Goal: Task Accomplishment & Management: Use online tool/utility

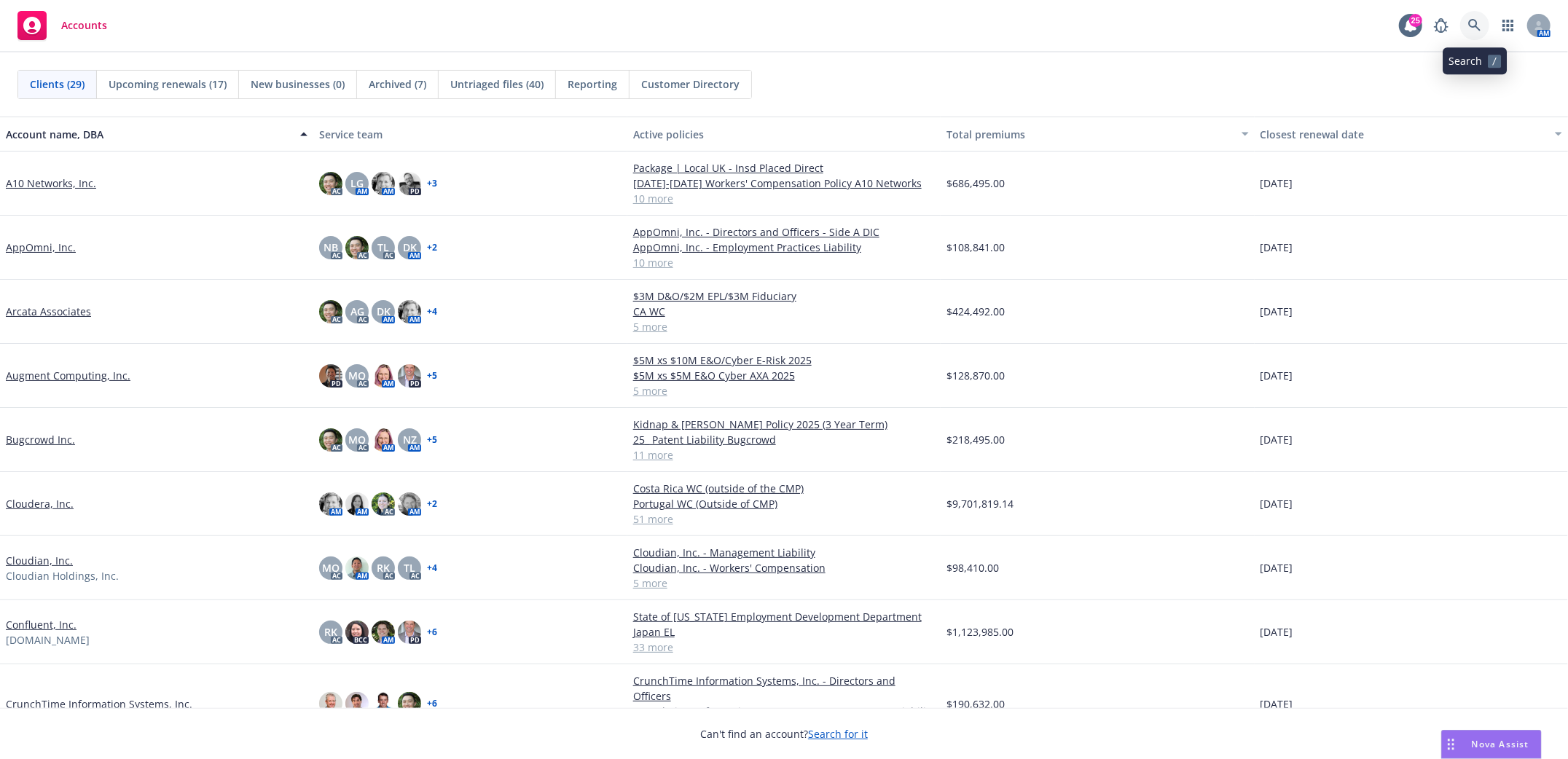
click at [1476, 21] on icon at bounding box center [1474, 25] width 13 height 12
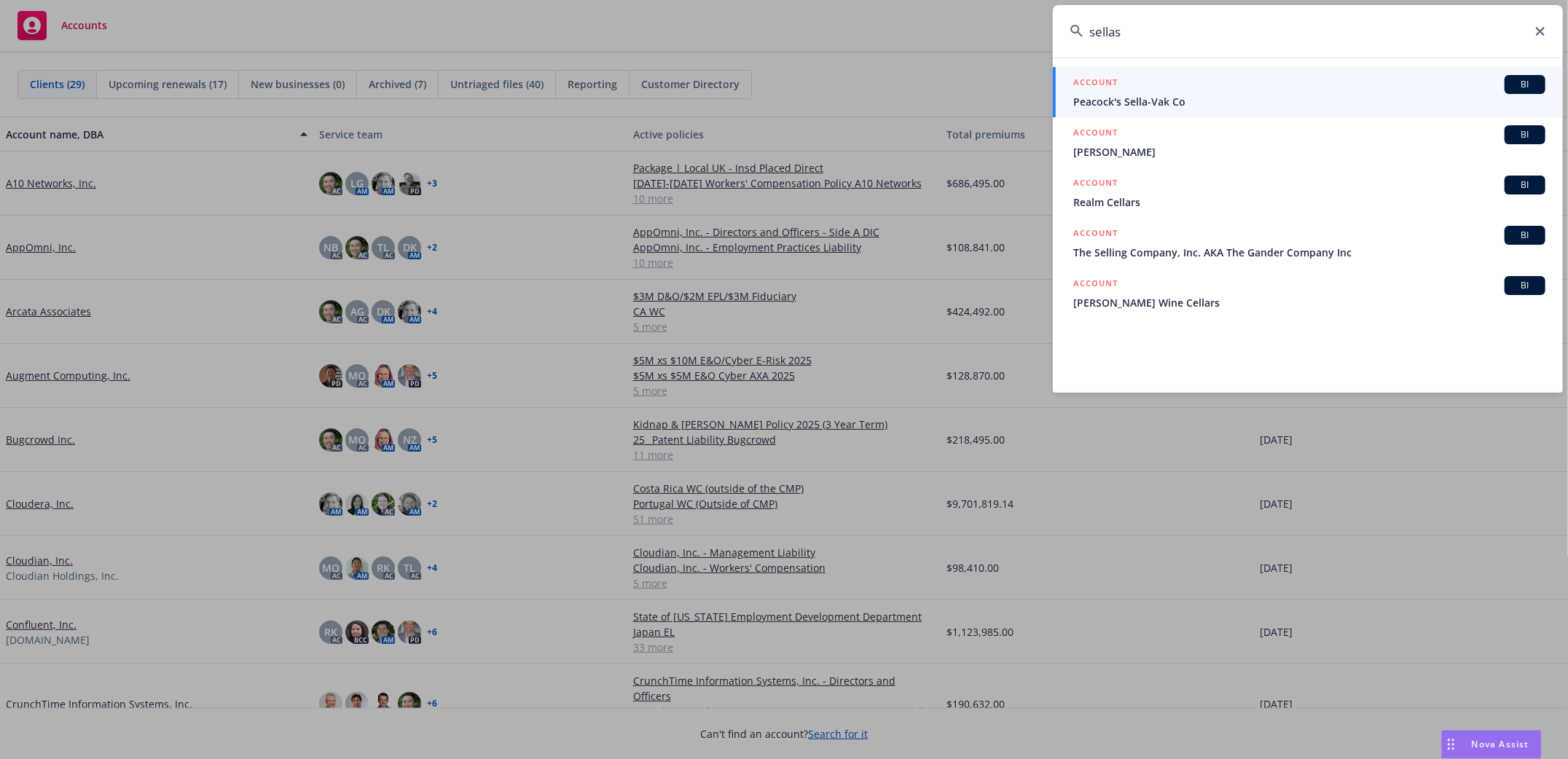
type input "sellas"
click at [1541, 28] on icon at bounding box center [1540, 31] width 8 height 8
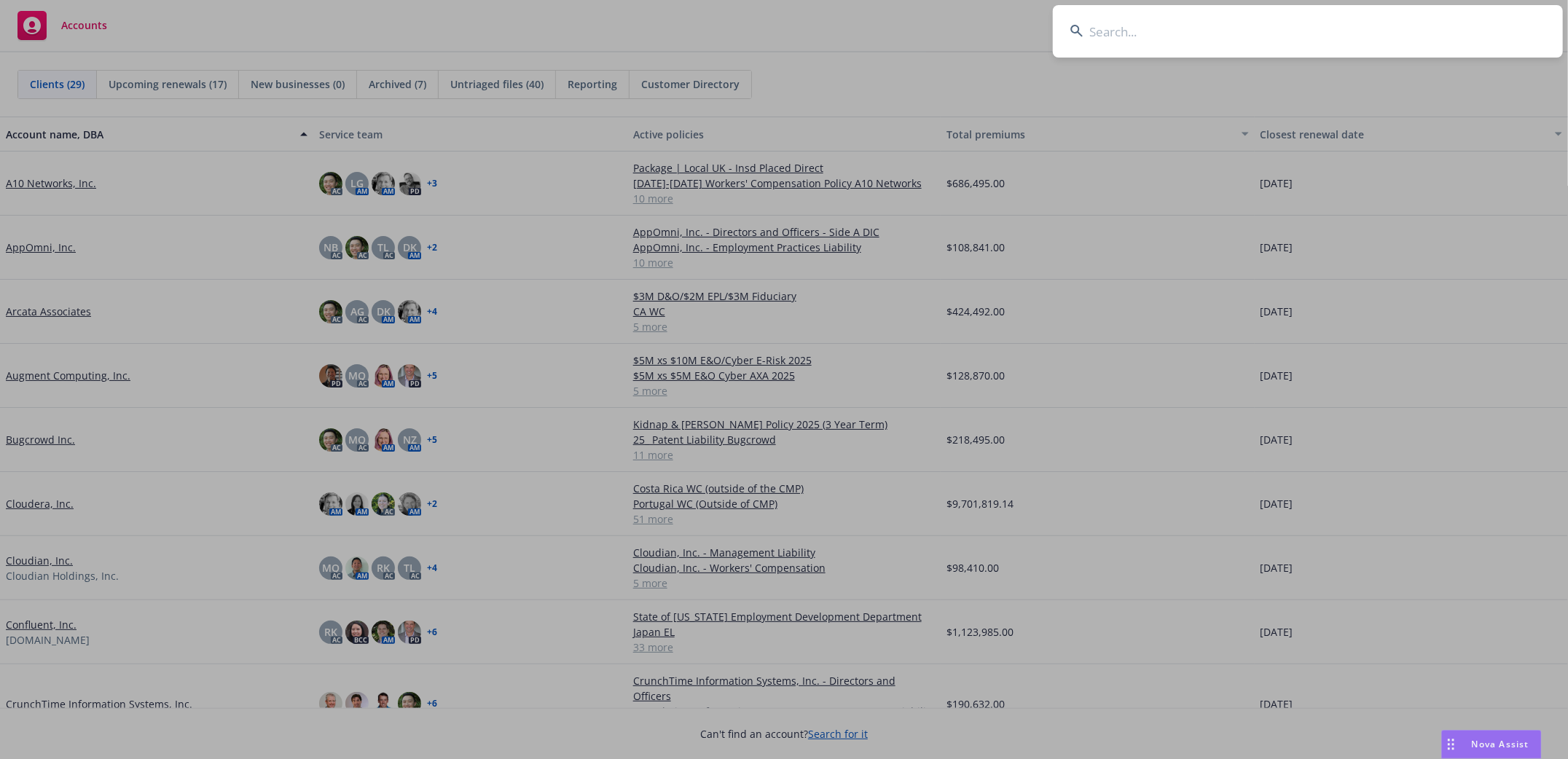
click at [1244, 28] on input at bounding box center [1308, 31] width 510 height 52
click at [1161, 41] on input at bounding box center [1308, 31] width 510 height 52
type input "efinix"
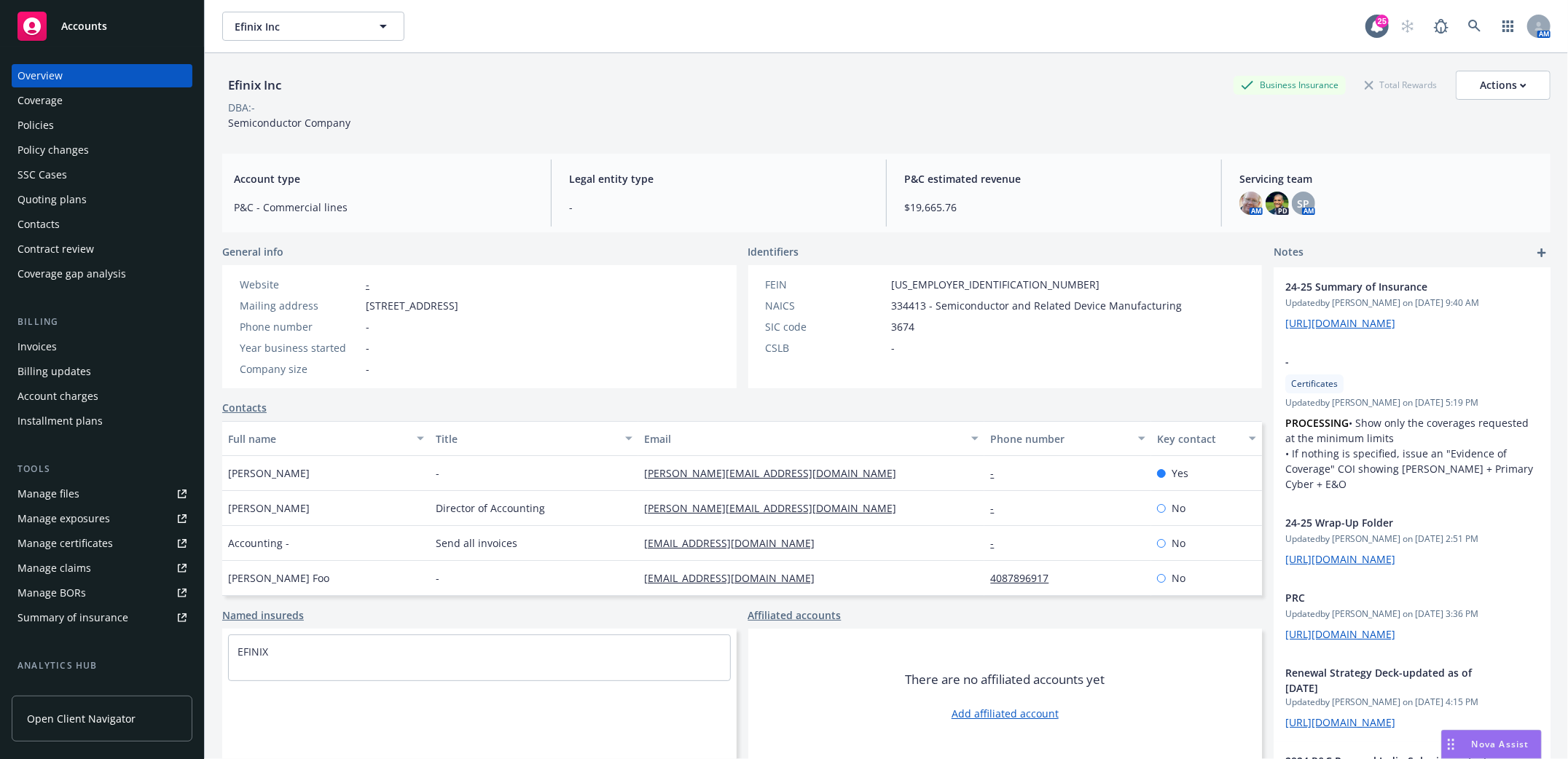
click at [34, 124] on div "Policies" at bounding box center [36, 125] width 37 height 23
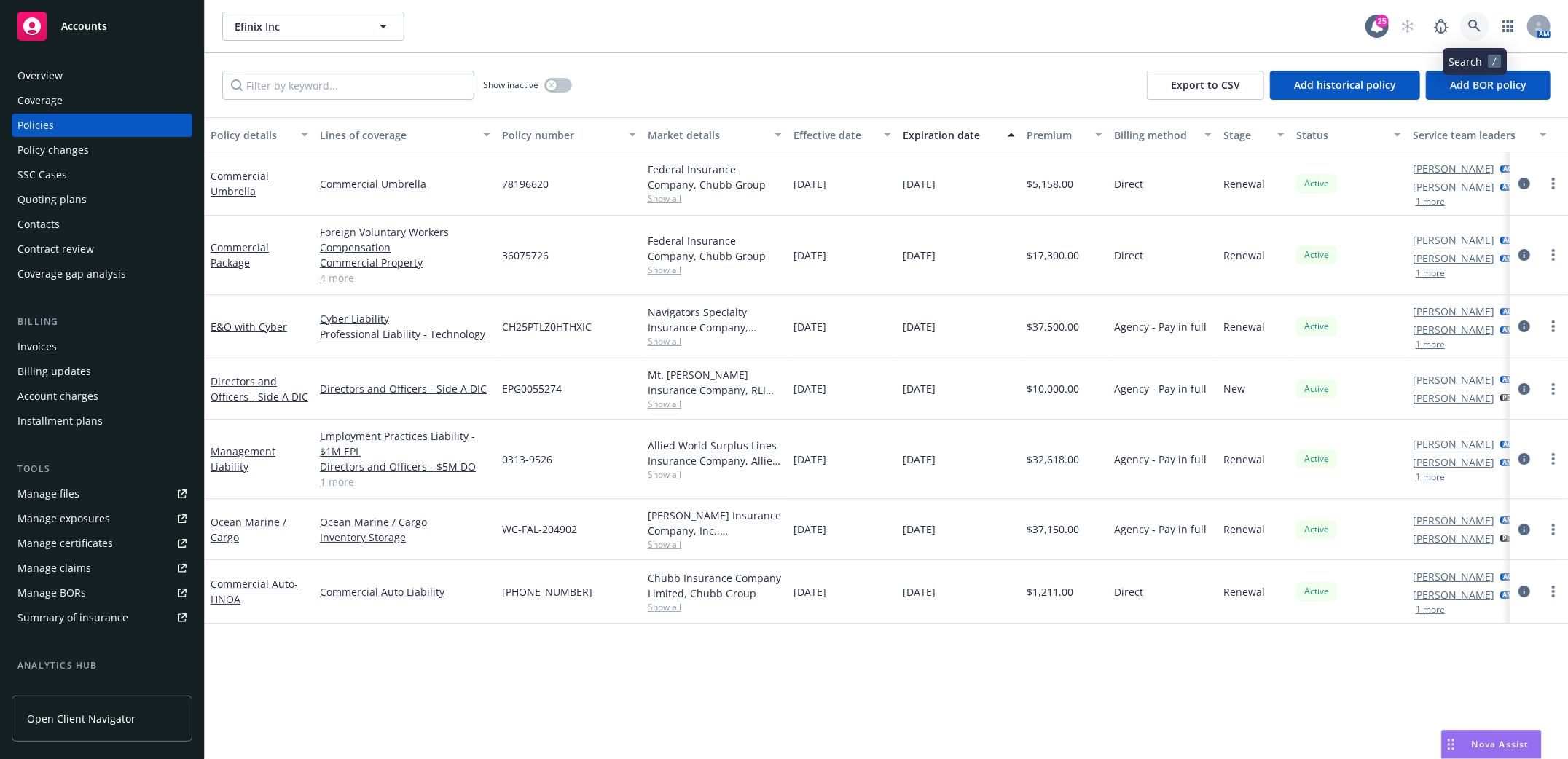
click at [1473, 29] on icon at bounding box center [1475, 27] width 13 height 13
click at [29, 72] on div "Overview" at bounding box center [40, 76] width 45 height 23
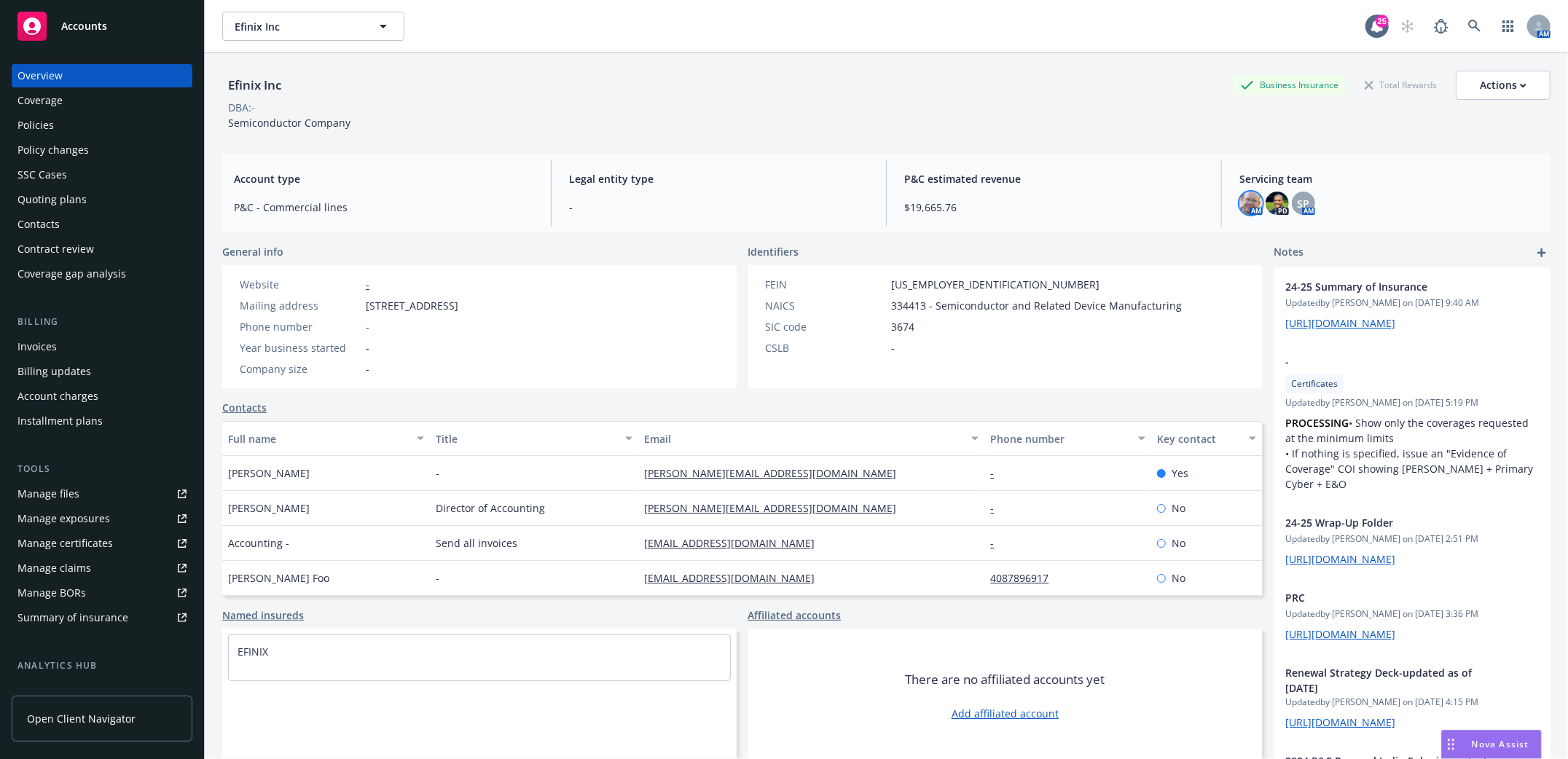
click at [1240, 209] on img at bounding box center [1251, 203] width 23 height 23
click at [1268, 212] on img at bounding box center [1277, 203] width 23 height 23
click at [1468, 26] on icon at bounding box center [1475, 27] width 13 height 13
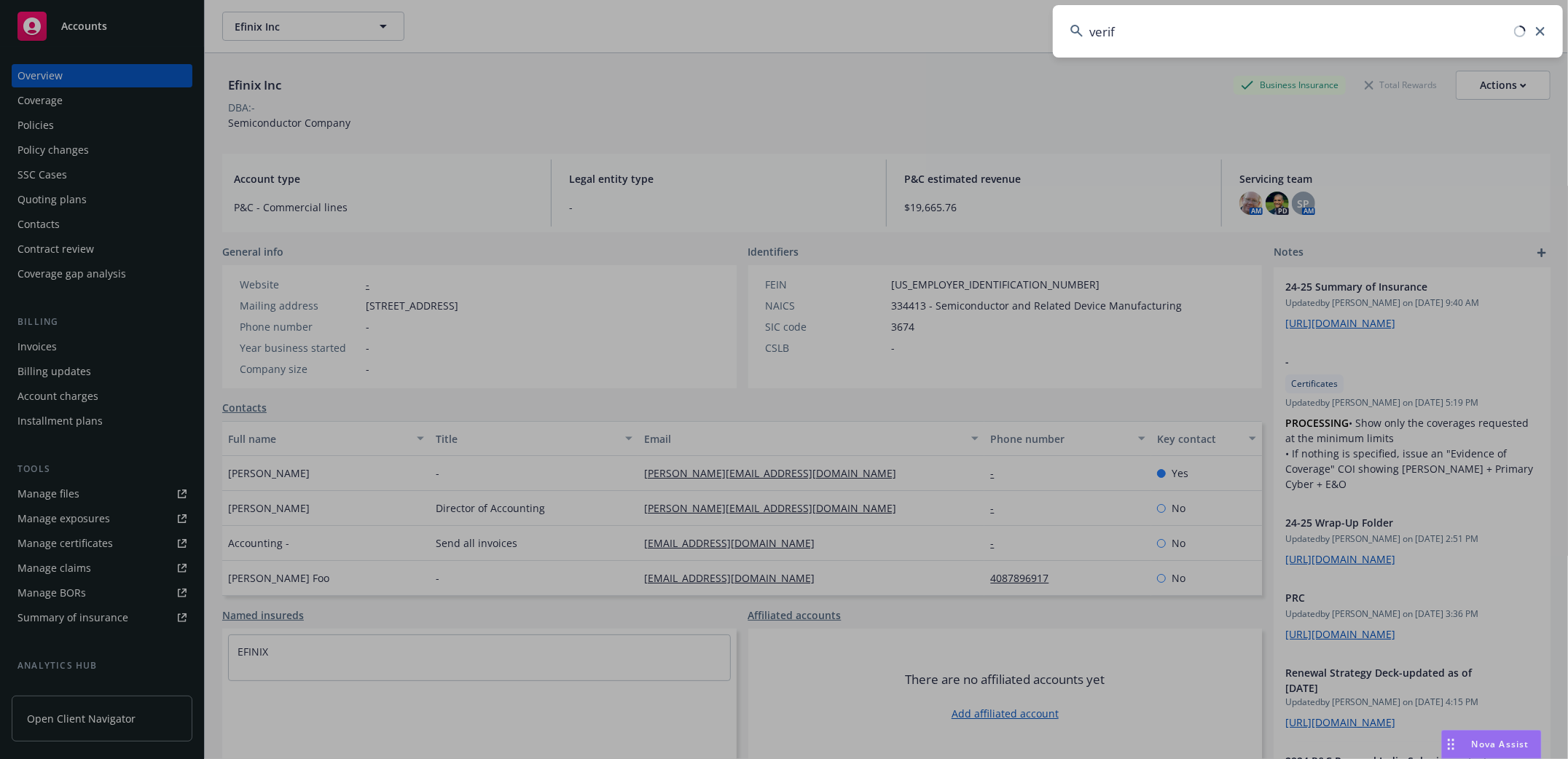
type input "veriff"
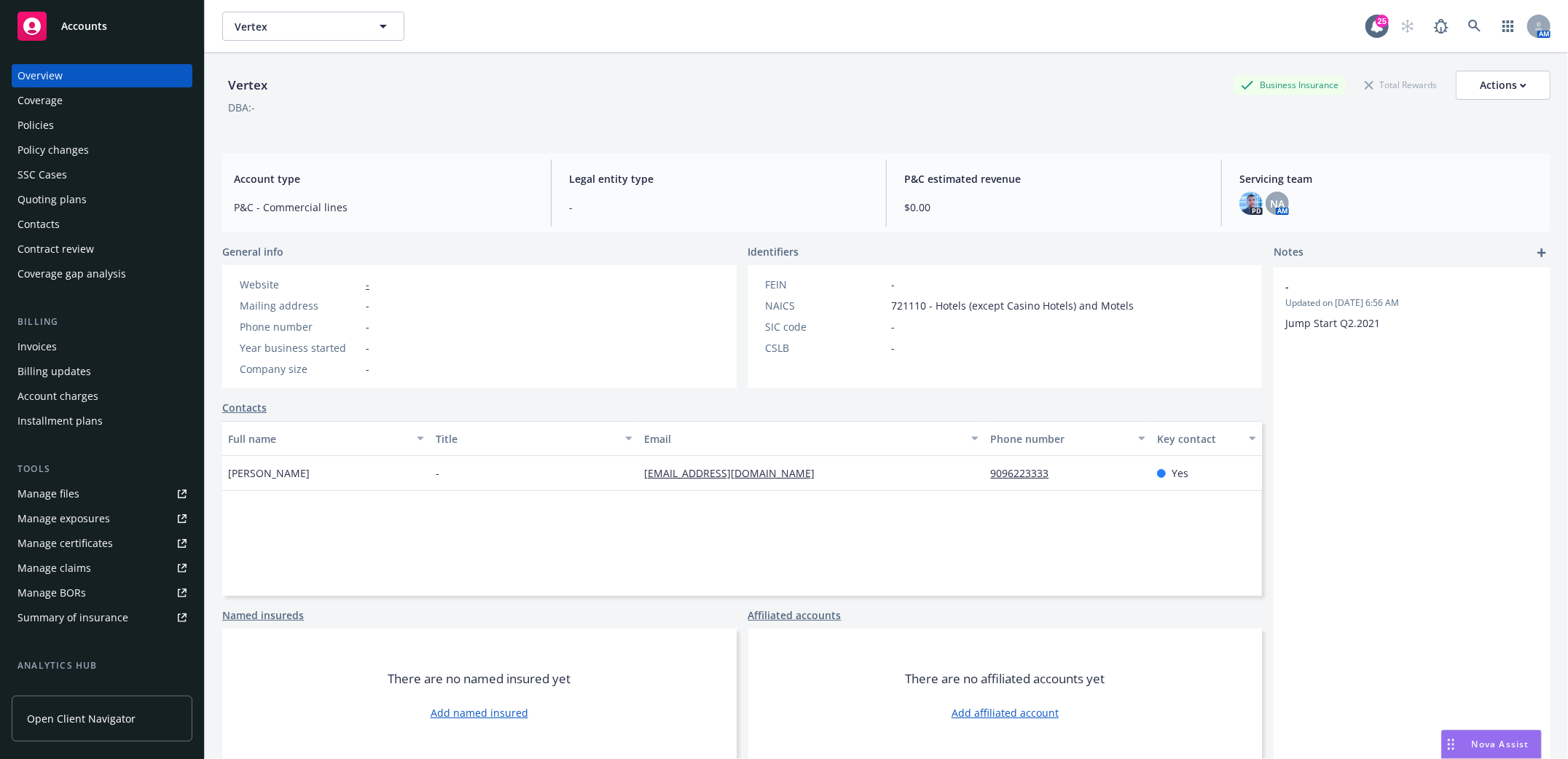
click at [38, 118] on div "Policies" at bounding box center [36, 125] width 37 height 23
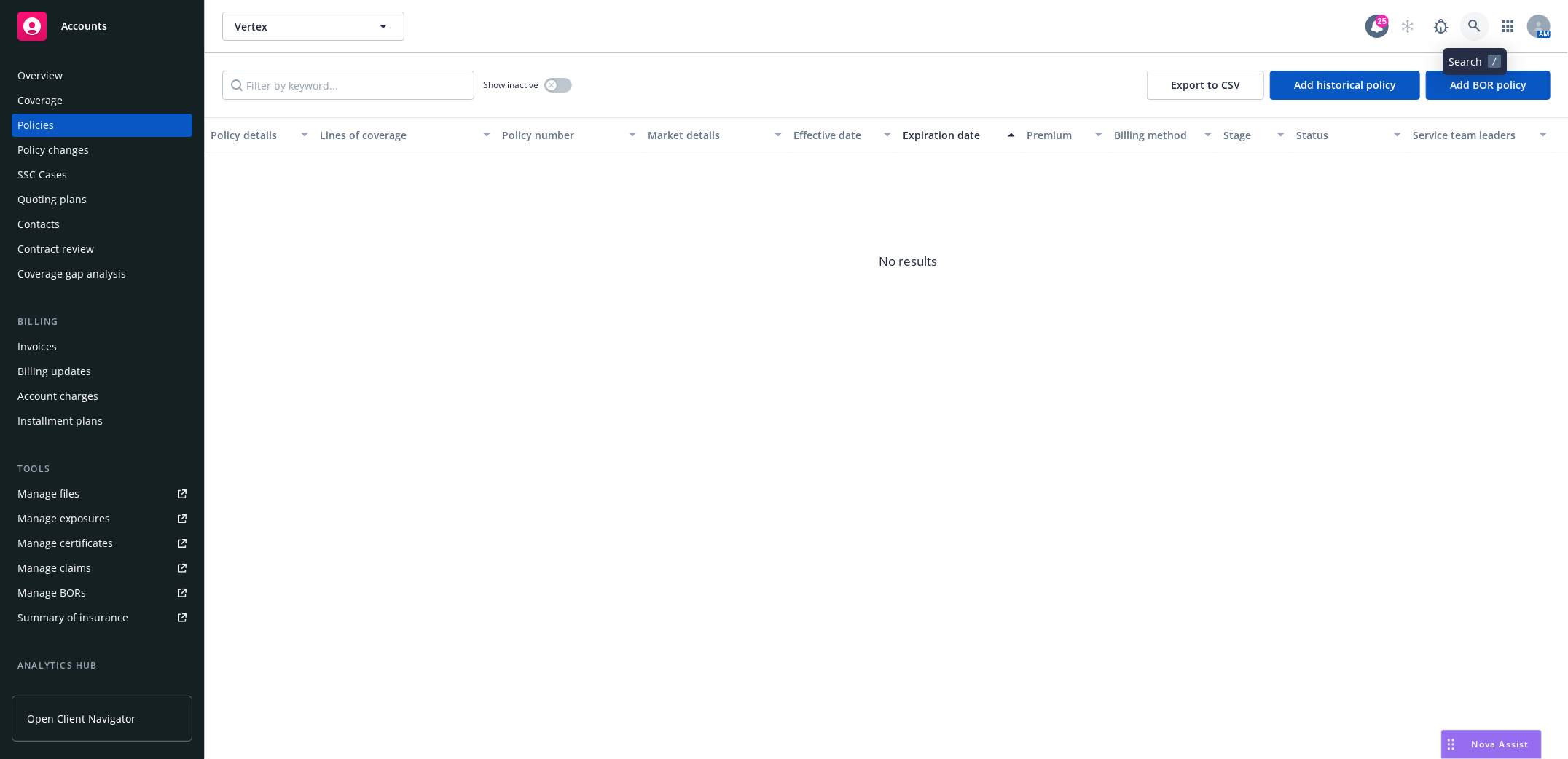
click at [1478, 22] on icon at bounding box center [1475, 27] width 13 height 13
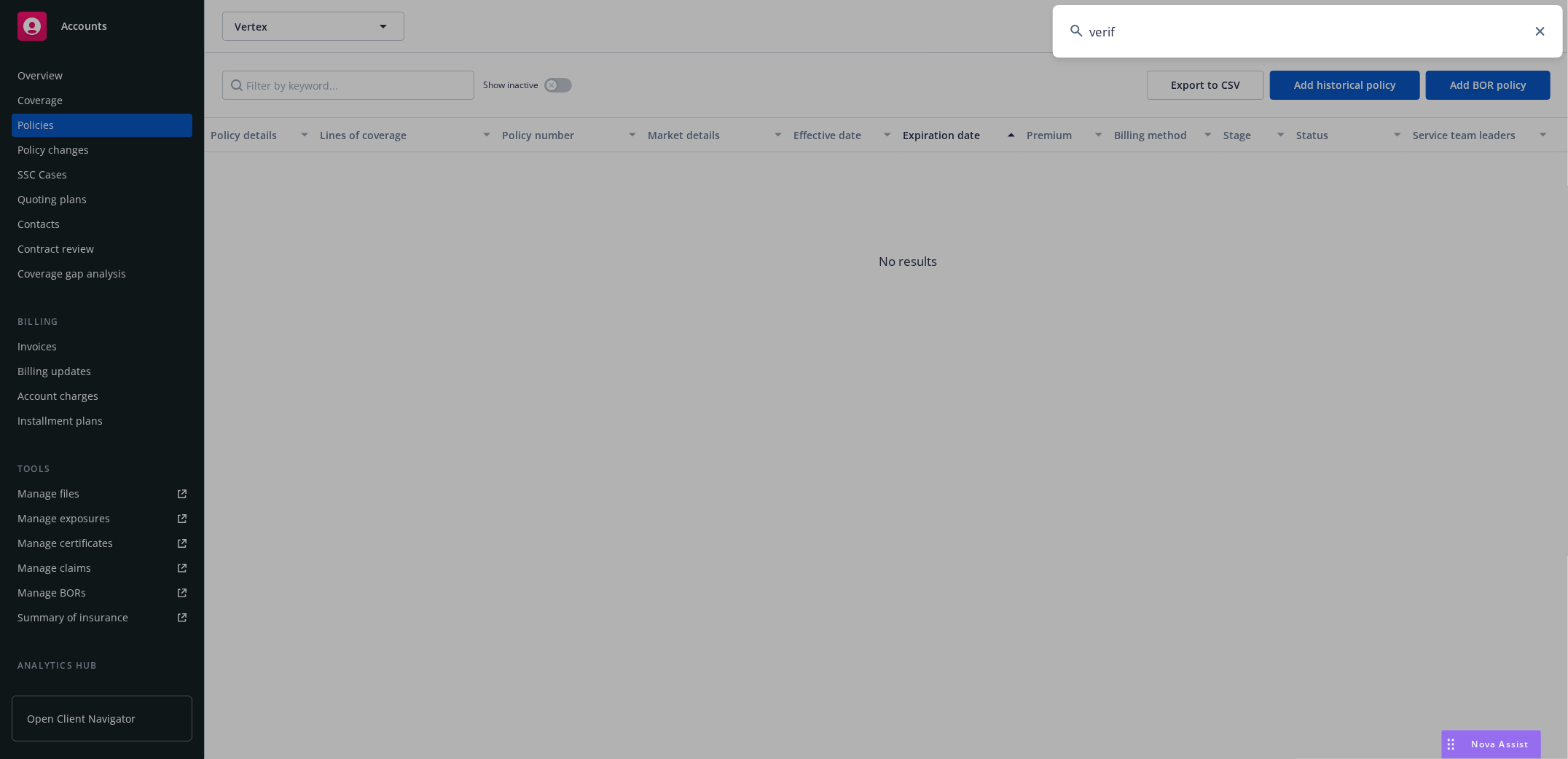
type input "veriff"
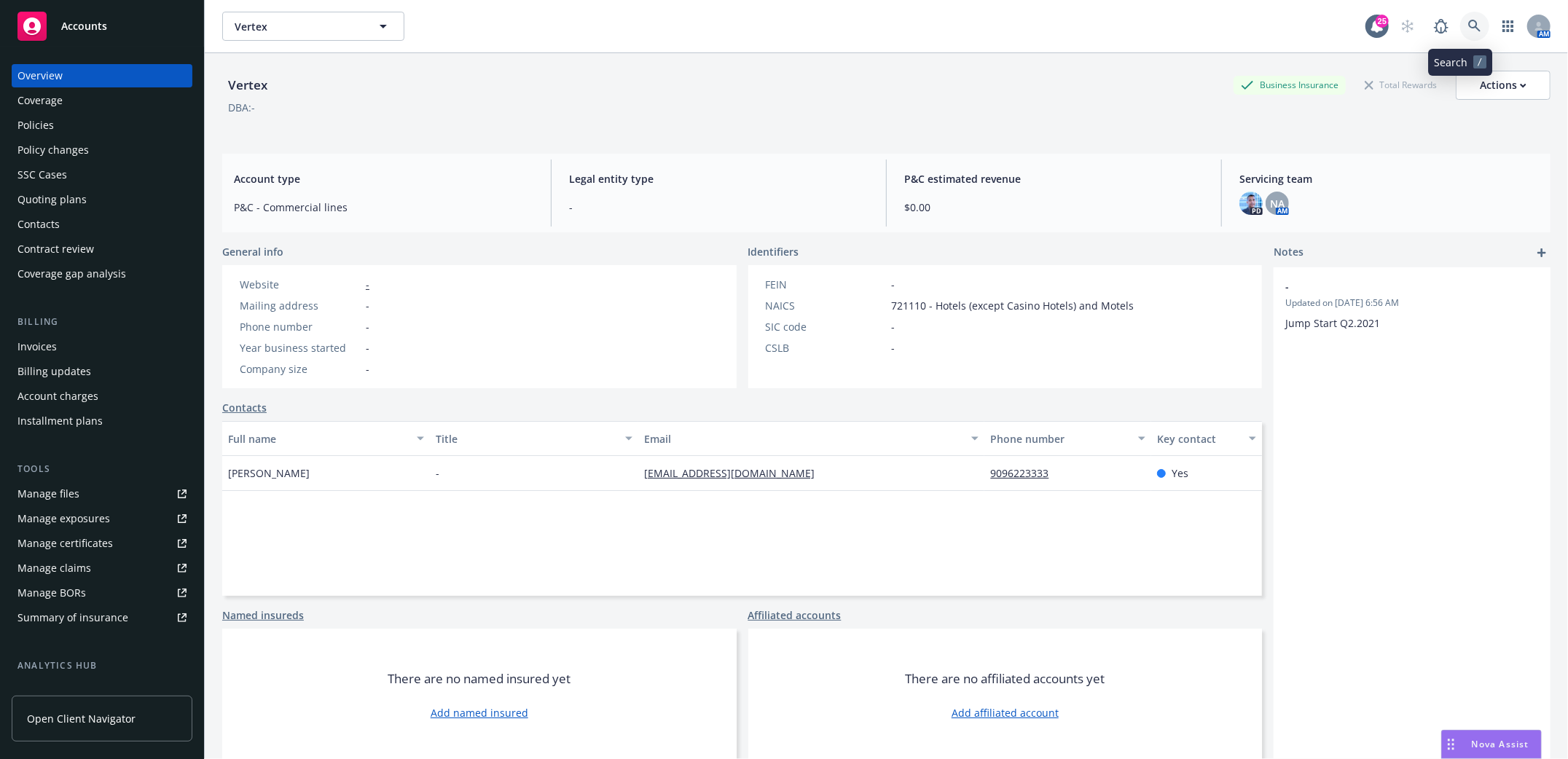
click at [1468, 32] on icon at bounding box center [1475, 27] width 13 height 13
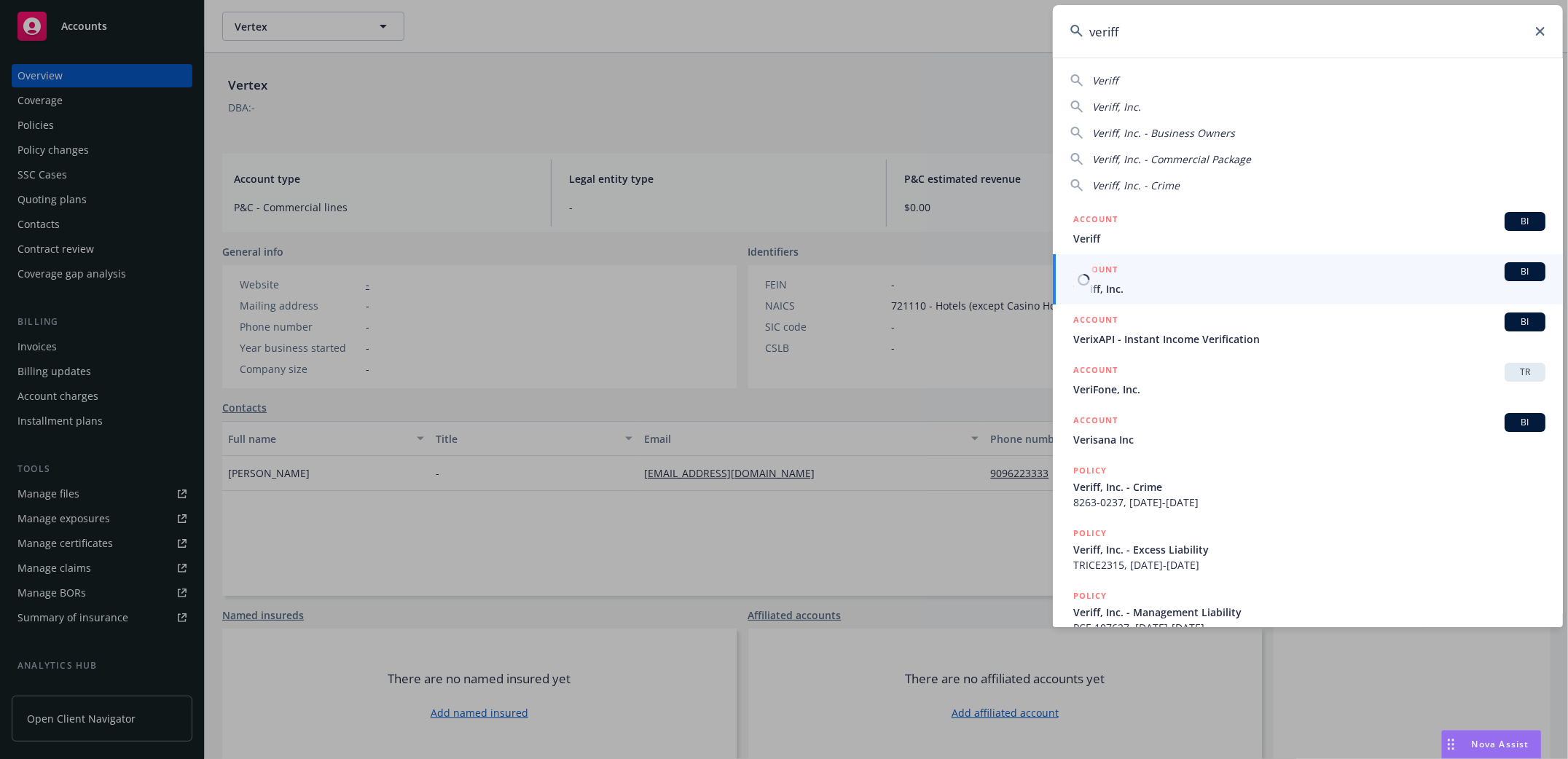
type input "veriff"
click at [1088, 292] on span "Veriff, Inc." at bounding box center [1309, 288] width 472 height 15
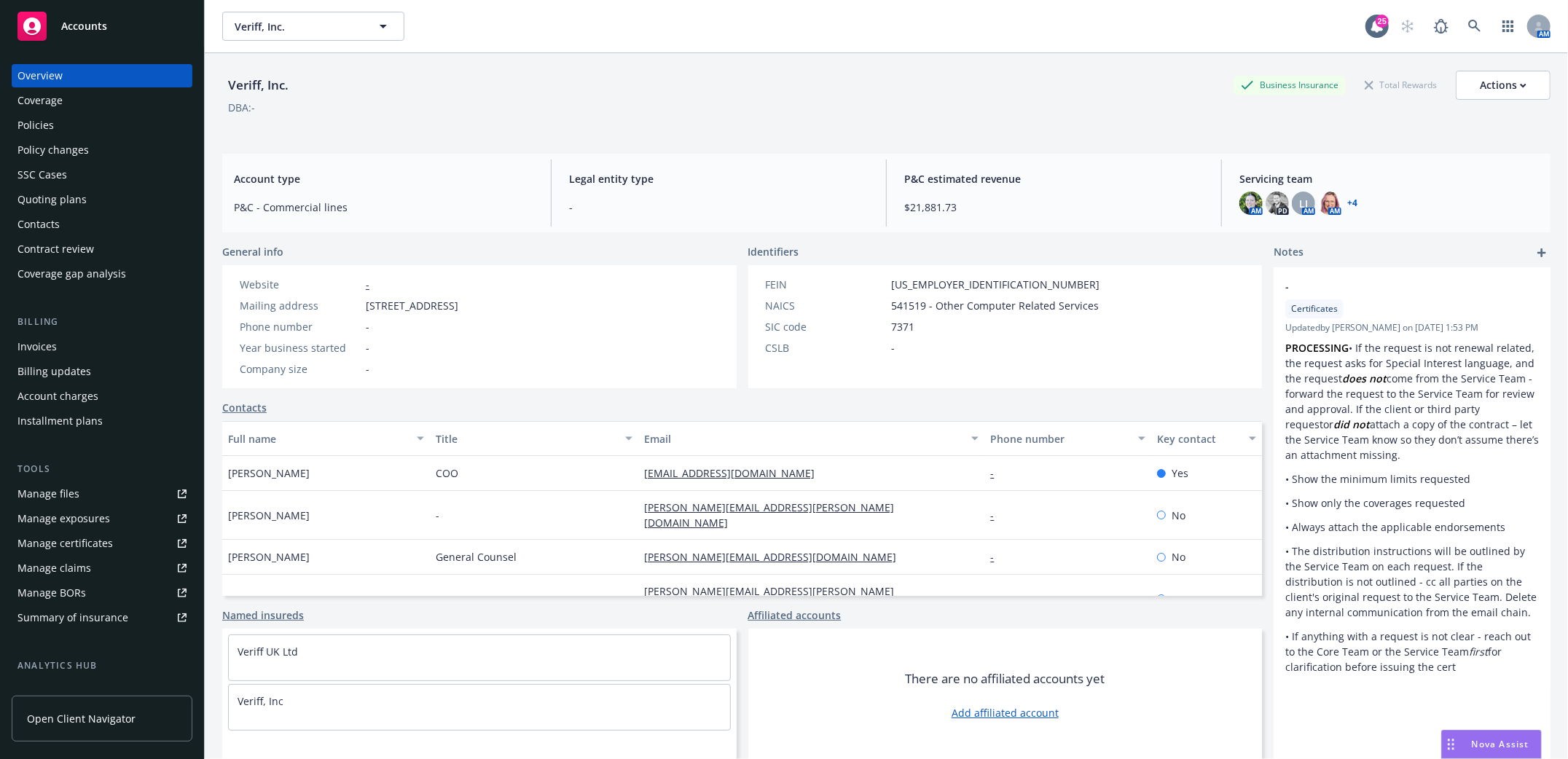
click at [45, 118] on div "Policies" at bounding box center [36, 125] width 37 height 23
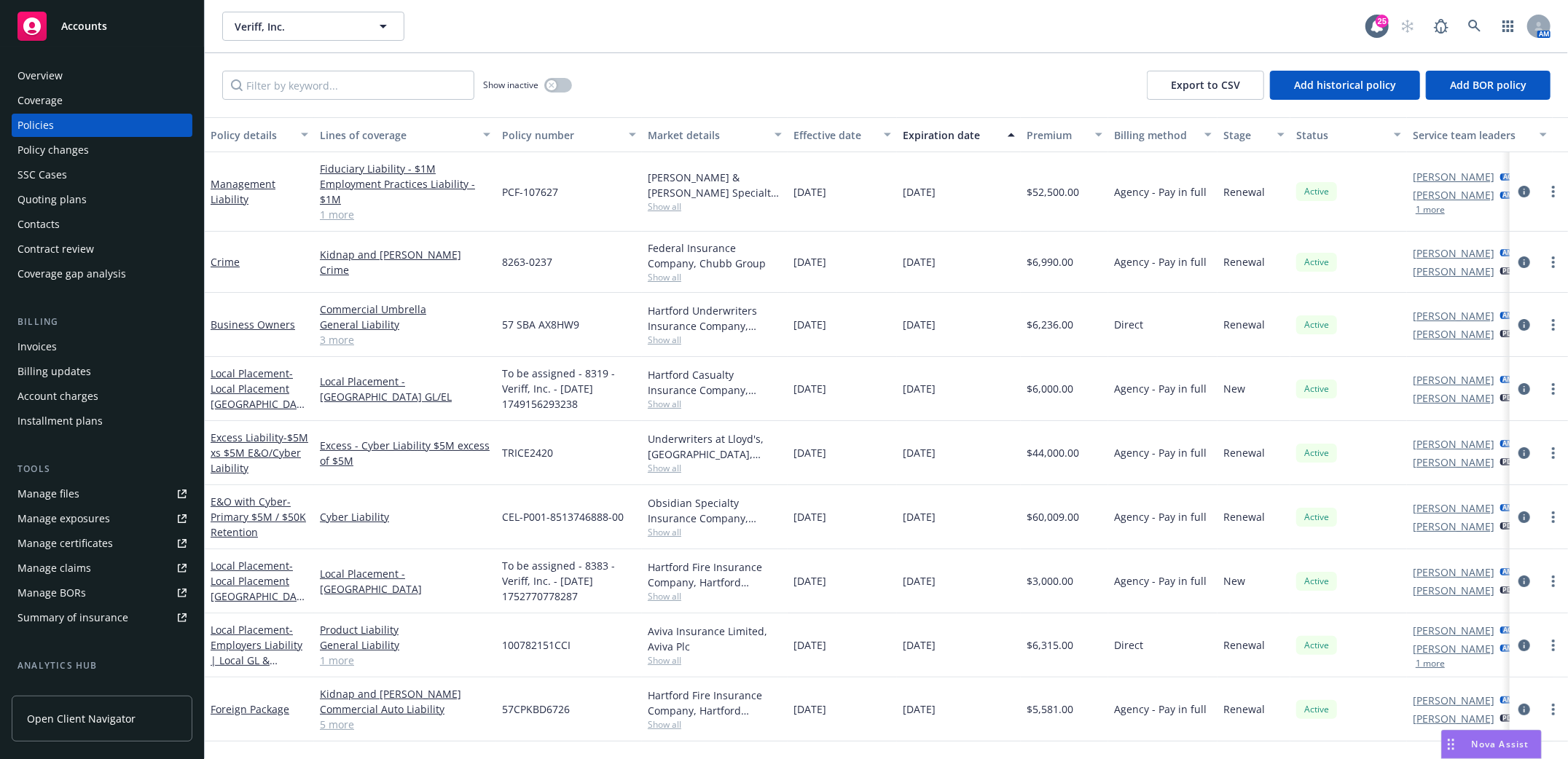
click at [283, 726] on div "Foreign Package" at bounding box center [259, 709] width 109 height 64
click at [1480, 24] on icon at bounding box center [1475, 27] width 13 height 13
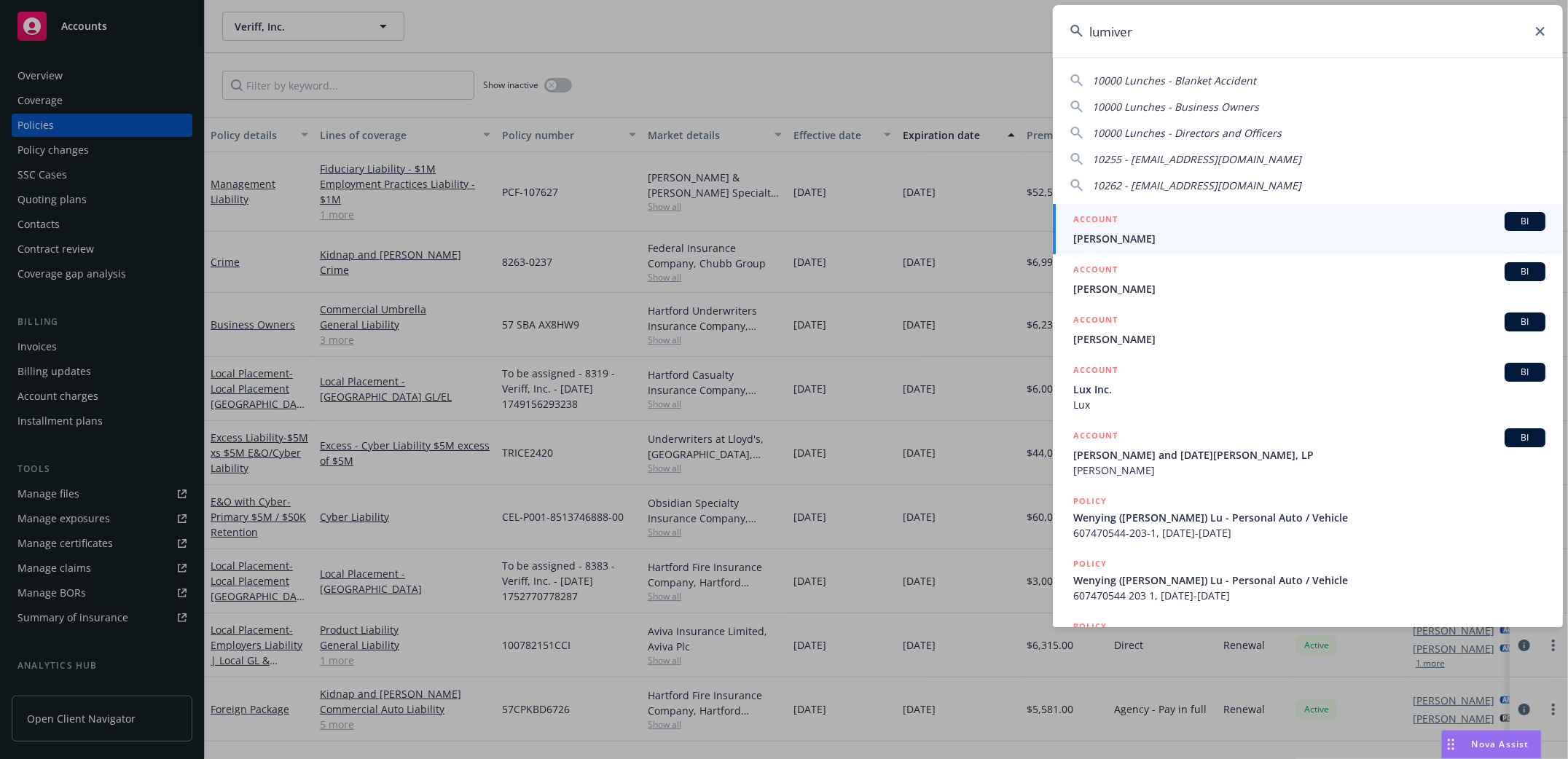
type input "lumivero"
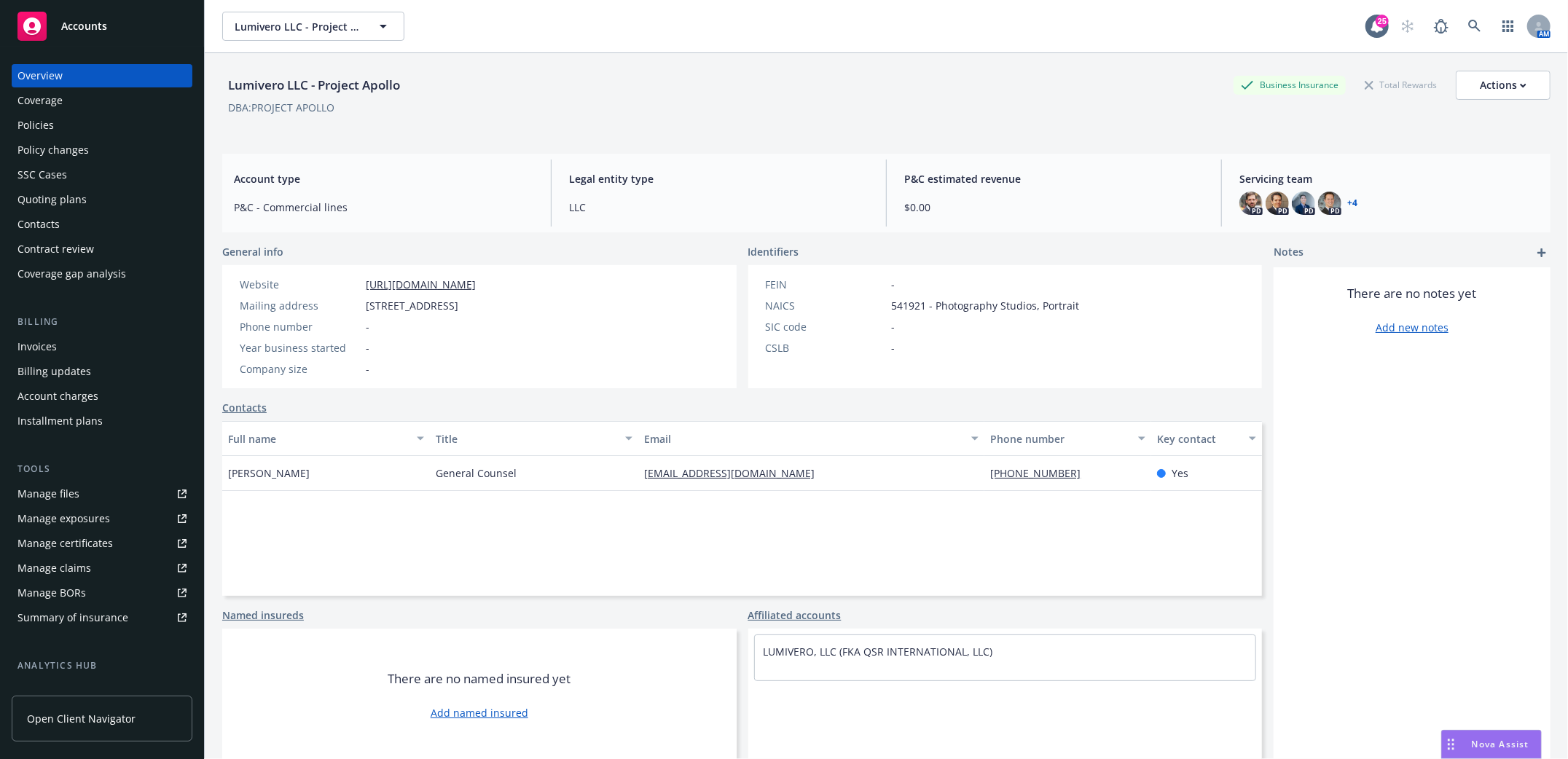
click at [36, 117] on div "Policies" at bounding box center [36, 125] width 37 height 23
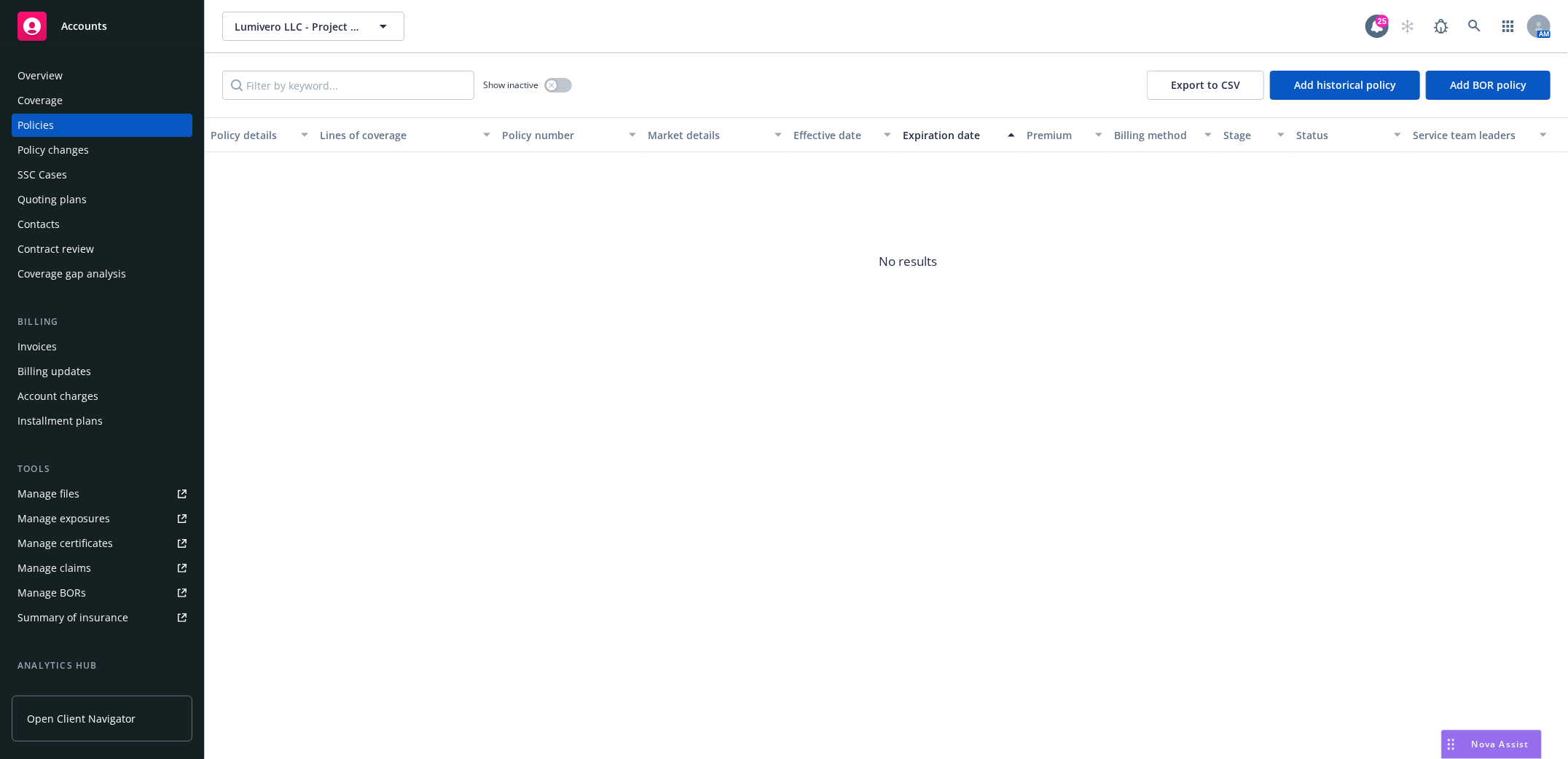
click at [343, 569] on div "Policy details Lines of coverage Policy number Market details Effective date Ex…" at bounding box center [886, 438] width 1363 height 642
click at [1475, 21] on icon at bounding box center [1474, 26] width 13 height 12
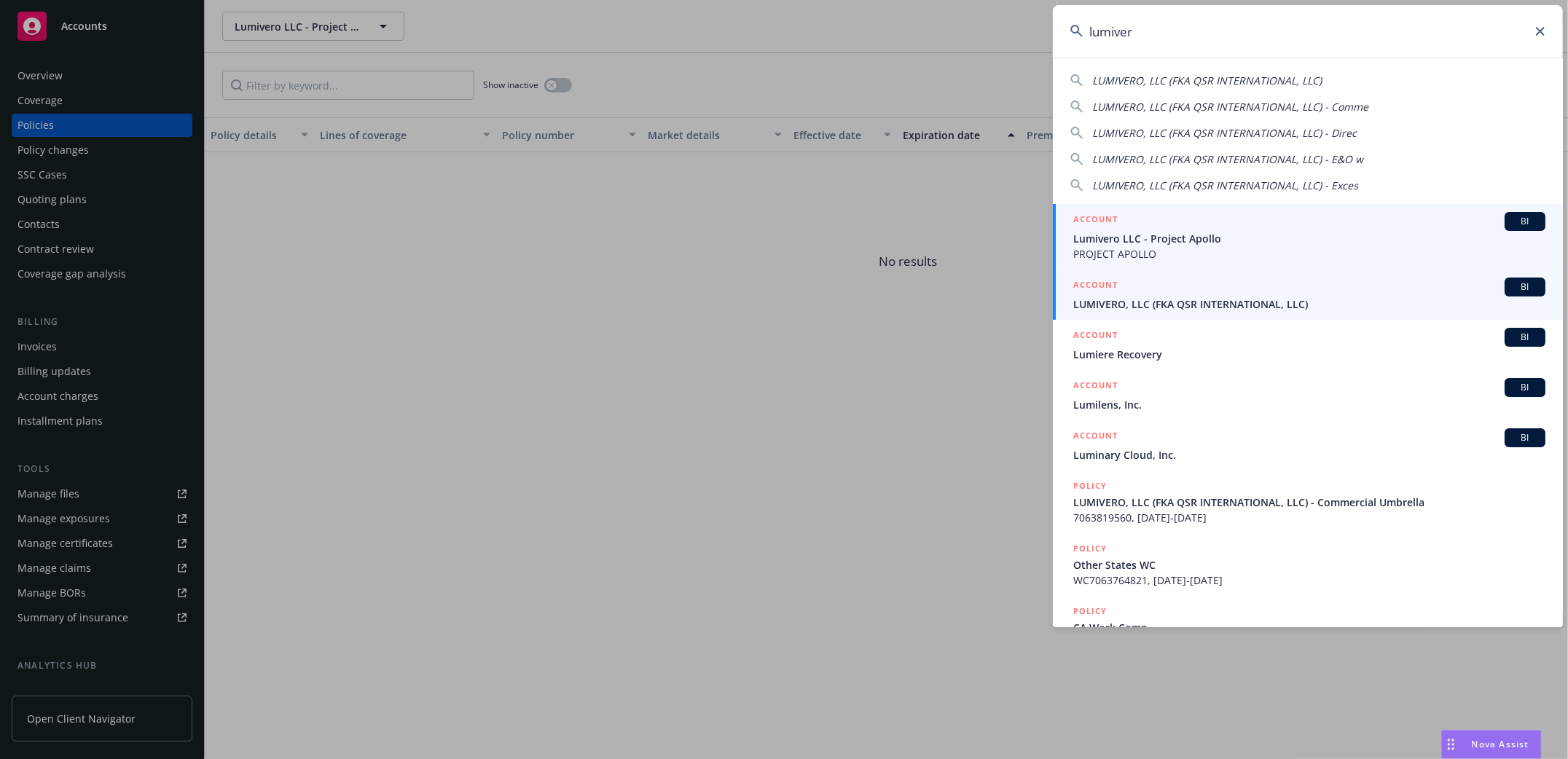
type input "lumiver"
drag, startPoint x: 1151, startPoint y: 303, endPoint x: 1164, endPoint y: 306, distance: 13.3
click at [1151, 303] on span "LUMIVERO, LLC (FKA QSR INTERNATIONAL, LLC)" at bounding box center [1309, 304] width 472 height 15
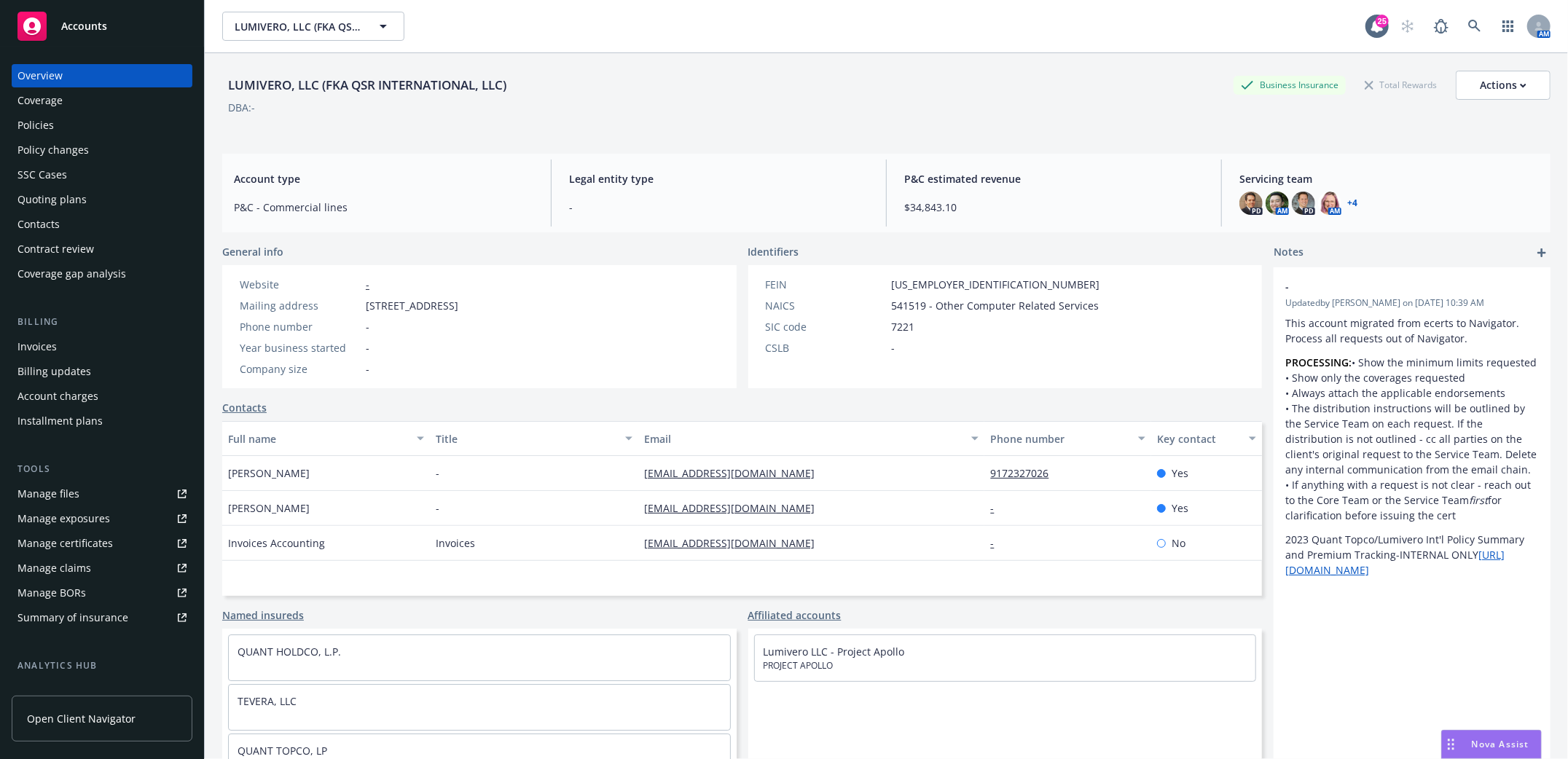
click at [29, 124] on div "Policies" at bounding box center [36, 125] width 37 height 23
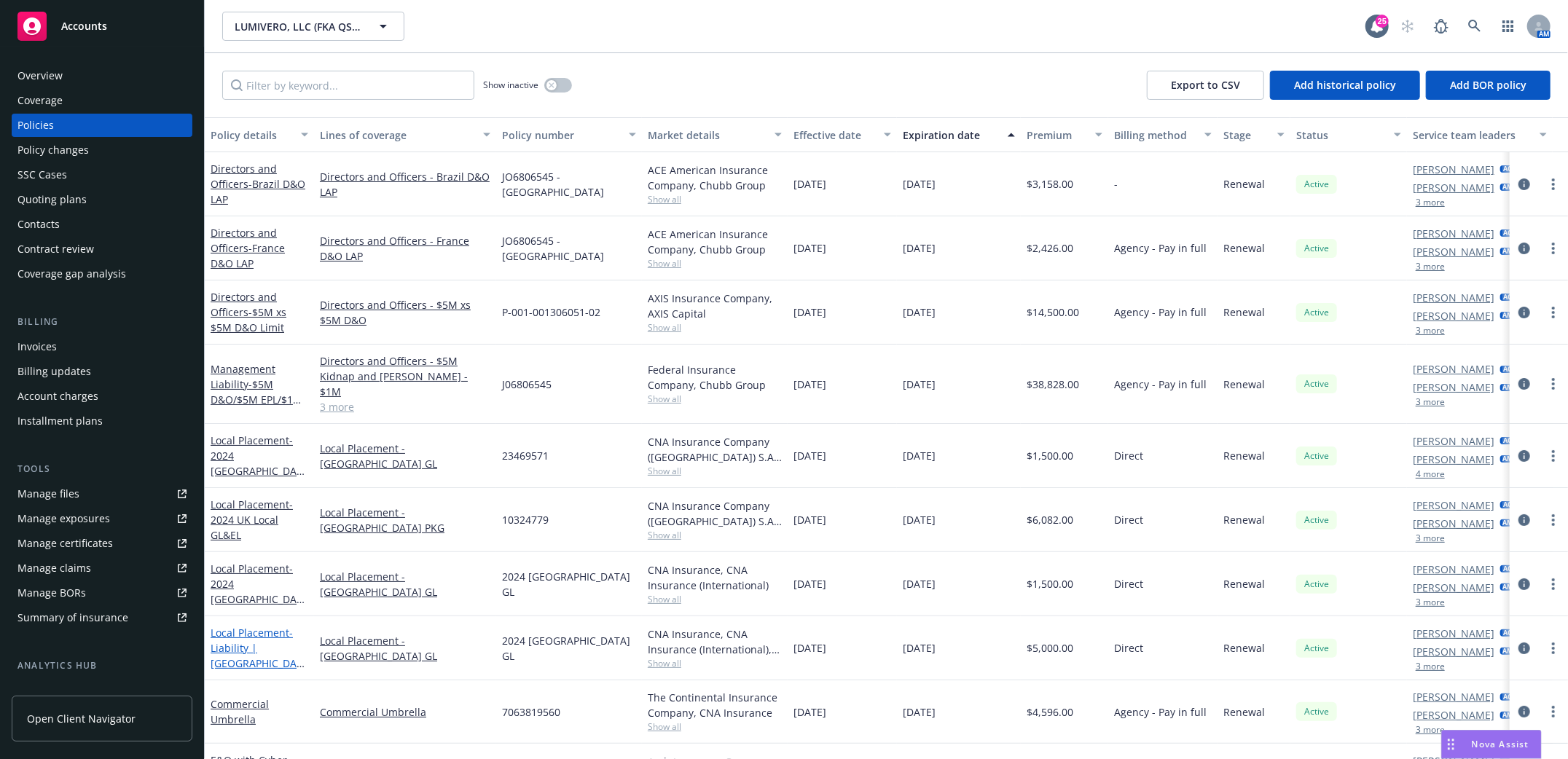
click at [246, 632] on span "- Liability | Australia Local GL" at bounding box center [258, 656] width 94 height 60
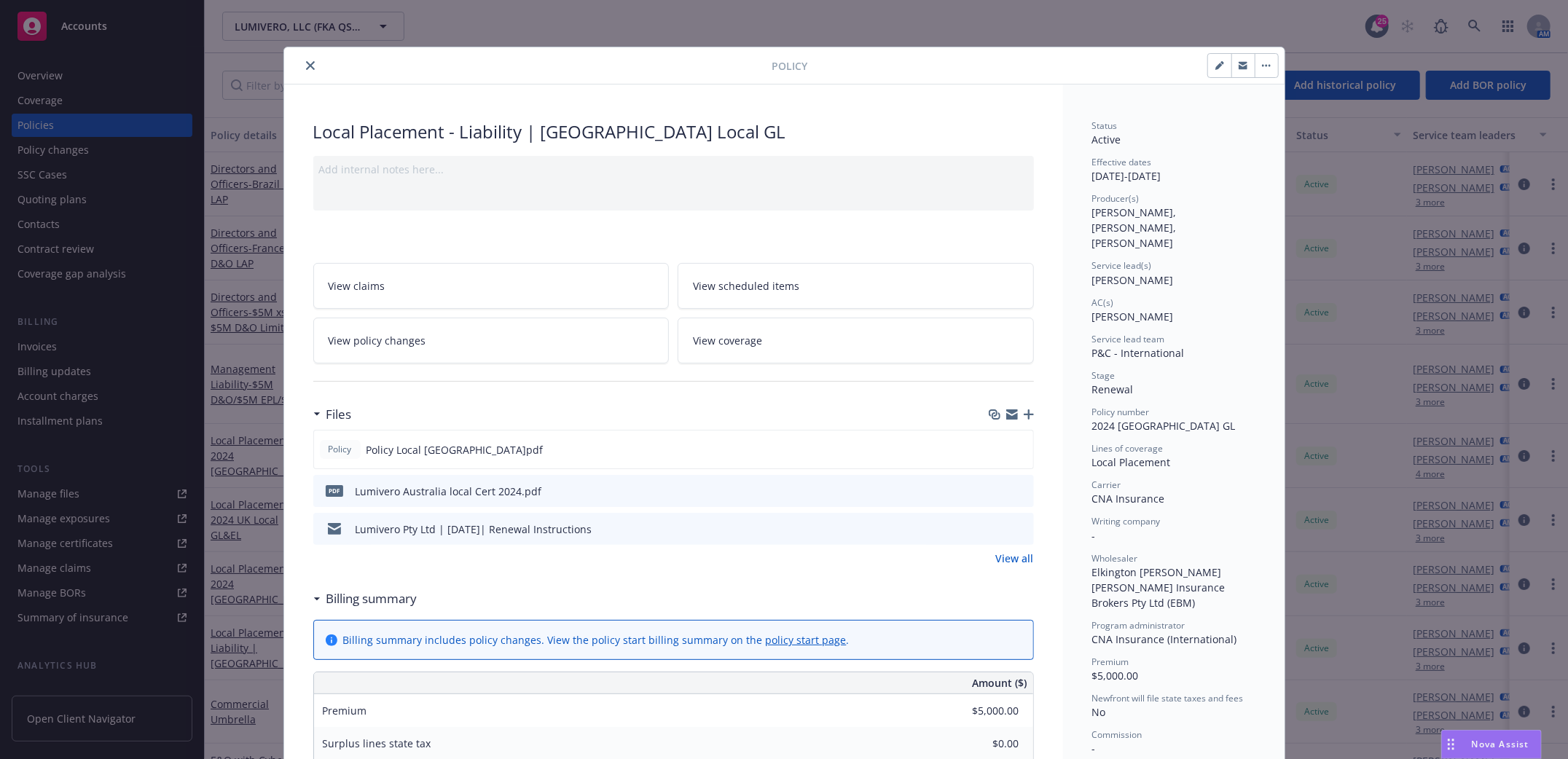
click at [990, 494] on icon "download file" at bounding box center [996, 494] width 12 height 3
click at [992, 445] on icon "download file" at bounding box center [996, 447] width 9 height 8
drag, startPoint x: 302, startPoint y: 66, endPoint x: 298, endPoint y: 85, distance: 19.4
click at [306, 66] on icon "close" at bounding box center [310, 65] width 8 height 8
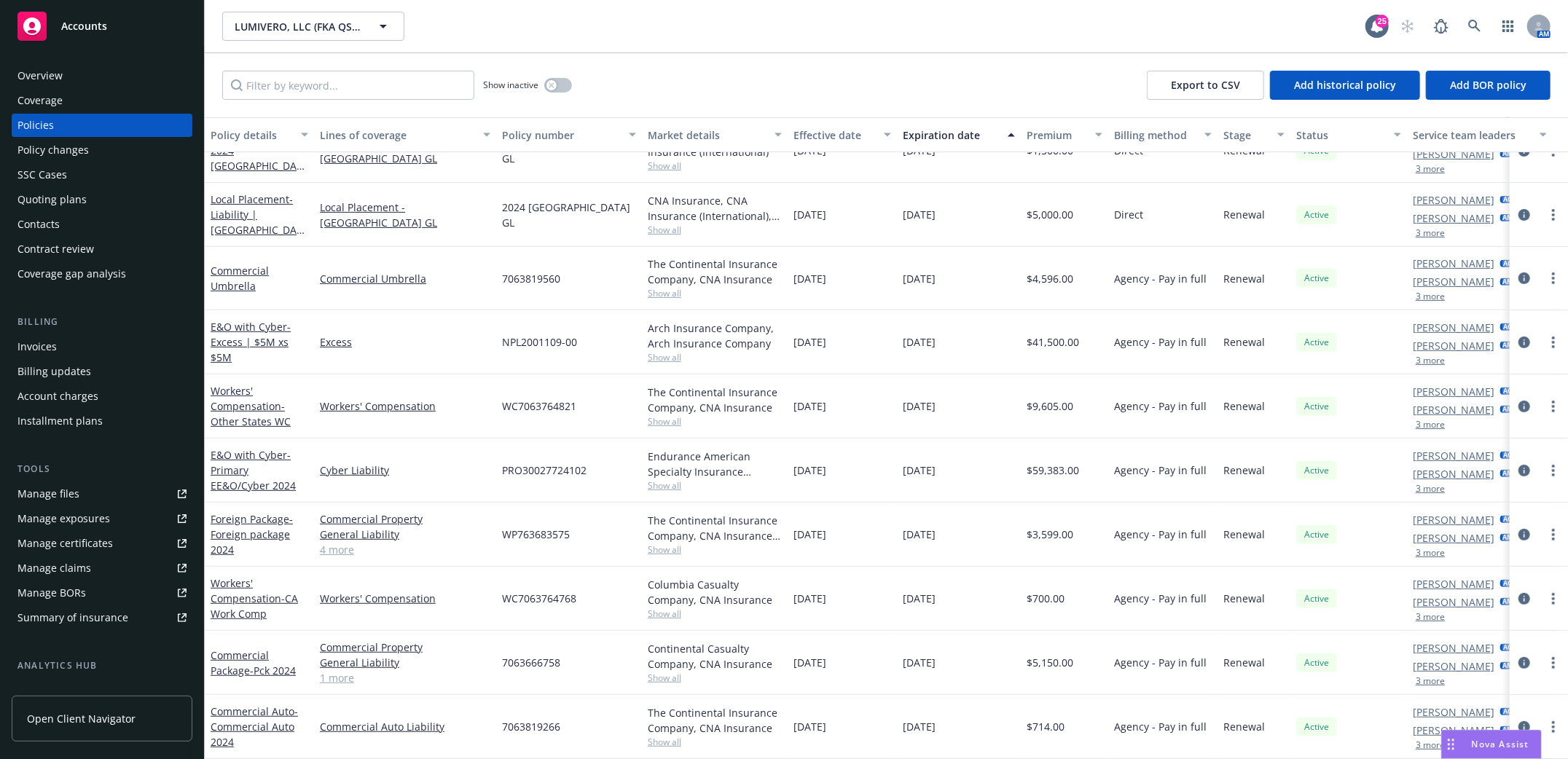
scroll to position [404, 0]
click at [1471, 20] on icon at bounding box center [1475, 27] width 13 height 13
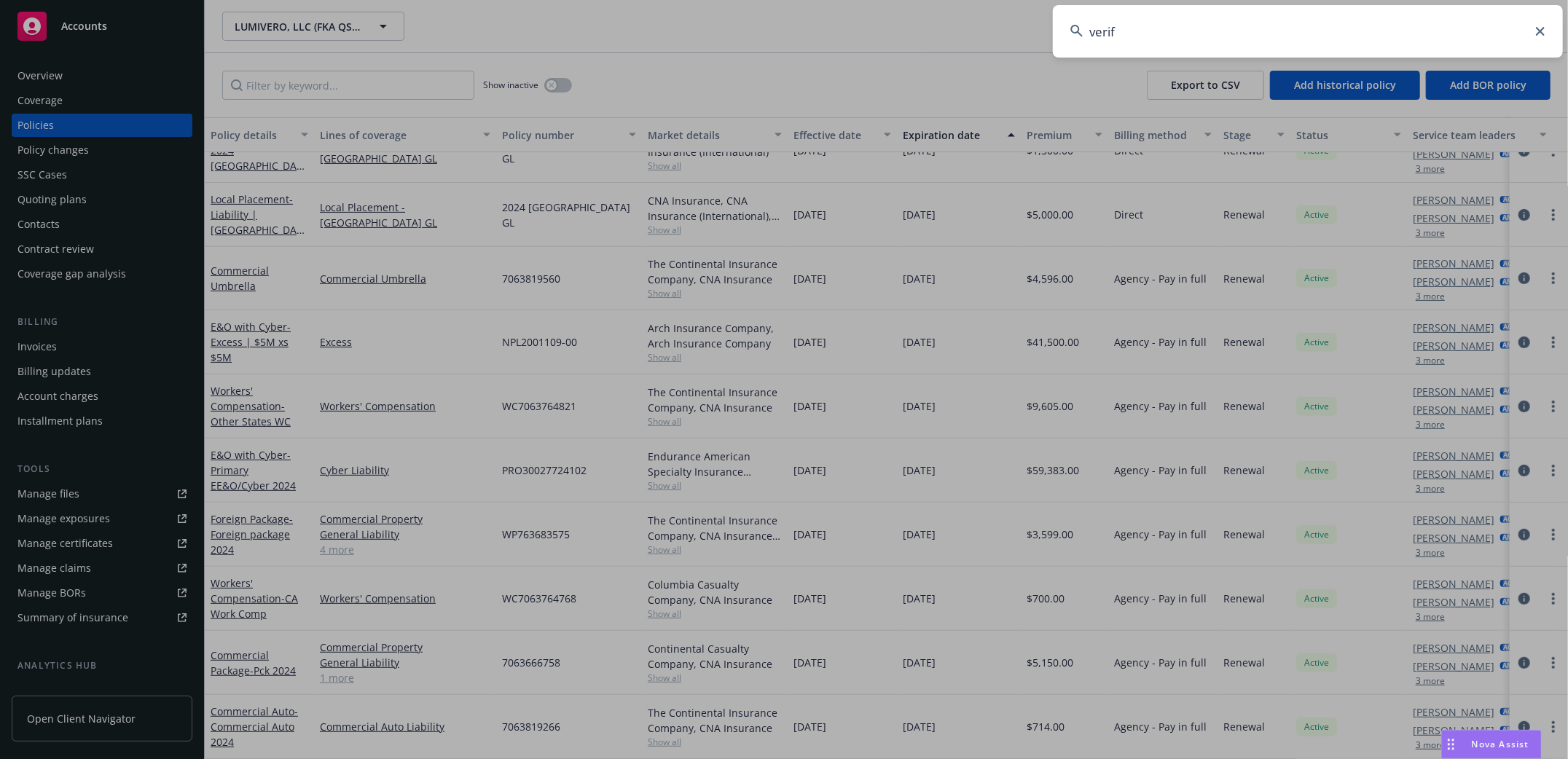
type input "veriff"
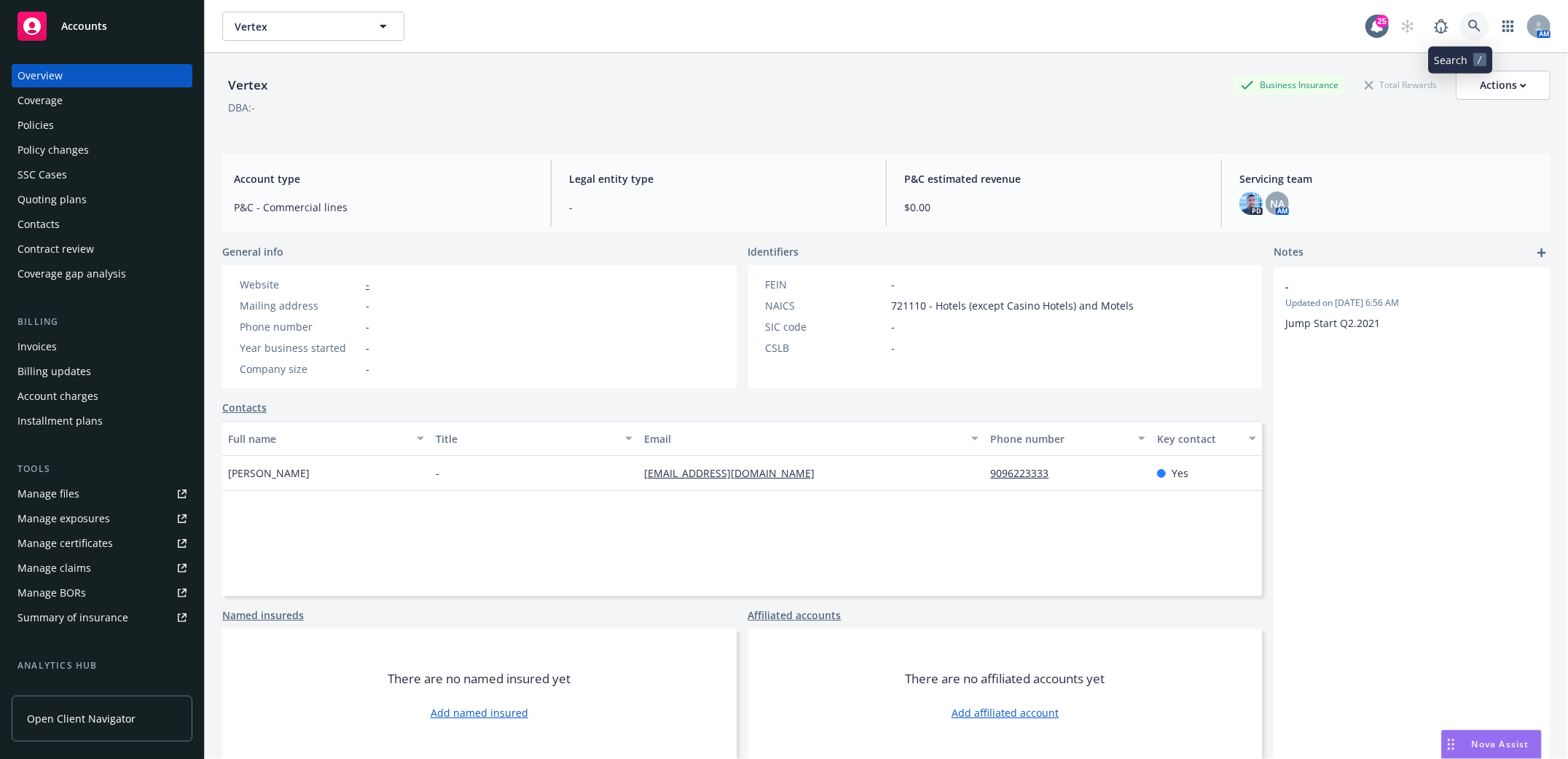
click at [1460, 14] on link at bounding box center [1475, 26] width 29 height 29
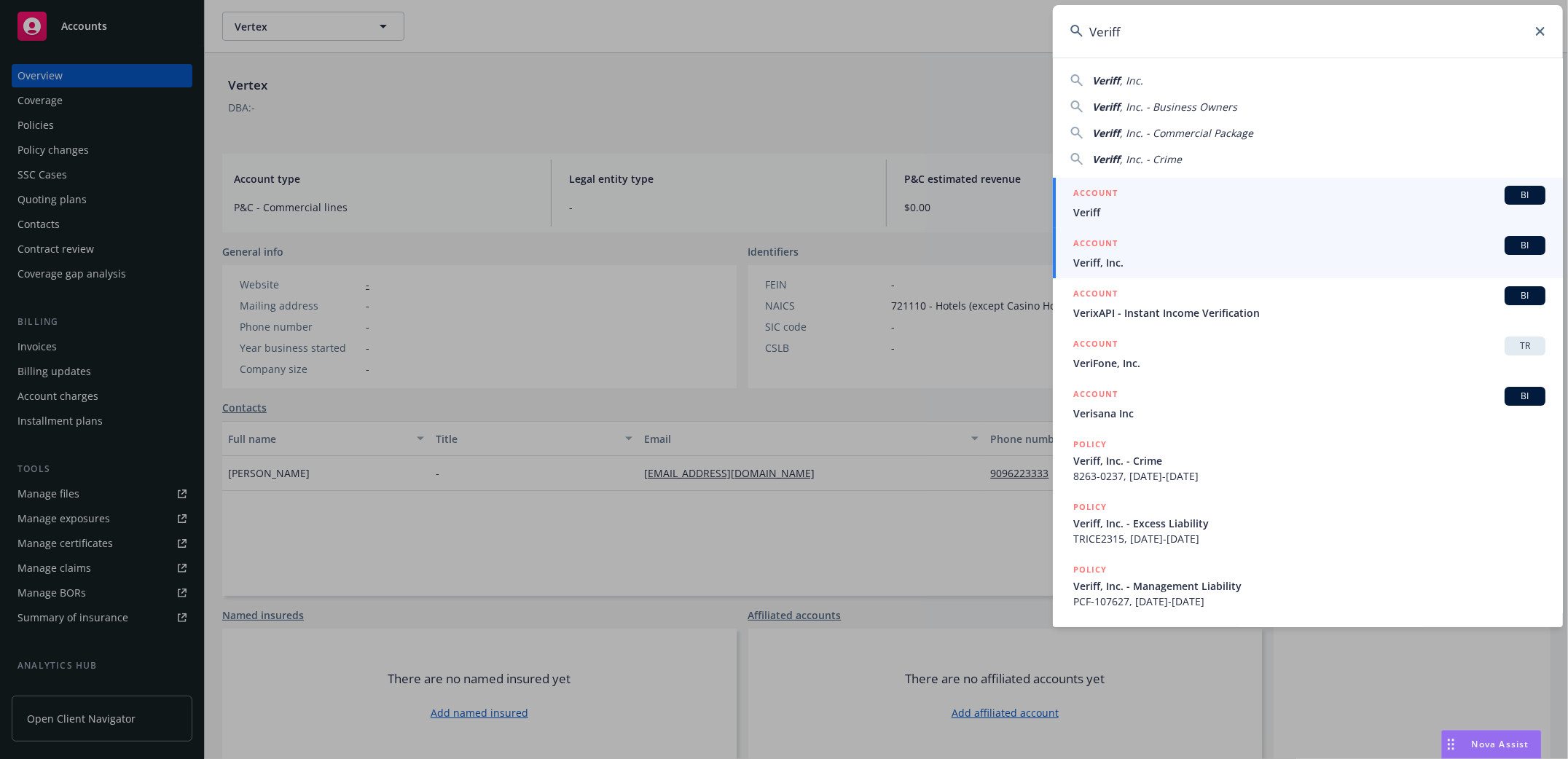
type input "Veriff"
click at [1080, 257] on span "Veriff, Inc." at bounding box center [1309, 262] width 472 height 15
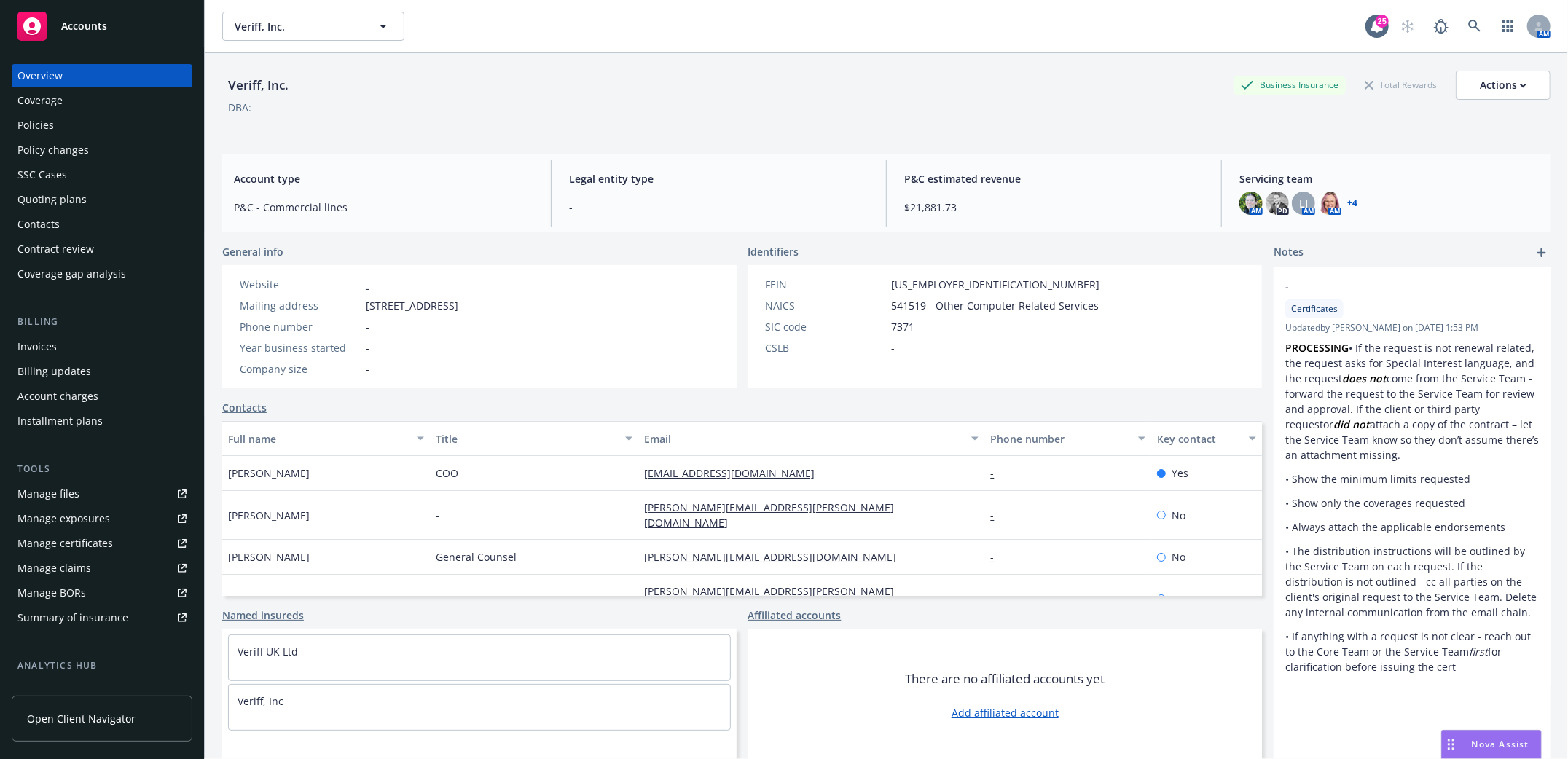
click at [39, 124] on div "Policies" at bounding box center [36, 125] width 37 height 23
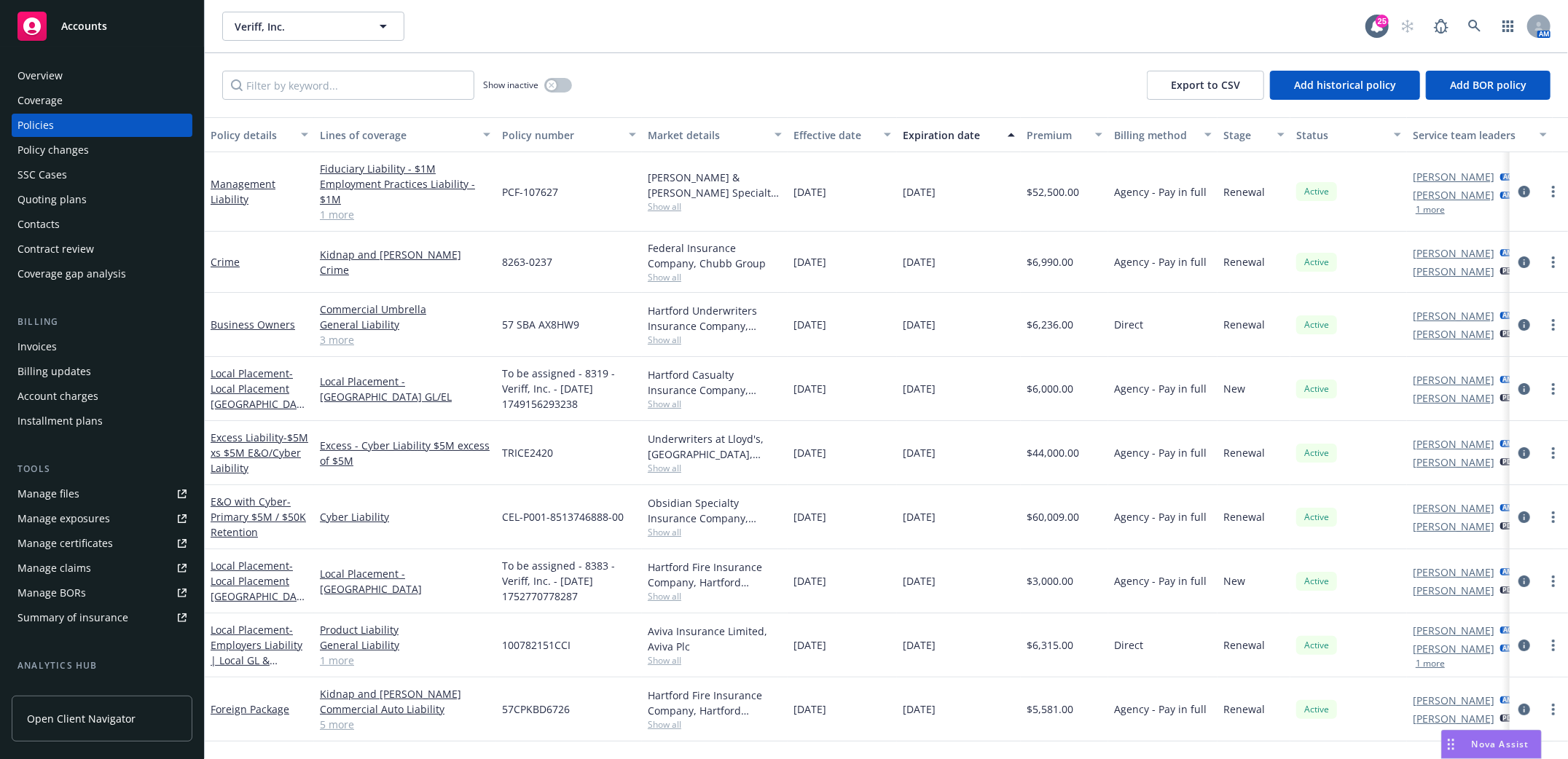
click at [52, 198] on div "Quoting plans" at bounding box center [52, 200] width 69 height 23
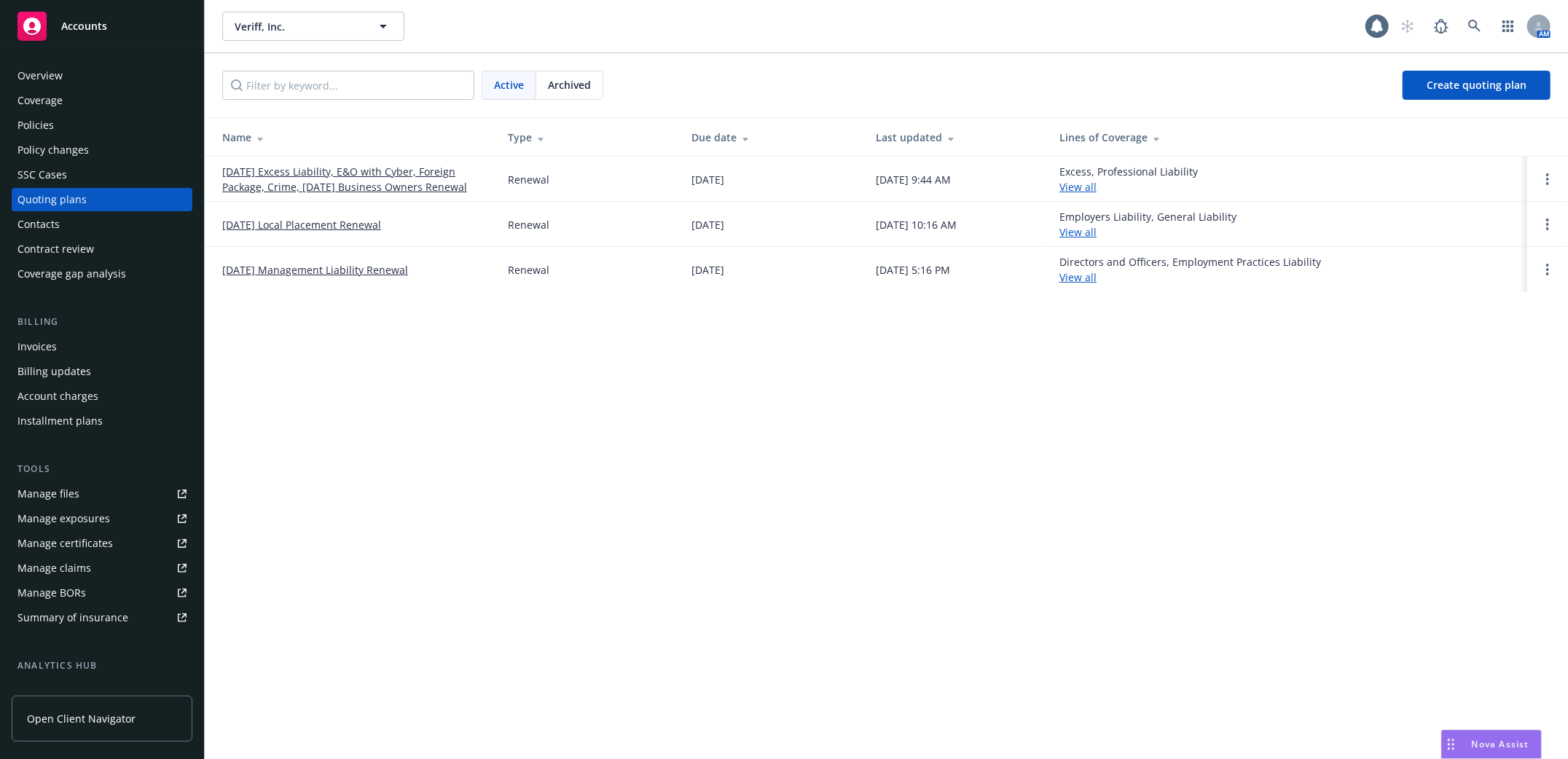
click at [280, 182] on link "05/06/25 Excess Liability, E&O with Cyber, Foreign Package, Crime, 05/13/25 Bus…" at bounding box center [353, 179] width 263 height 31
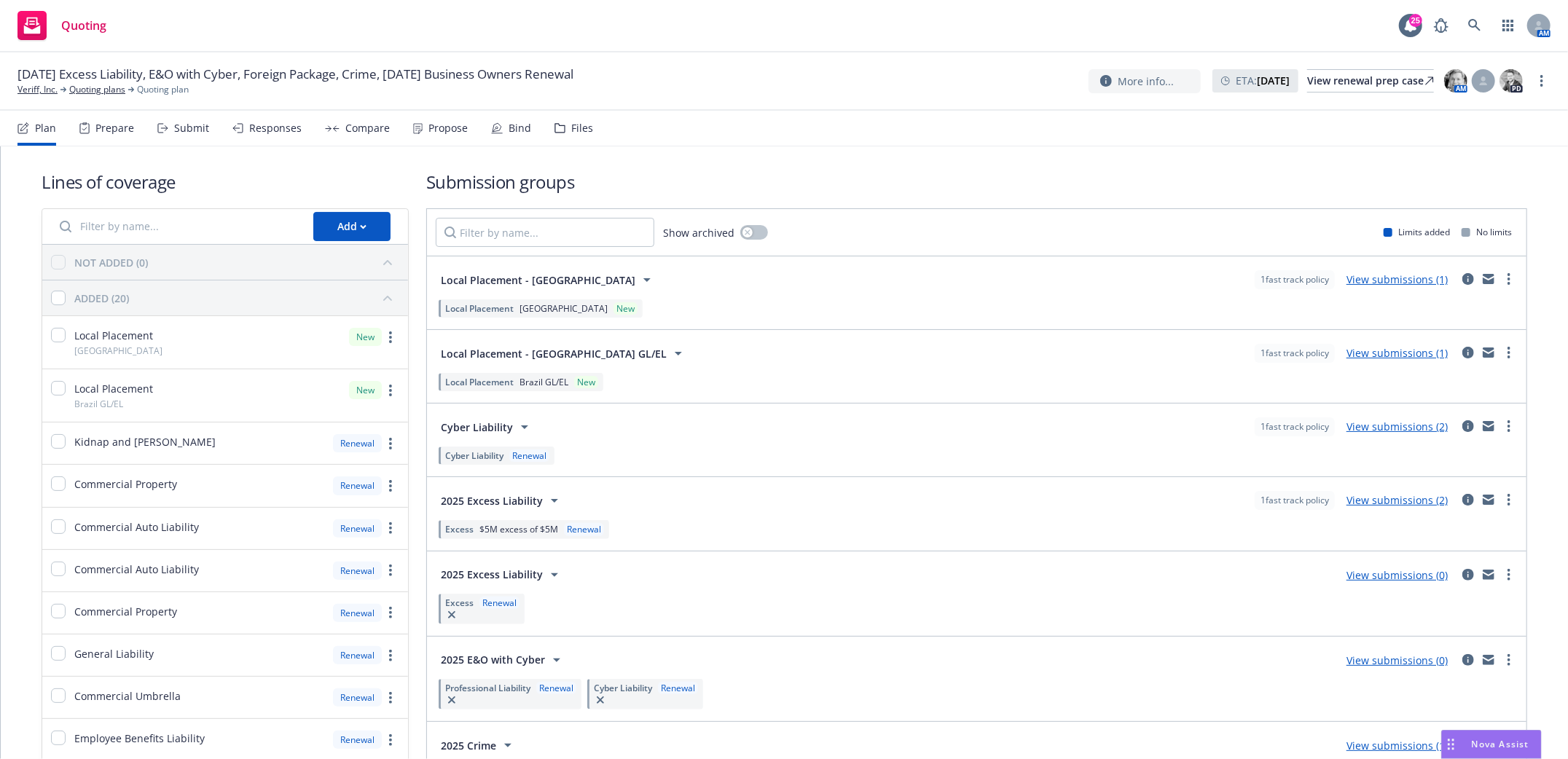
click at [186, 136] on div "Submit" at bounding box center [183, 128] width 52 height 35
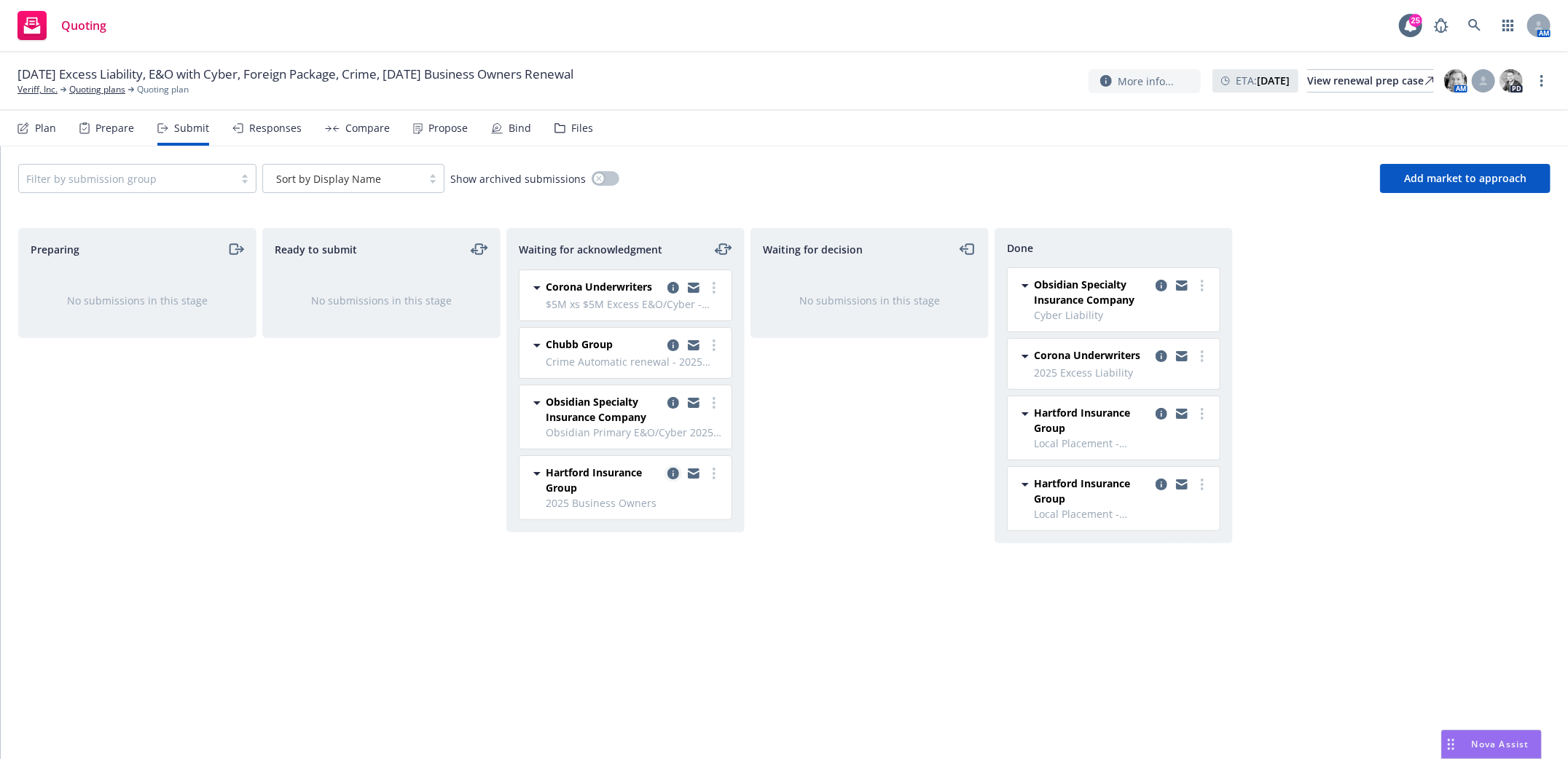
click at [669, 475] on icon "copy logging email" at bounding box center [674, 473] width 12 height 12
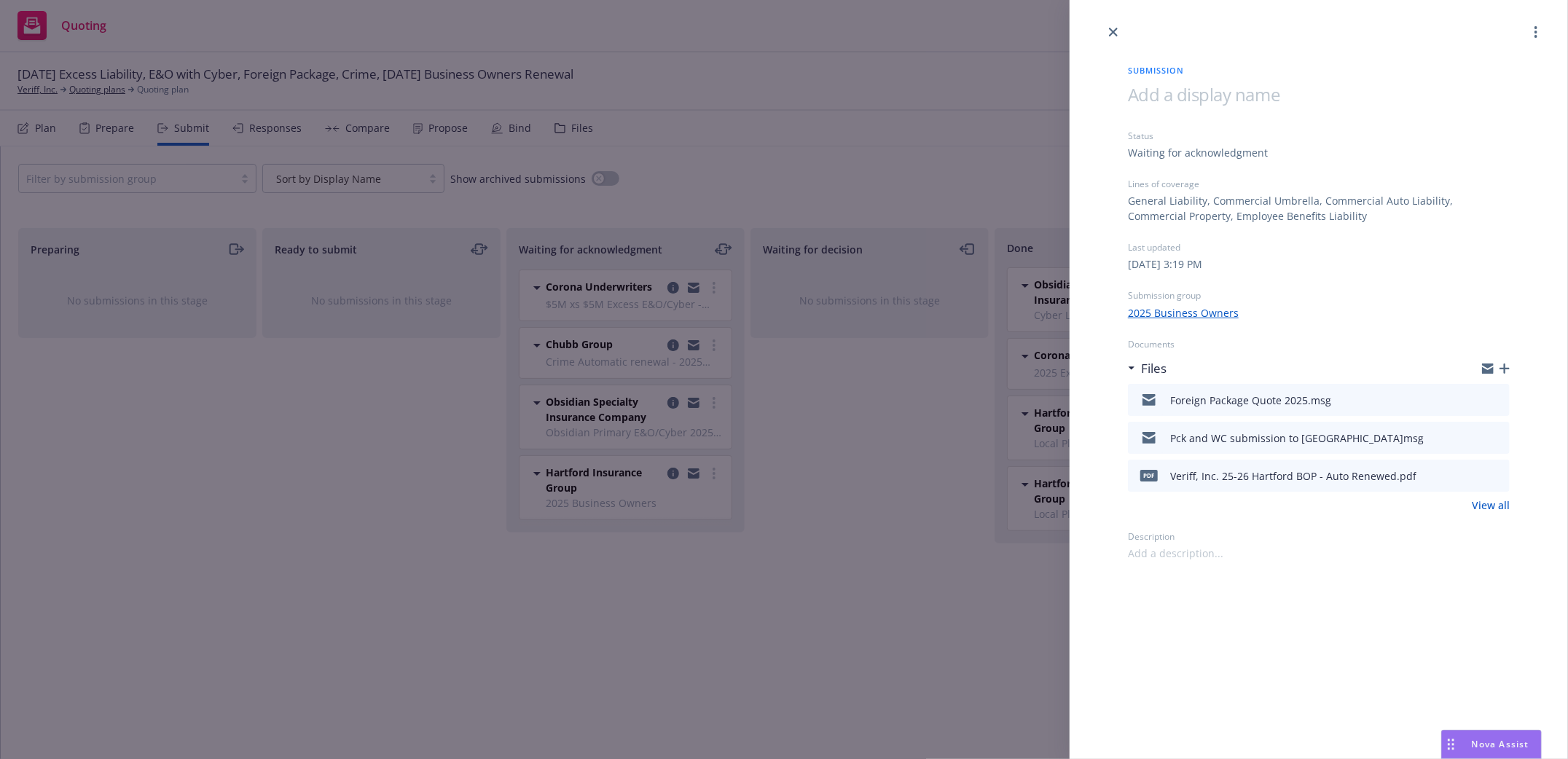
click at [1472, 400] on icon "download file" at bounding box center [1471, 397] width 9 height 8
click at [1113, 34] on icon "close" at bounding box center [1113, 32] width 8 height 8
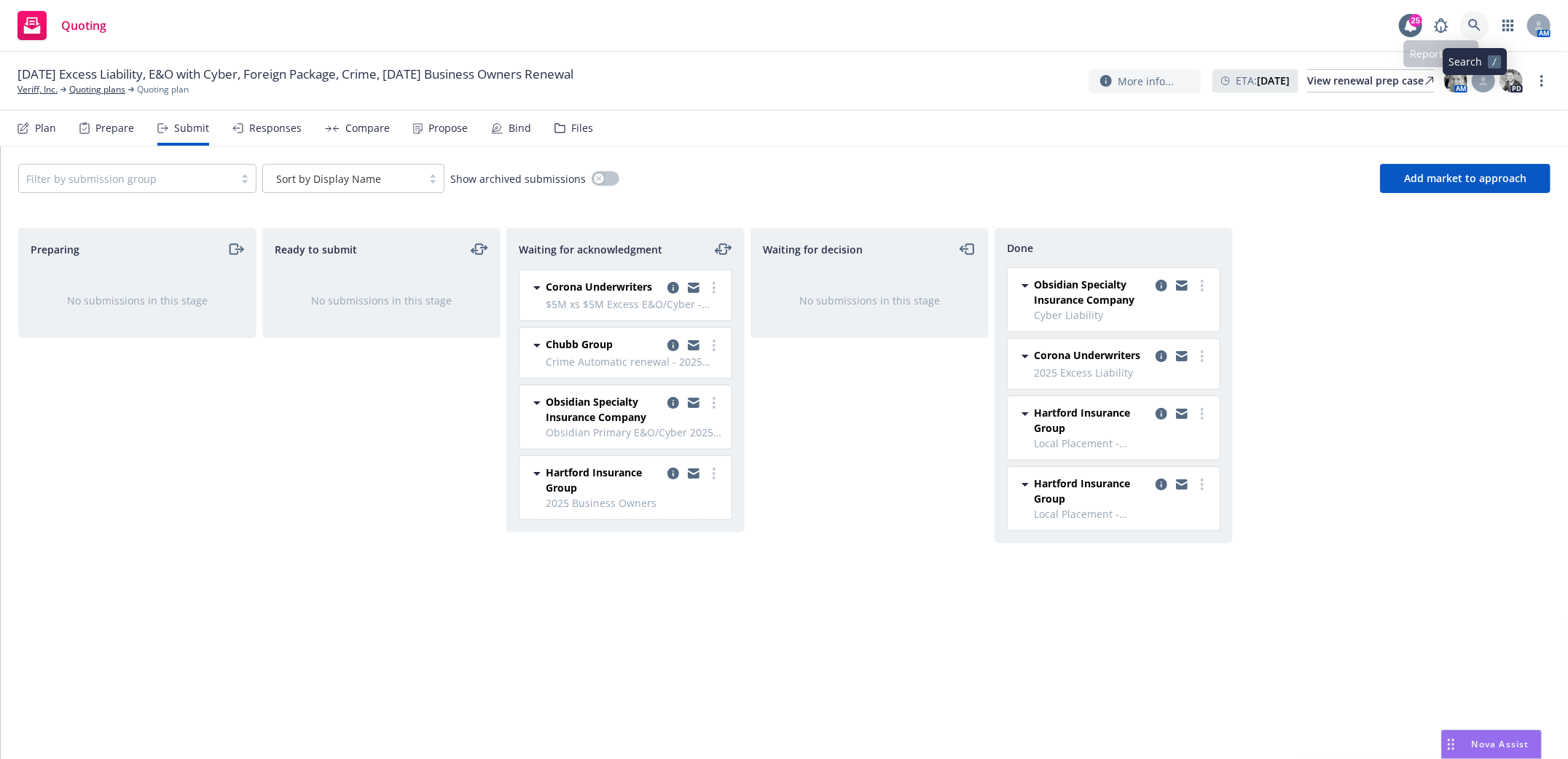
click at [1478, 25] on icon at bounding box center [1475, 26] width 13 height 13
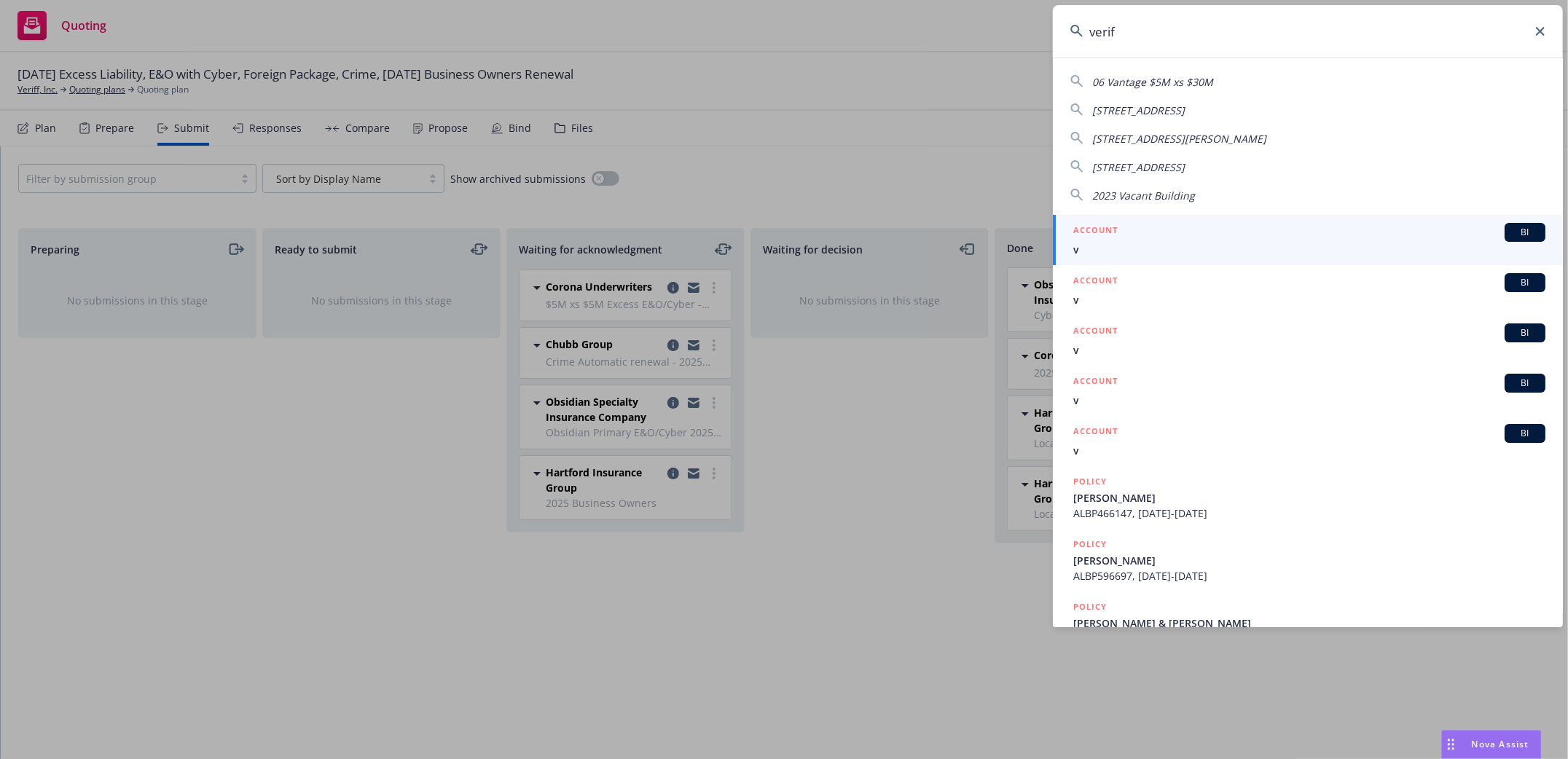
type input "veriff"
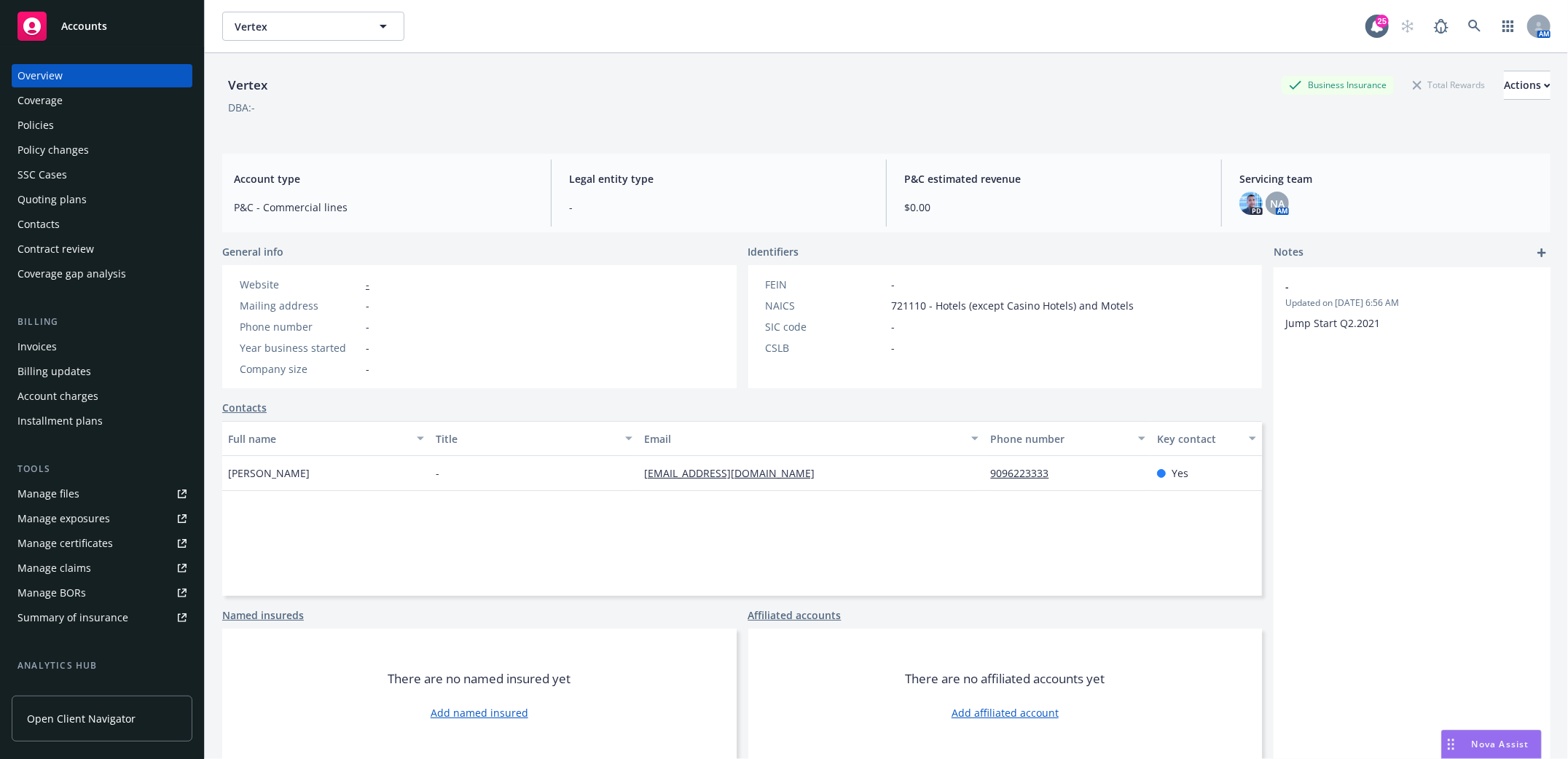
click at [34, 121] on div "Policies" at bounding box center [36, 125] width 37 height 23
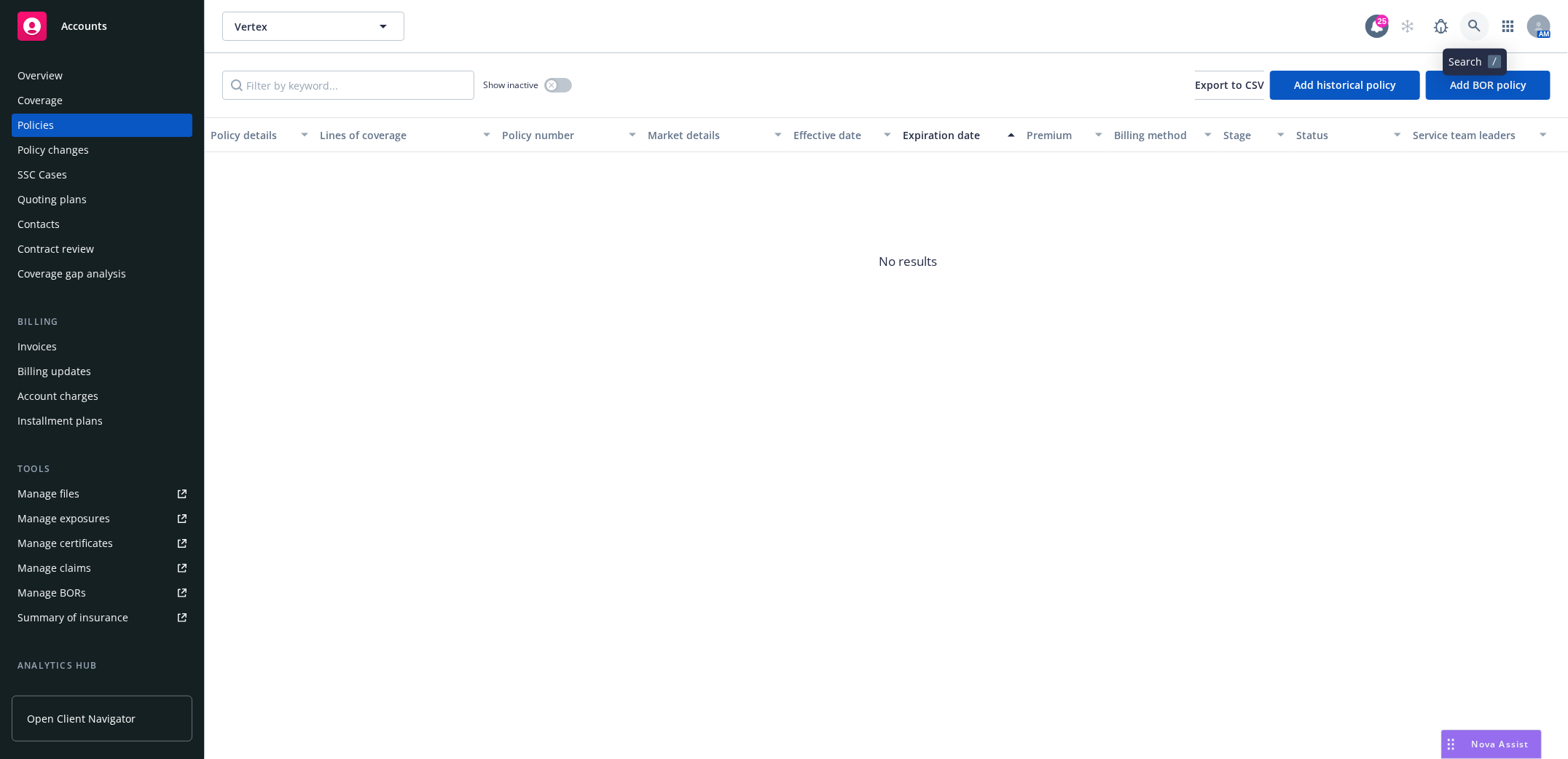
click at [1472, 25] on icon at bounding box center [1475, 27] width 13 height 13
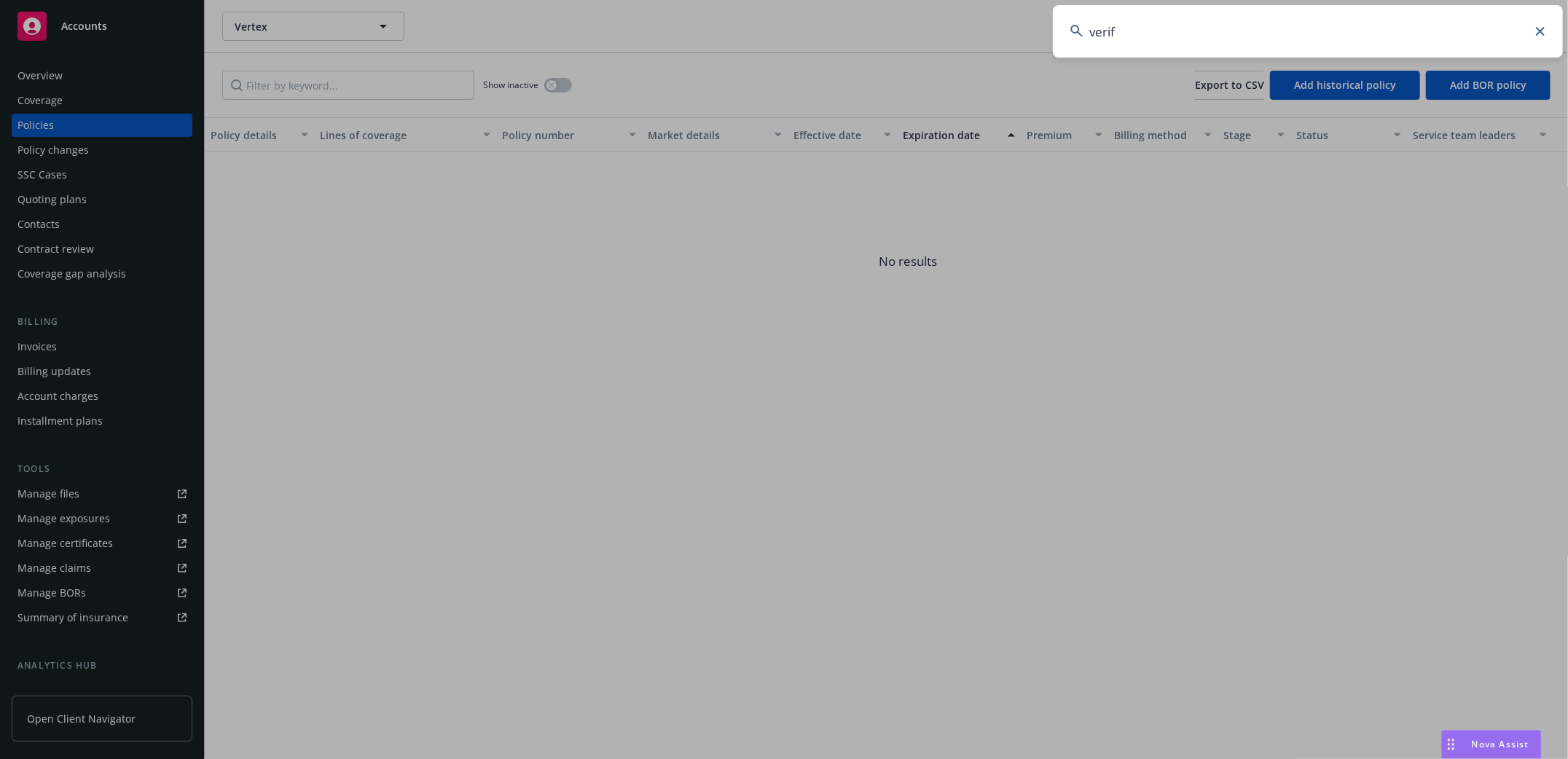
type input "veriff"
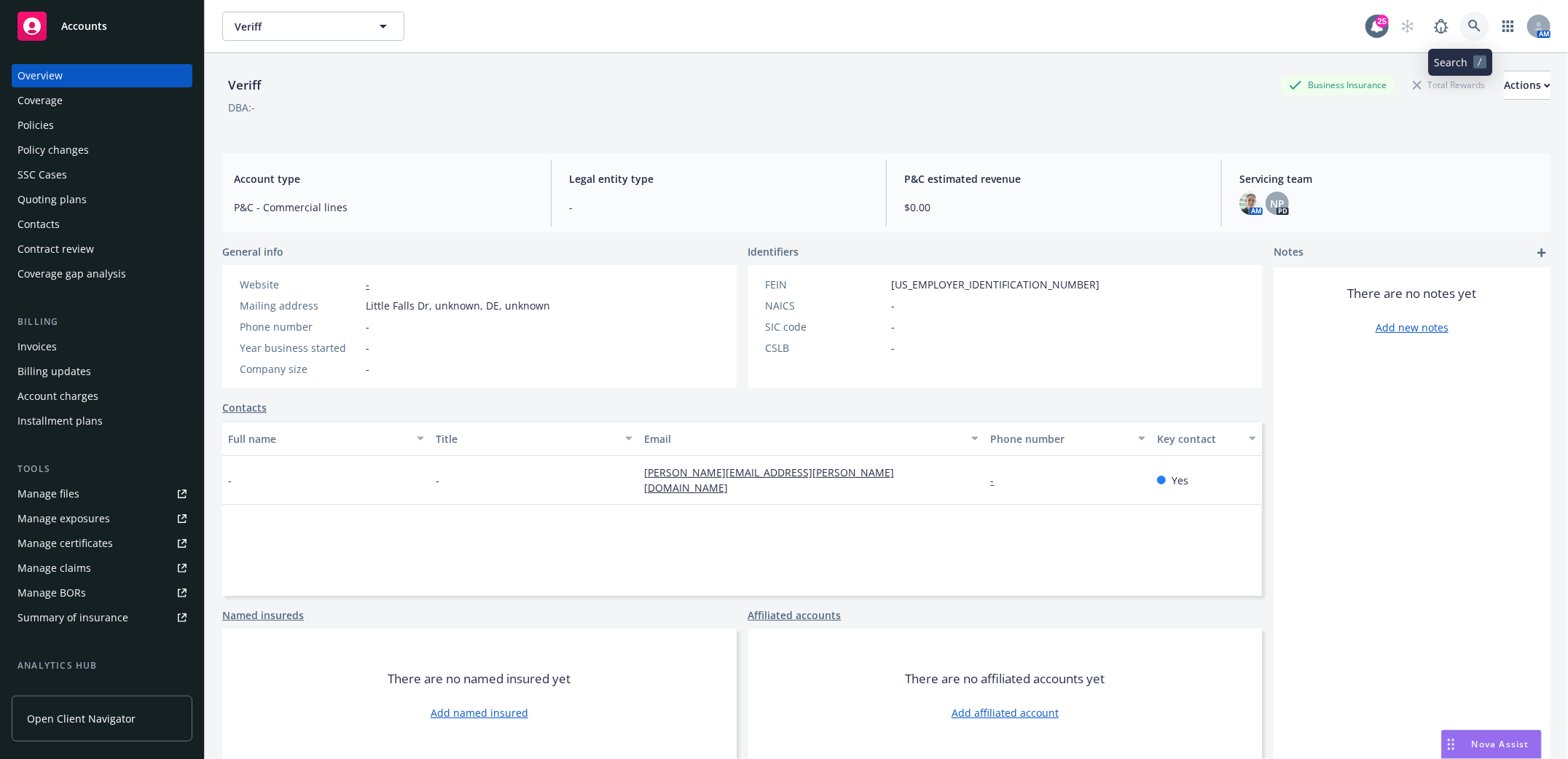
click at [1468, 21] on icon at bounding box center [1475, 27] width 13 height 13
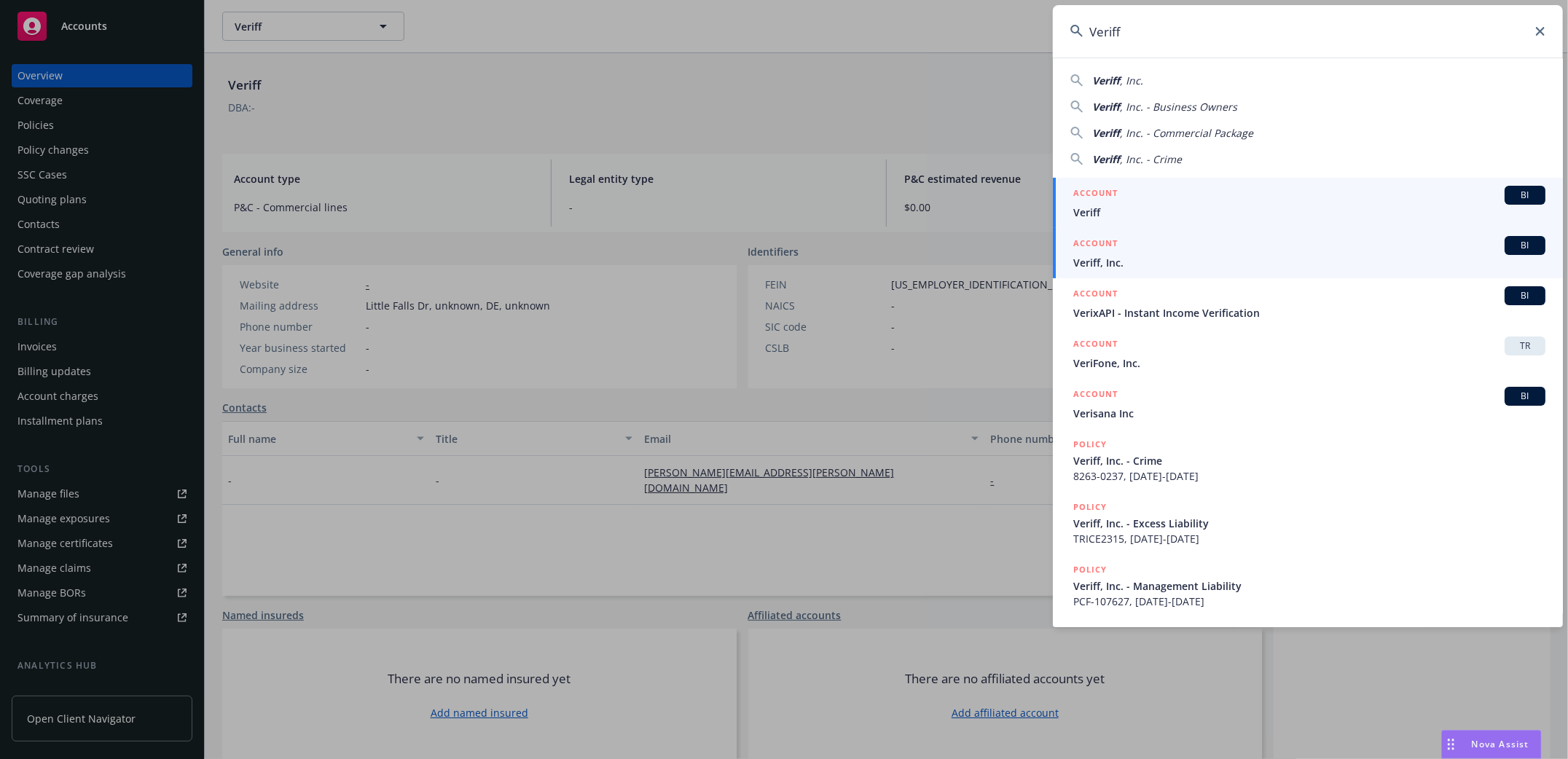
type input "Veriff"
drag, startPoint x: 1095, startPoint y: 263, endPoint x: 1086, endPoint y: 268, distance: 10.3
click at [1095, 263] on span "Veriff, Inc." at bounding box center [1309, 262] width 472 height 15
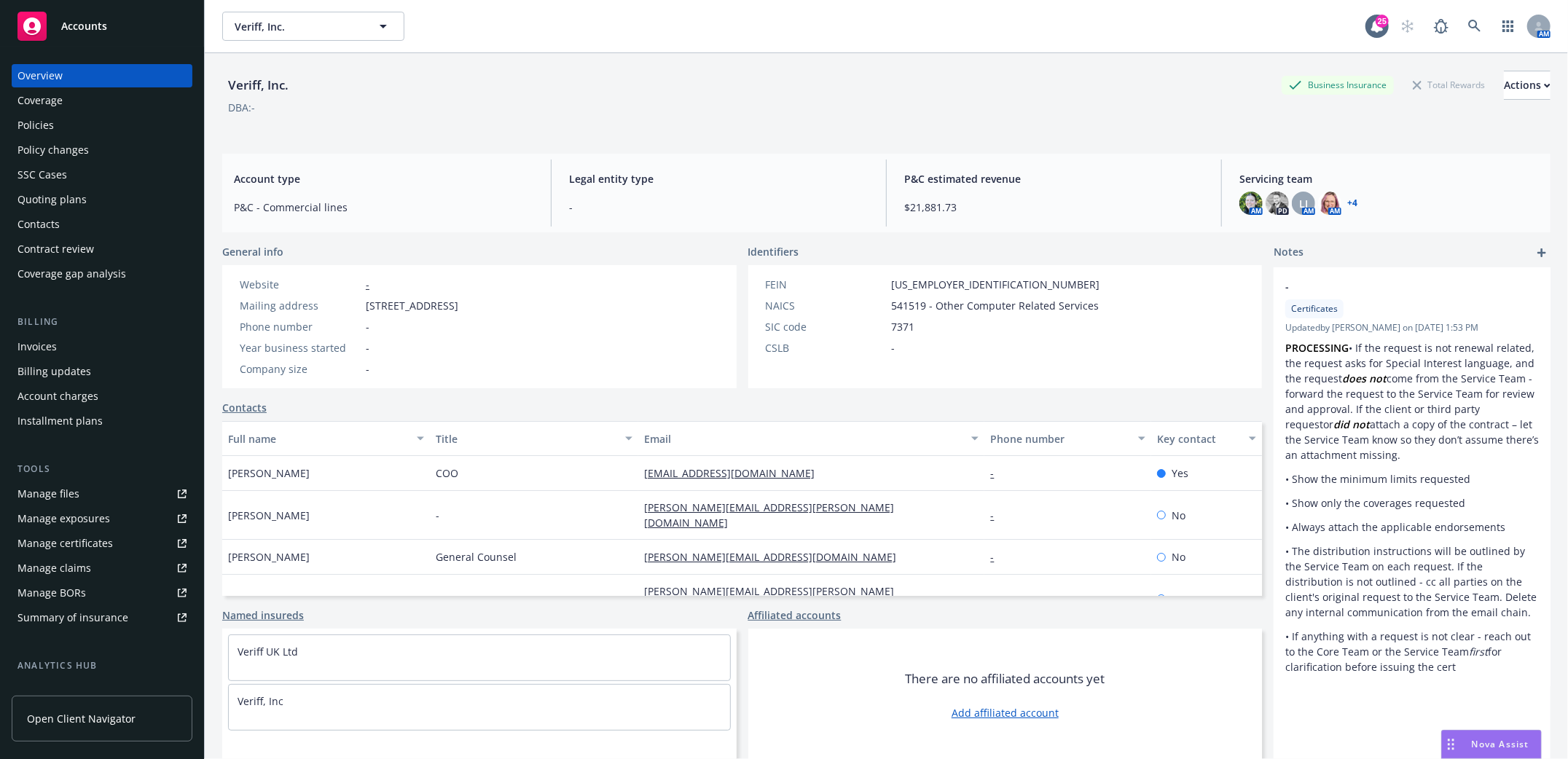
click at [28, 127] on div "Policies" at bounding box center [36, 125] width 37 height 23
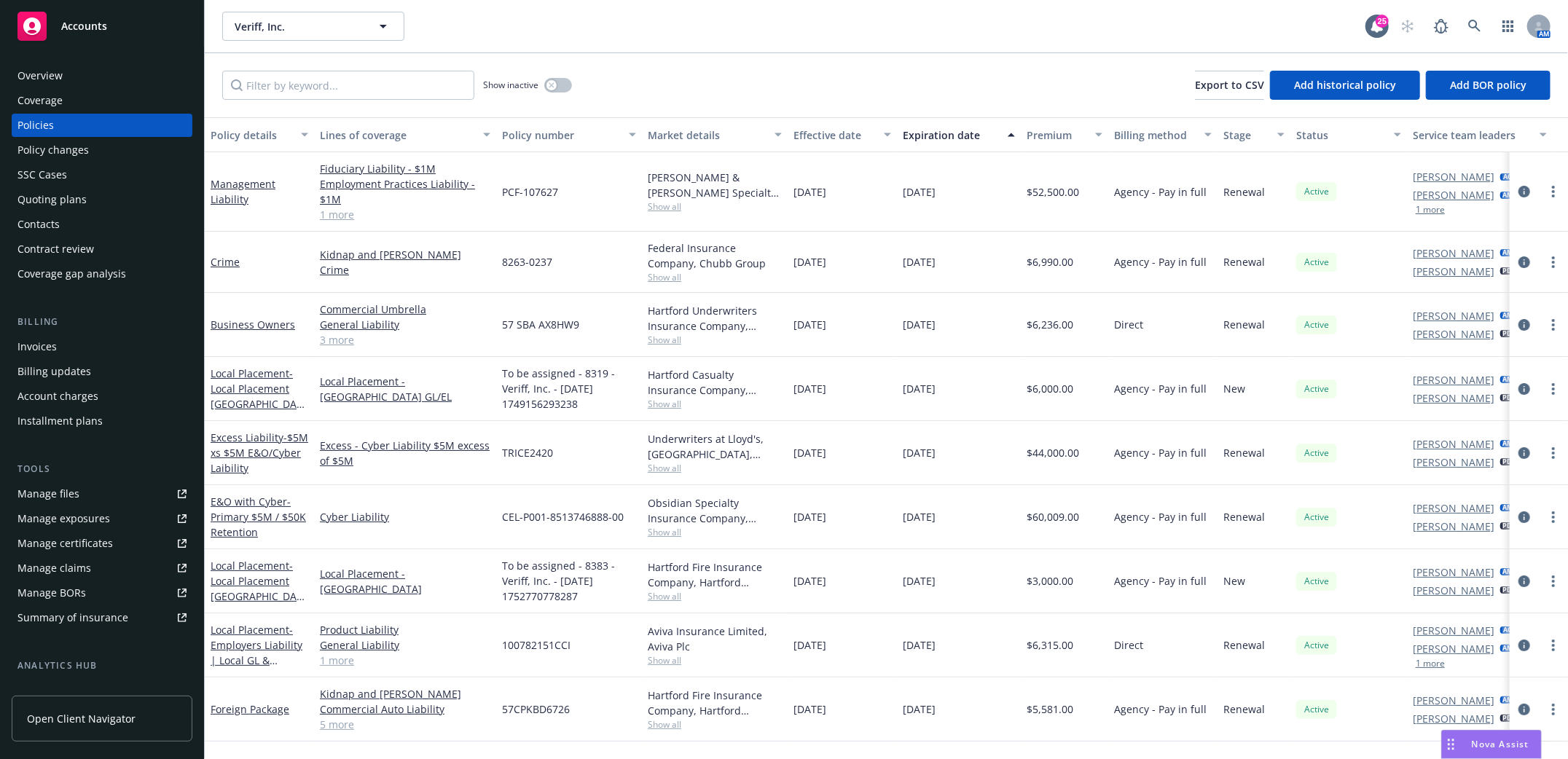
click at [43, 489] on div "Manage files" at bounding box center [48, 494] width 62 height 23
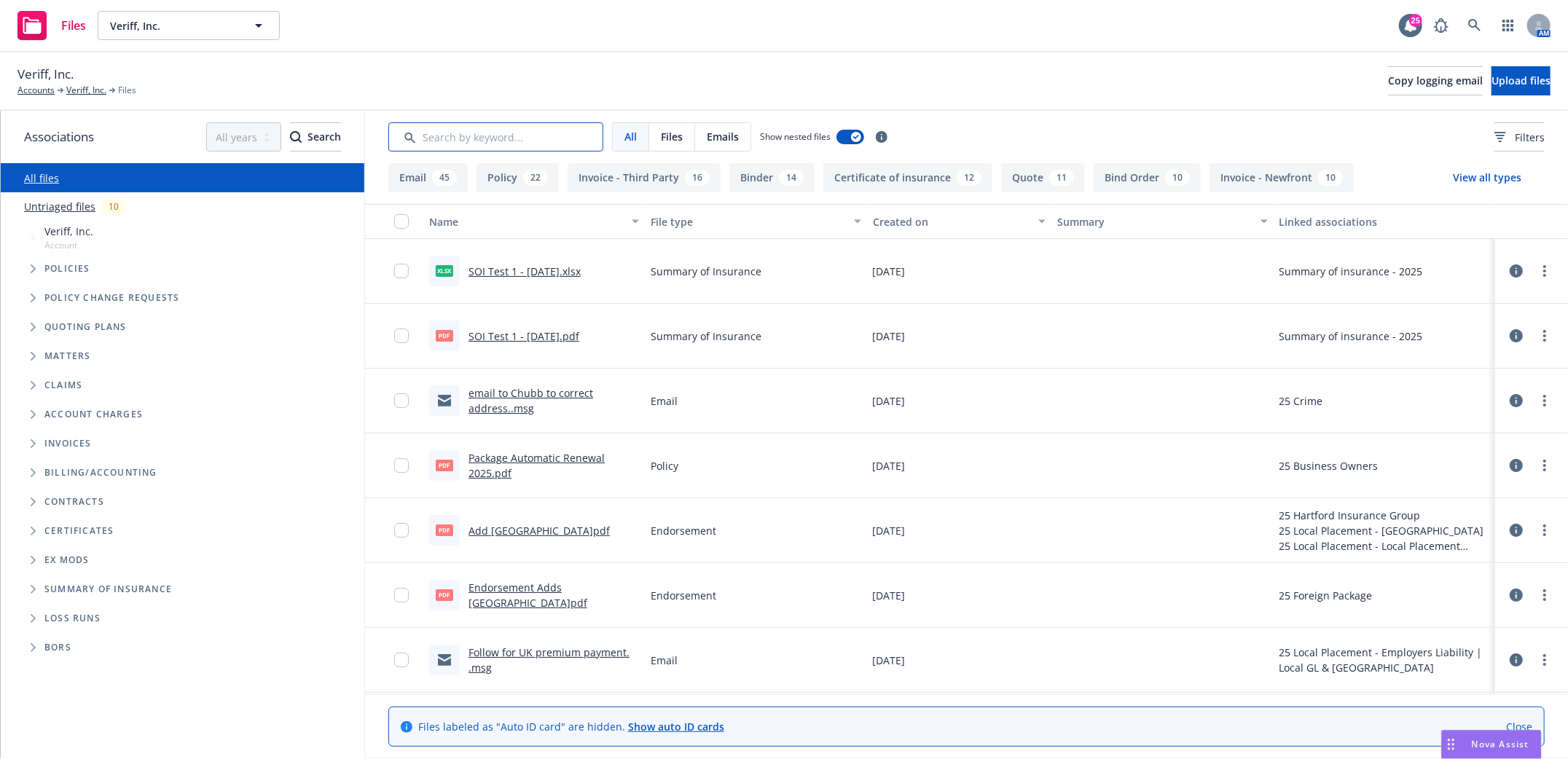
click at [510, 132] on input "Search by keyword..." at bounding box center [496, 137] width 215 height 29
type input "SOI"
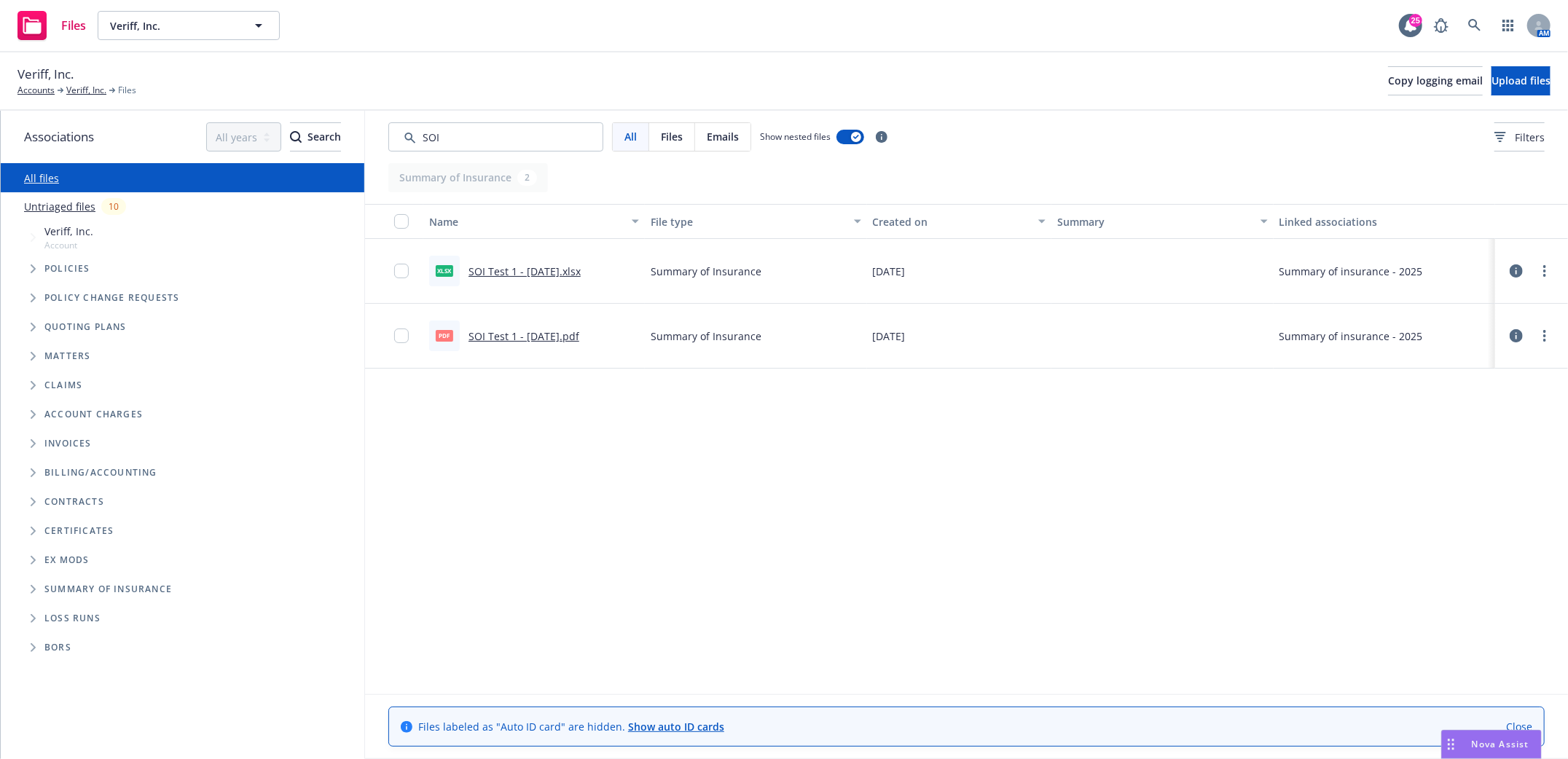
click at [549, 266] on link "SOI Test 1 - 07/28/2025.xlsx" at bounding box center [524, 271] width 113 height 14
click at [554, 272] on link "SOI Test 1 - 07/28/2025.xlsx" at bounding box center [524, 271] width 113 height 14
click at [83, 89] on link "Veriff, Inc." at bounding box center [87, 91] width 40 height 13
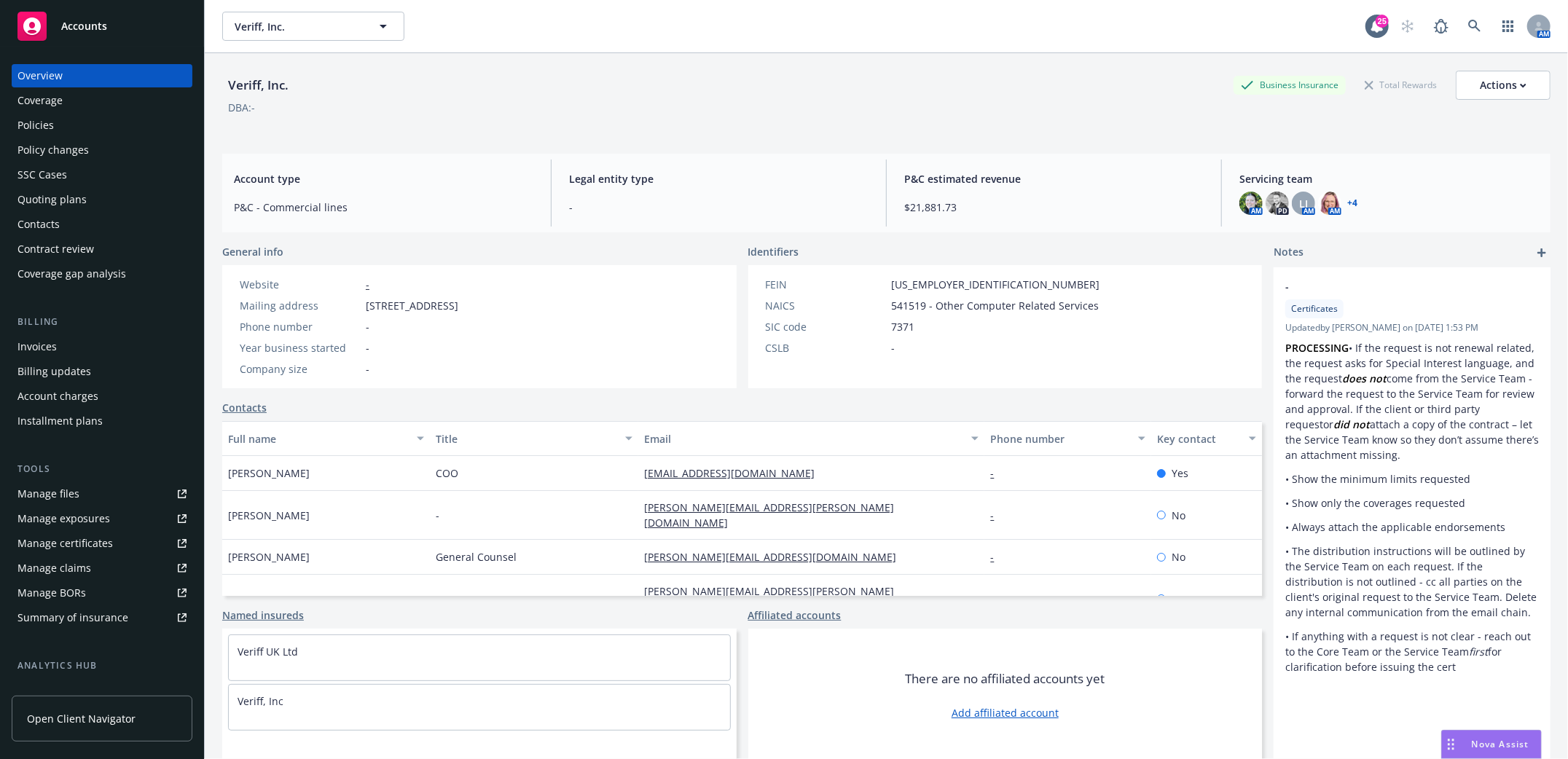
click at [32, 122] on div "Policies" at bounding box center [36, 125] width 37 height 23
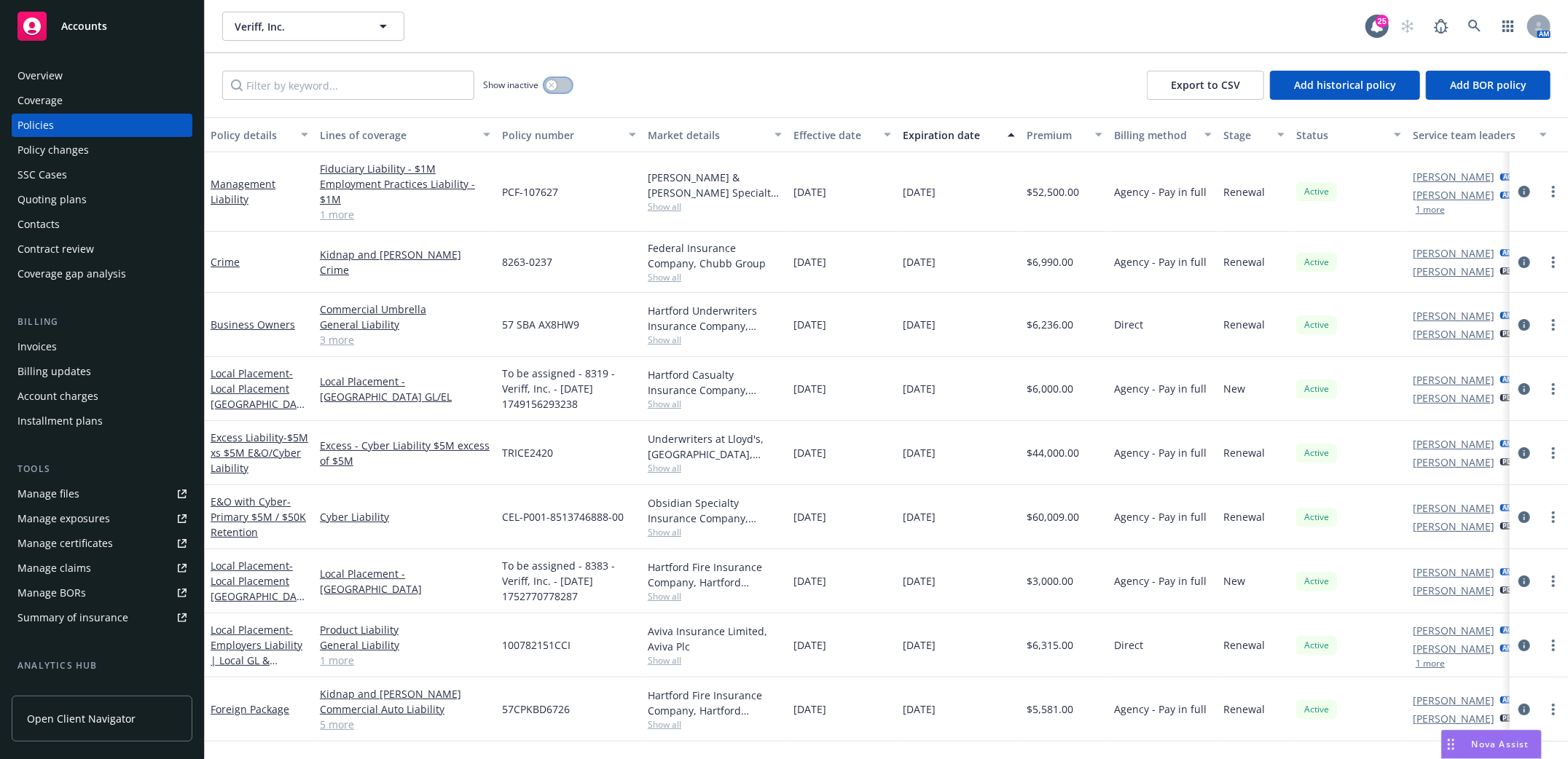
click at [564, 84] on button "button" at bounding box center [558, 85] width 28 height 14
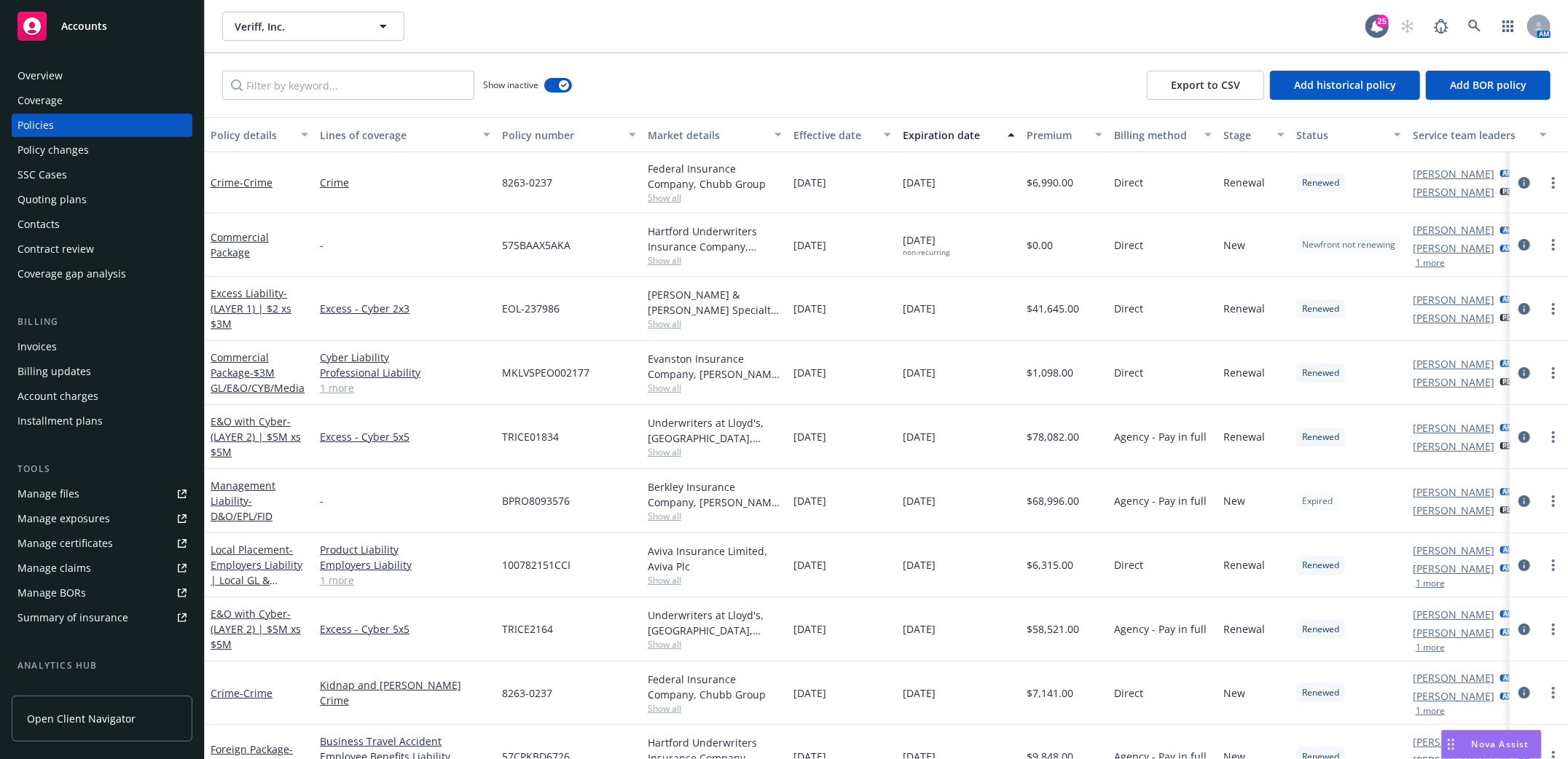
click at [924, 134] on div "Expiration date" at bounding box center [950, 135] width 96 height 15
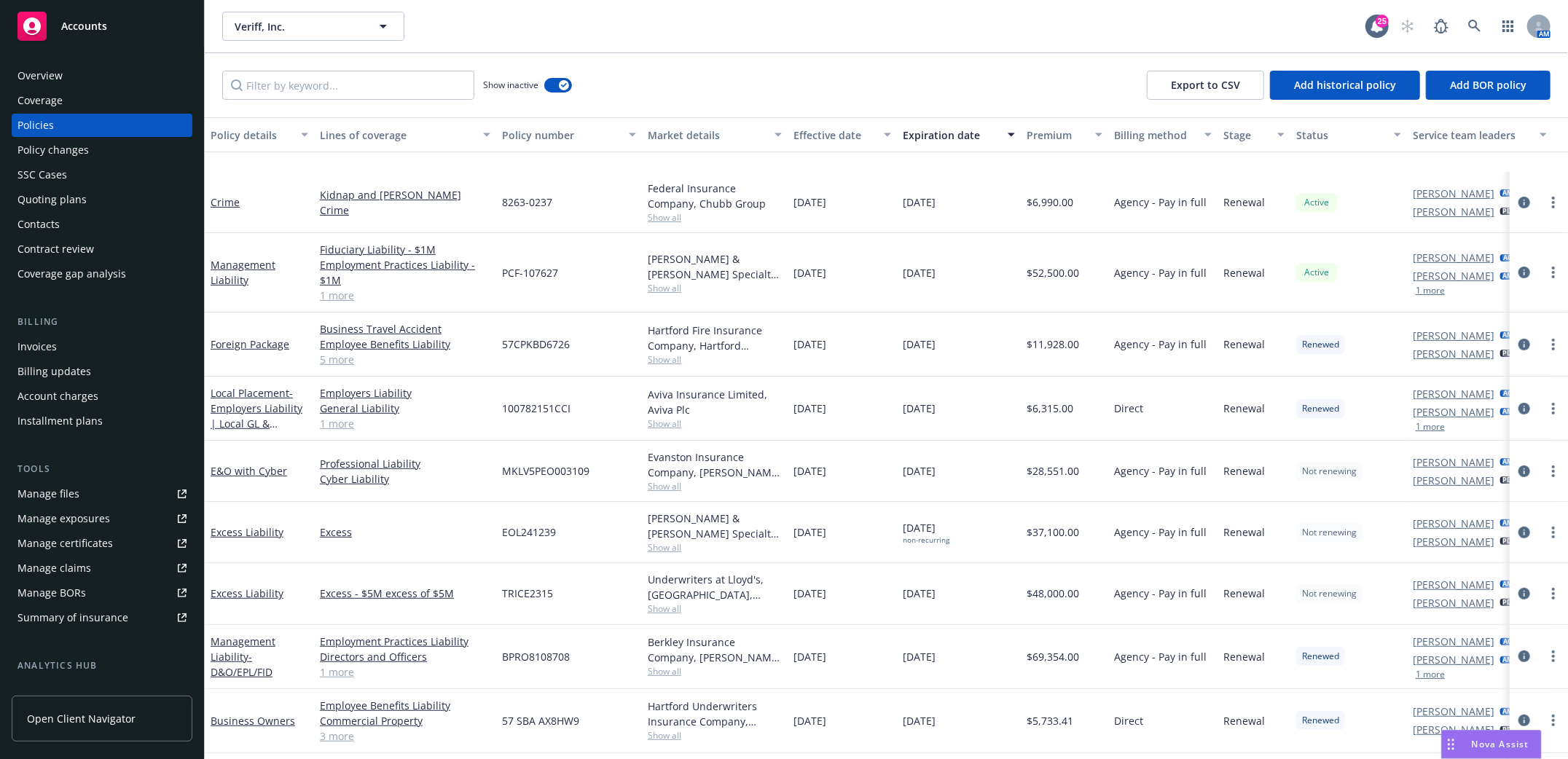
scroll to position [582, 0]
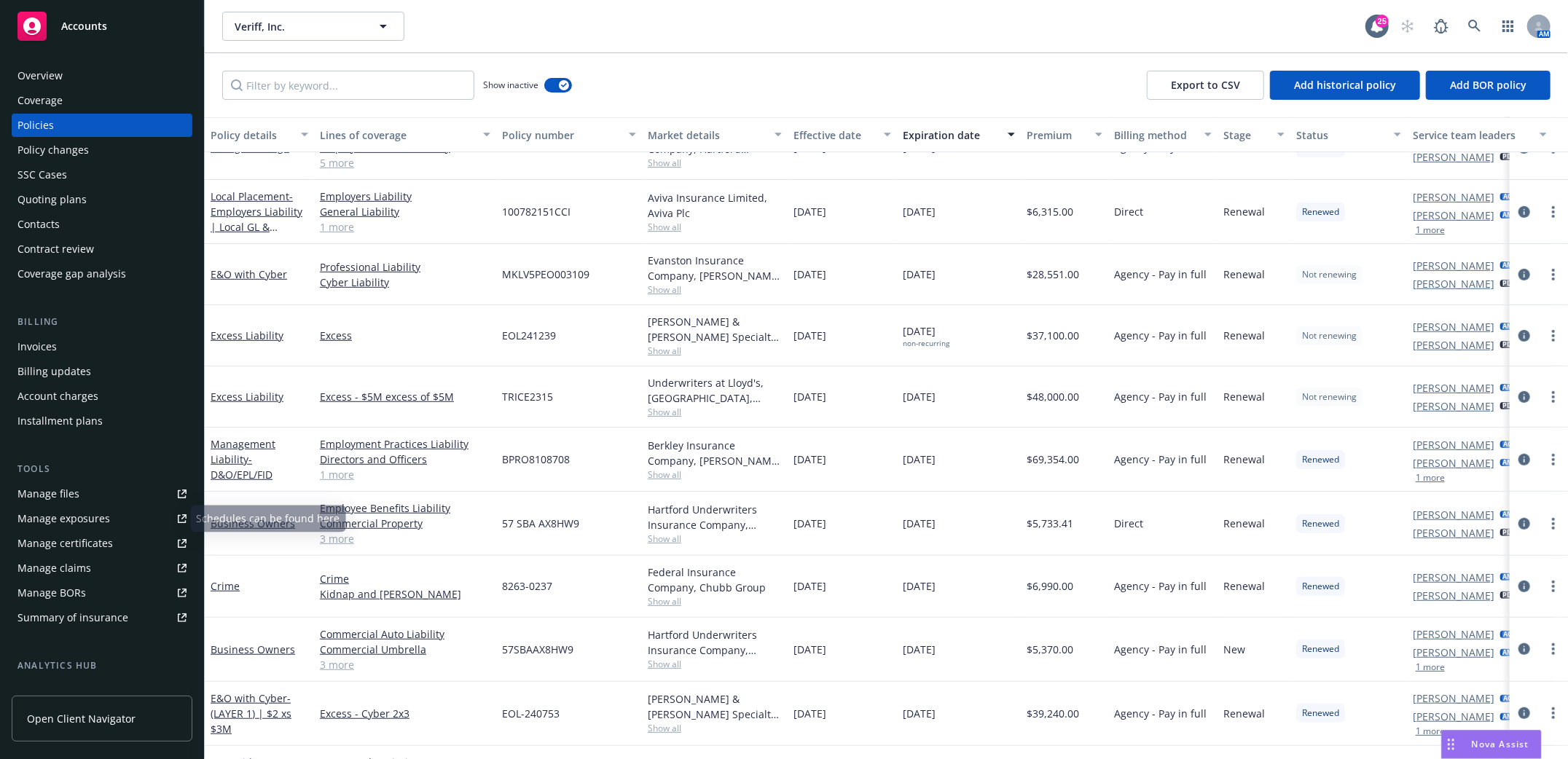
click at [23, 493] on div "Manage files" at bounding box center [48, 494] width 62 height 23
click at [234, 649] on link "Business Owners" at bounding box center [253, 649] width 84 height 14
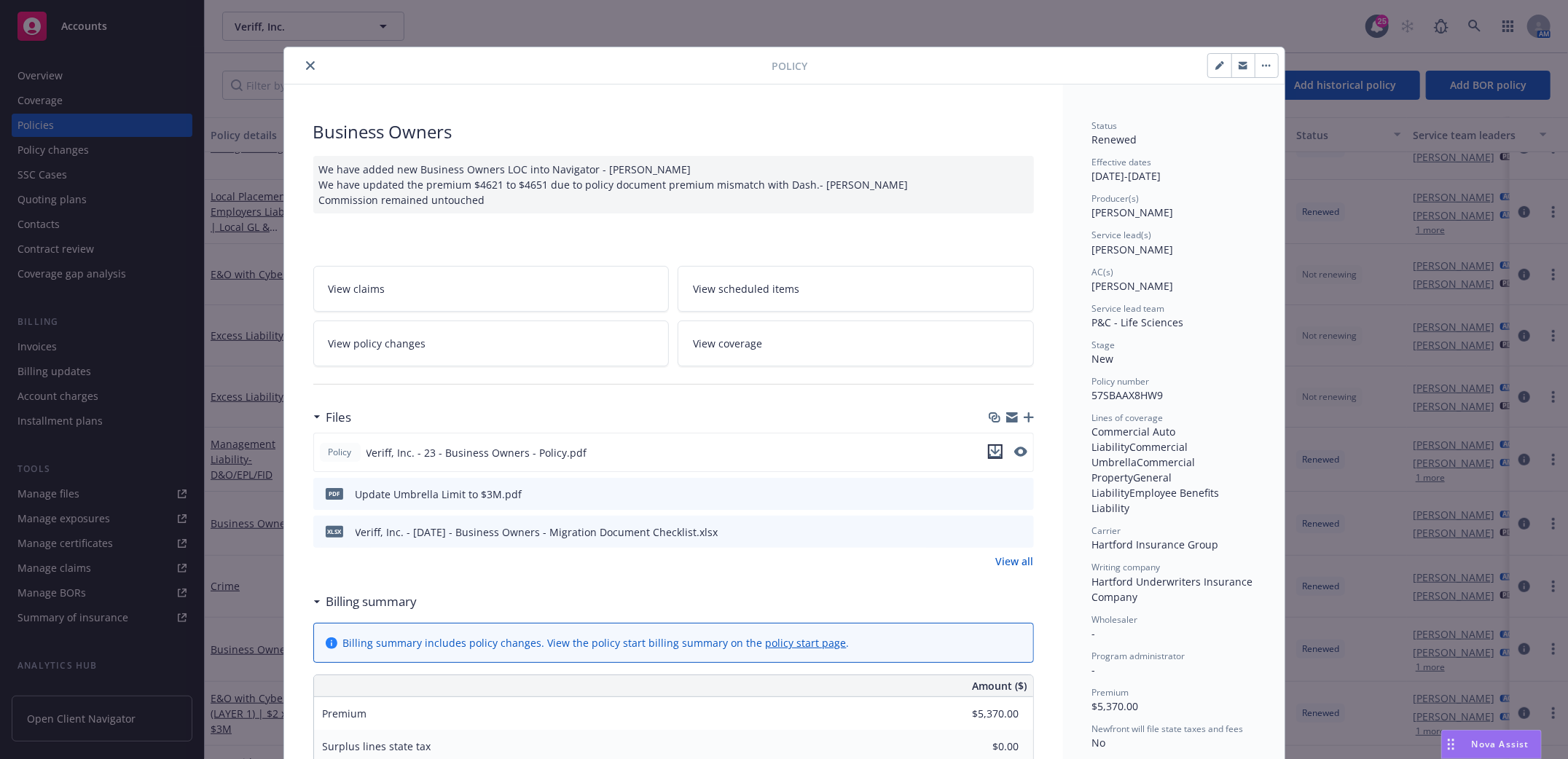
click at [992, 454] on icon "download file" at bounding box center [995, 452] width 12 height 12
click at [306, 67] on icon "close" at bounding box center [310, 65] width 8 height 8
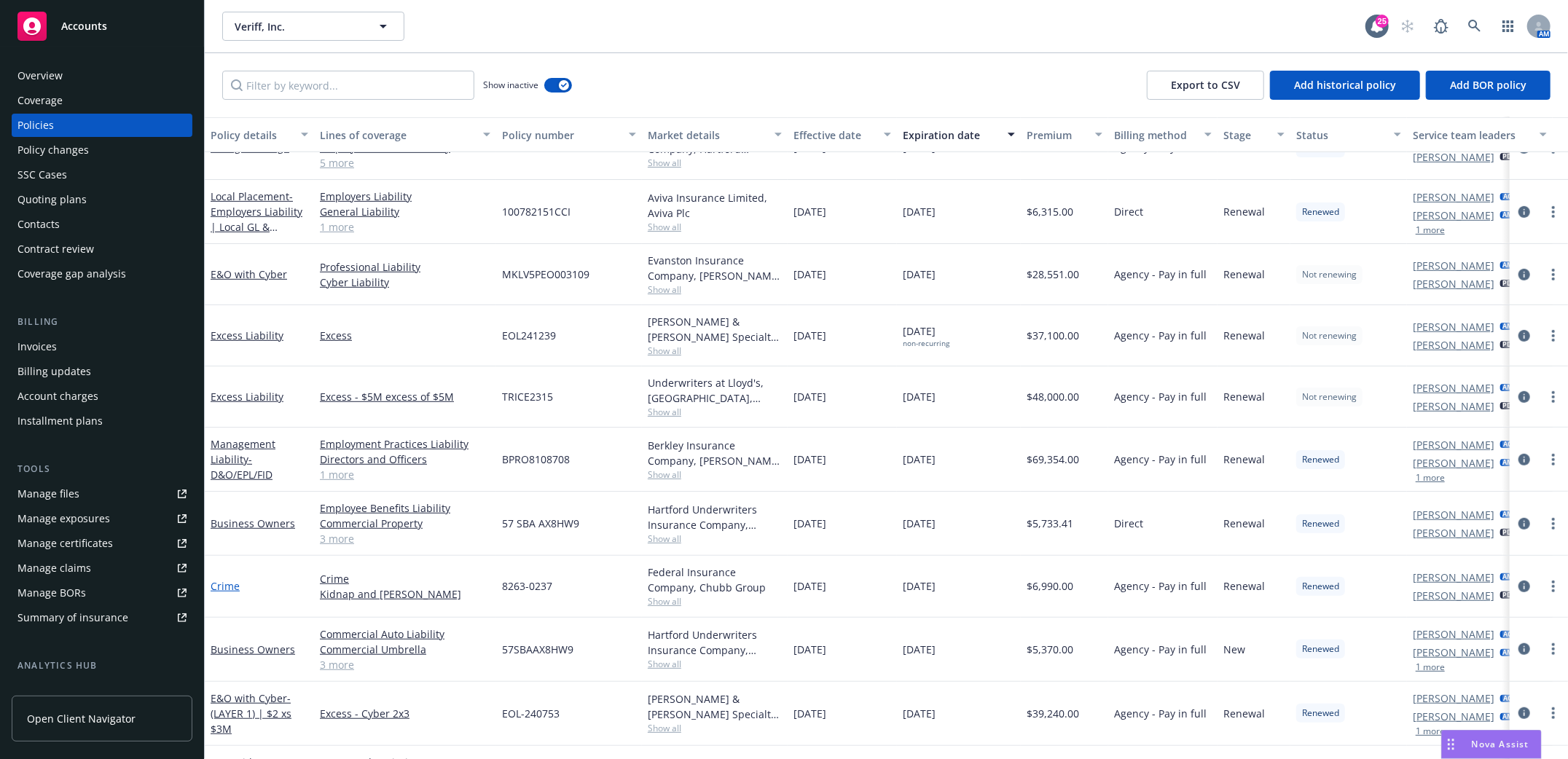
click at [222, 587] on link "Crime" at bounding box center [225, 586] width 29 height 14
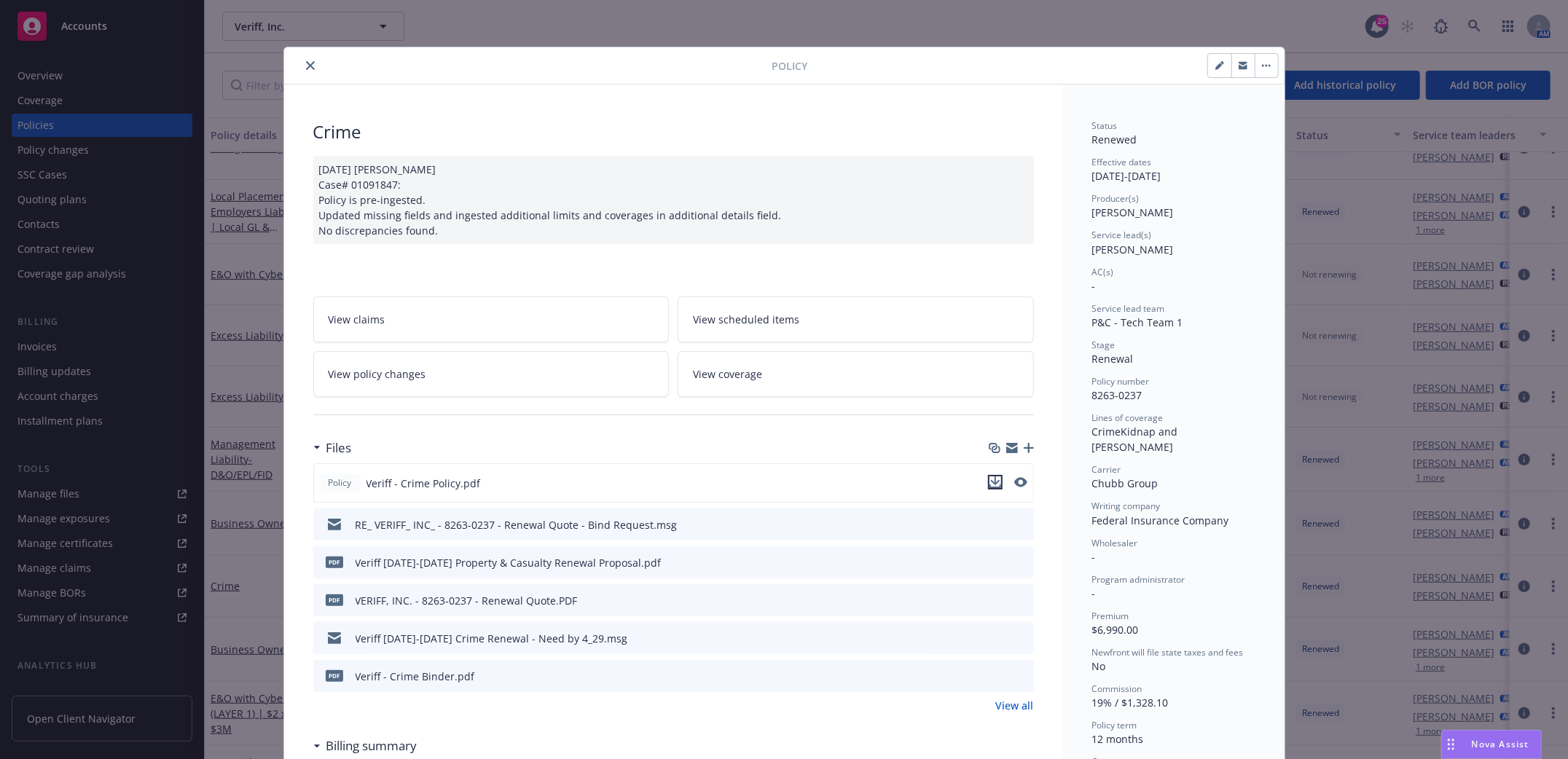
click at [989, 485] on icon "download file" at bounding box center [995, 482] width 12 height 12
click at [306, 61] on icon "close" at bounding box center [310, 65] width 8 height 8
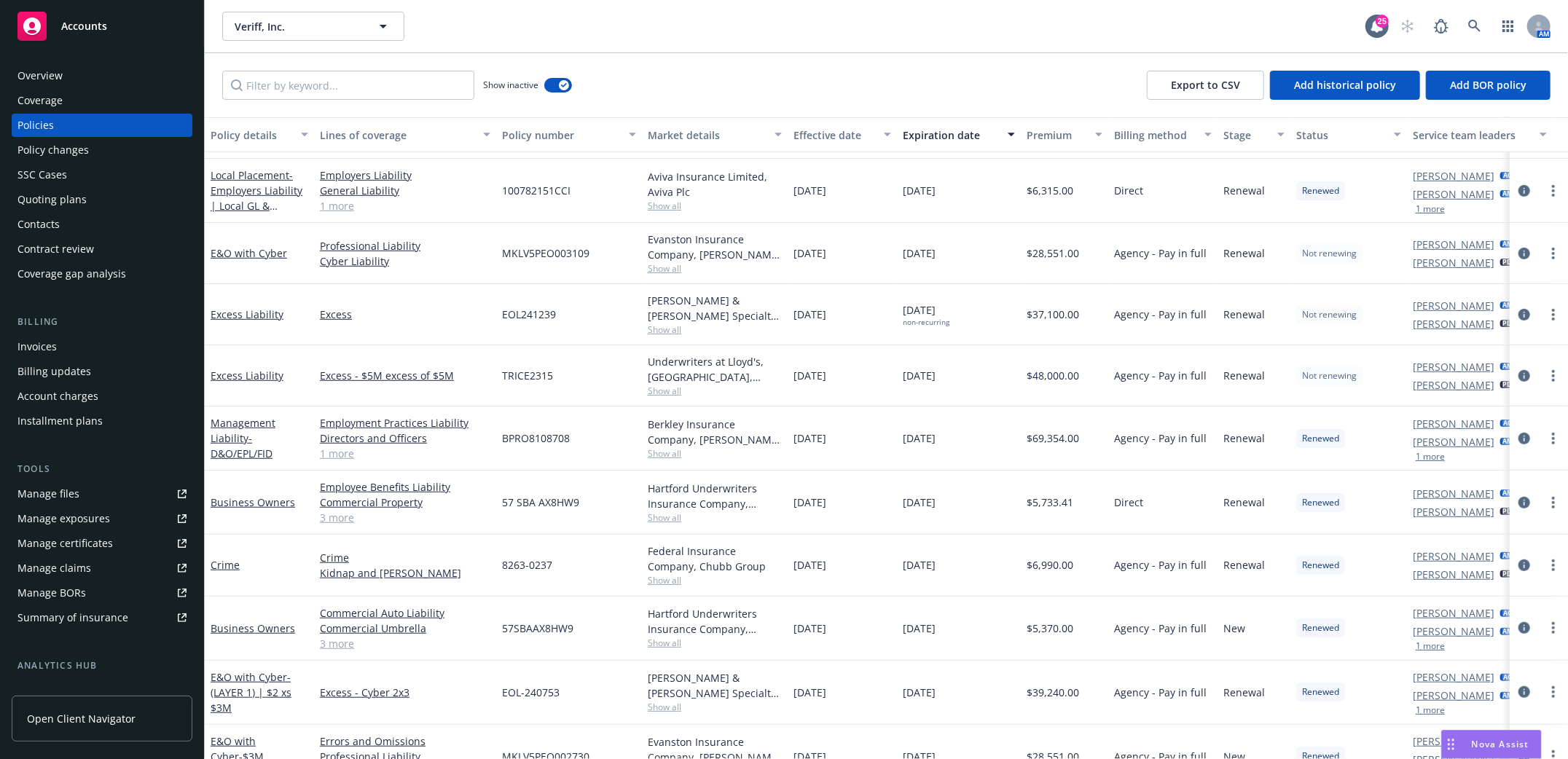
scroll to position [680, 0]
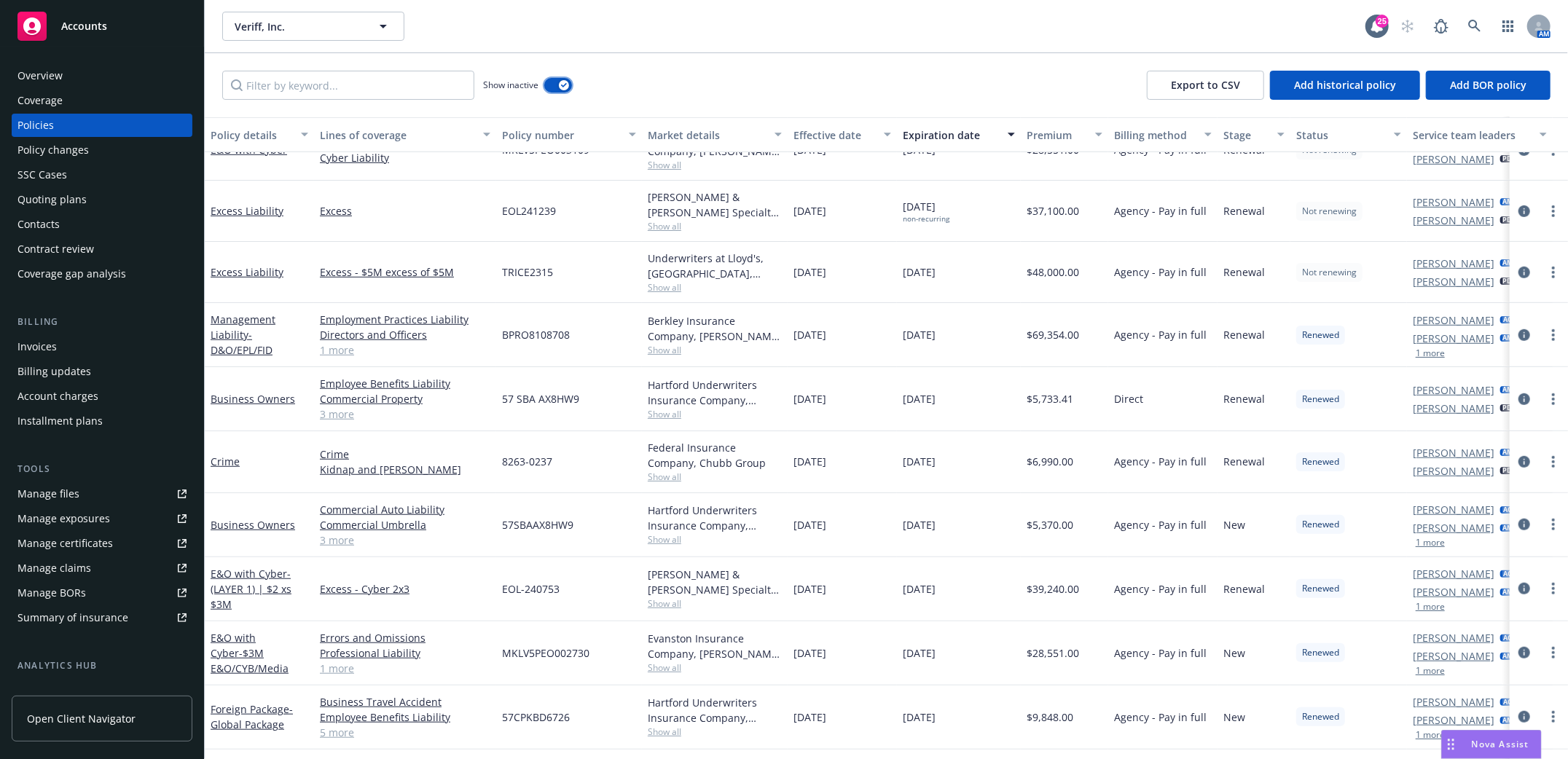
click at [556, 88] on button "button" at bounding box center [558, 85] width 28 height 14
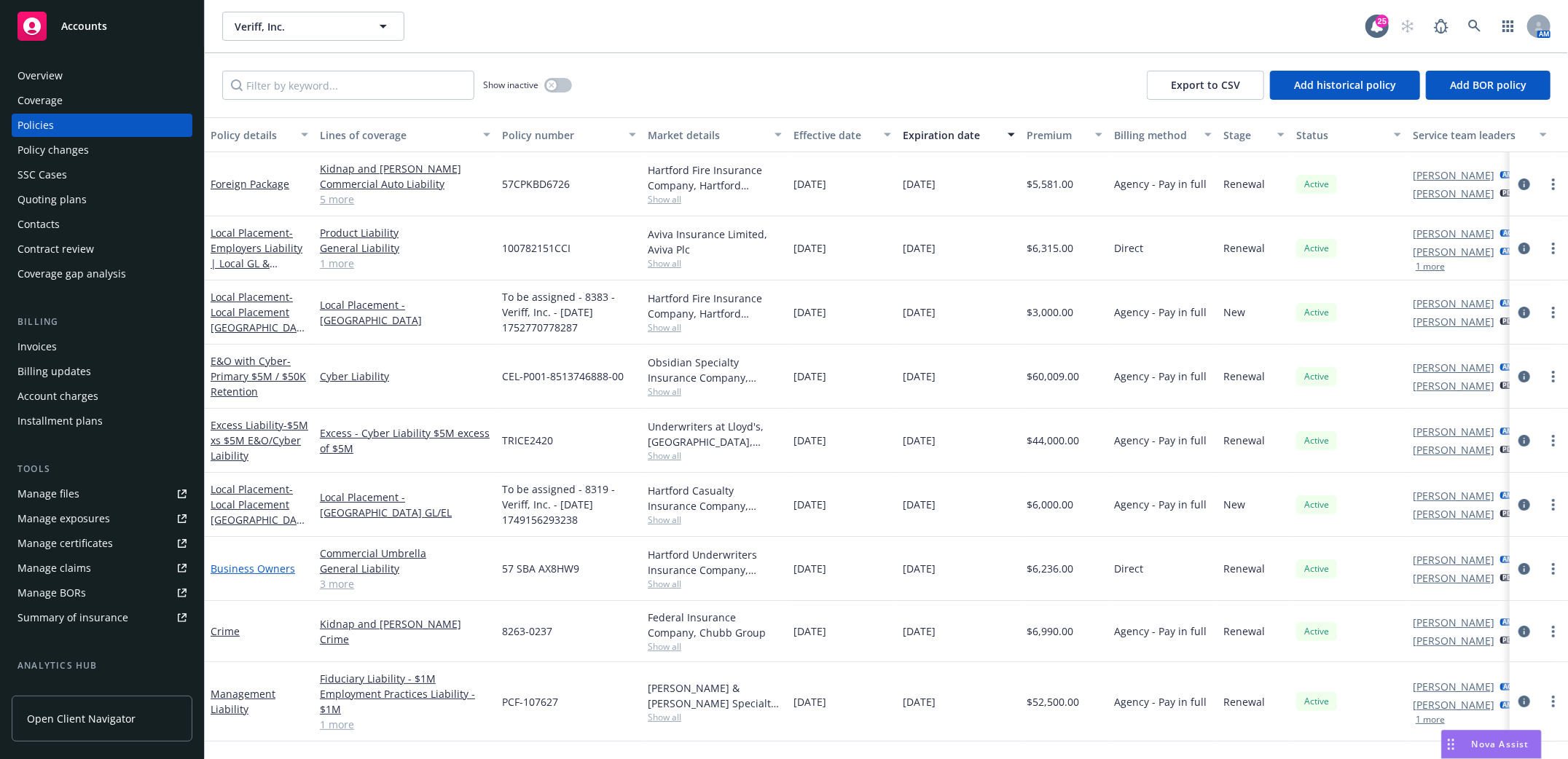
click at [235, 562] on link "Business Owners" at bounding box center [253, 568] width 84 height 14
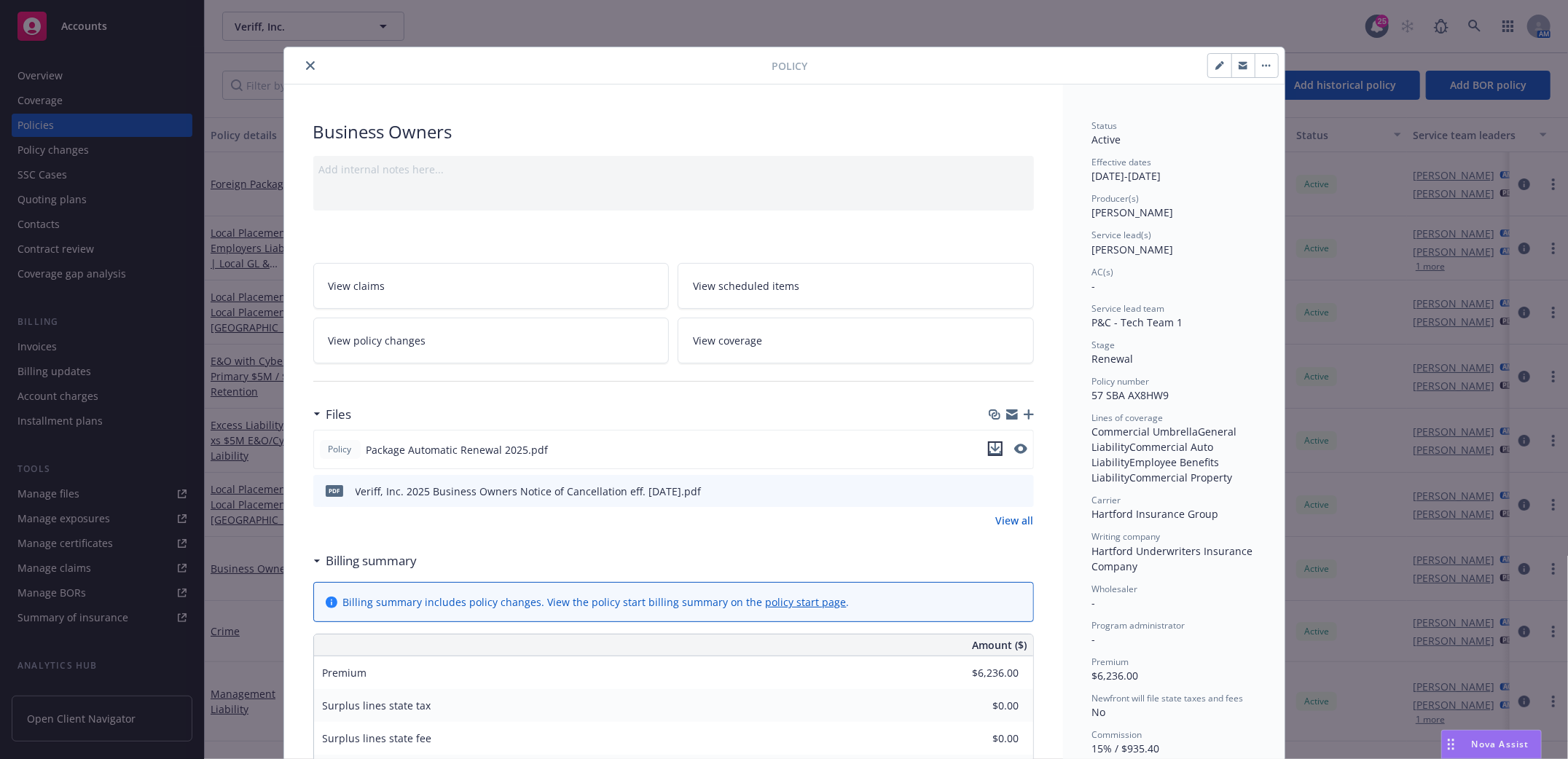
click at [989, 447] on icon "download file" at bounding box center [995, 448] width 12 height 12
click at [306, 67] on icon "close" at bounding box center [310, 65] width 8 height 8
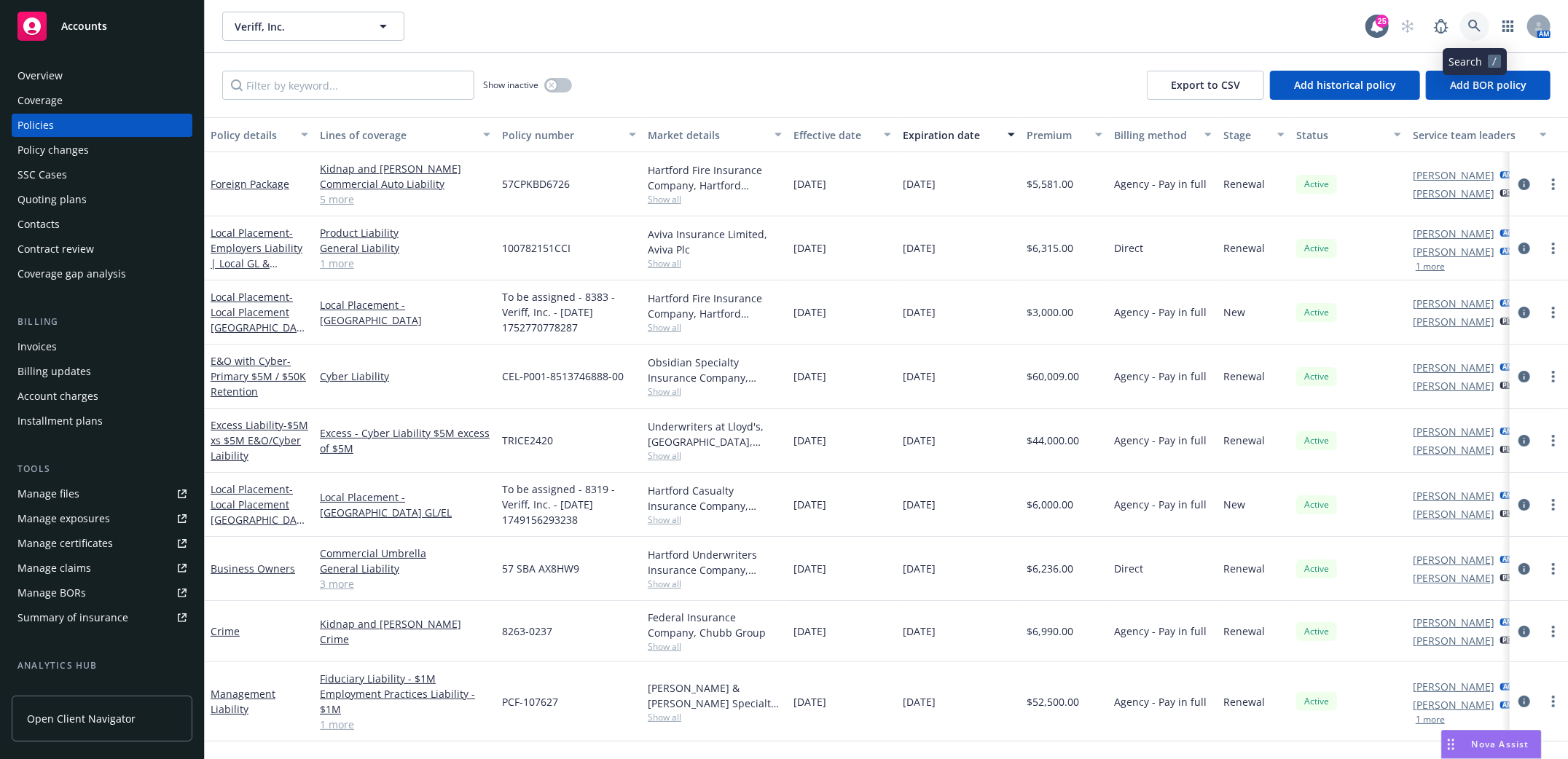
click at [1475, 30] on icon at bounding box center [1475, 27] width 13 height 13
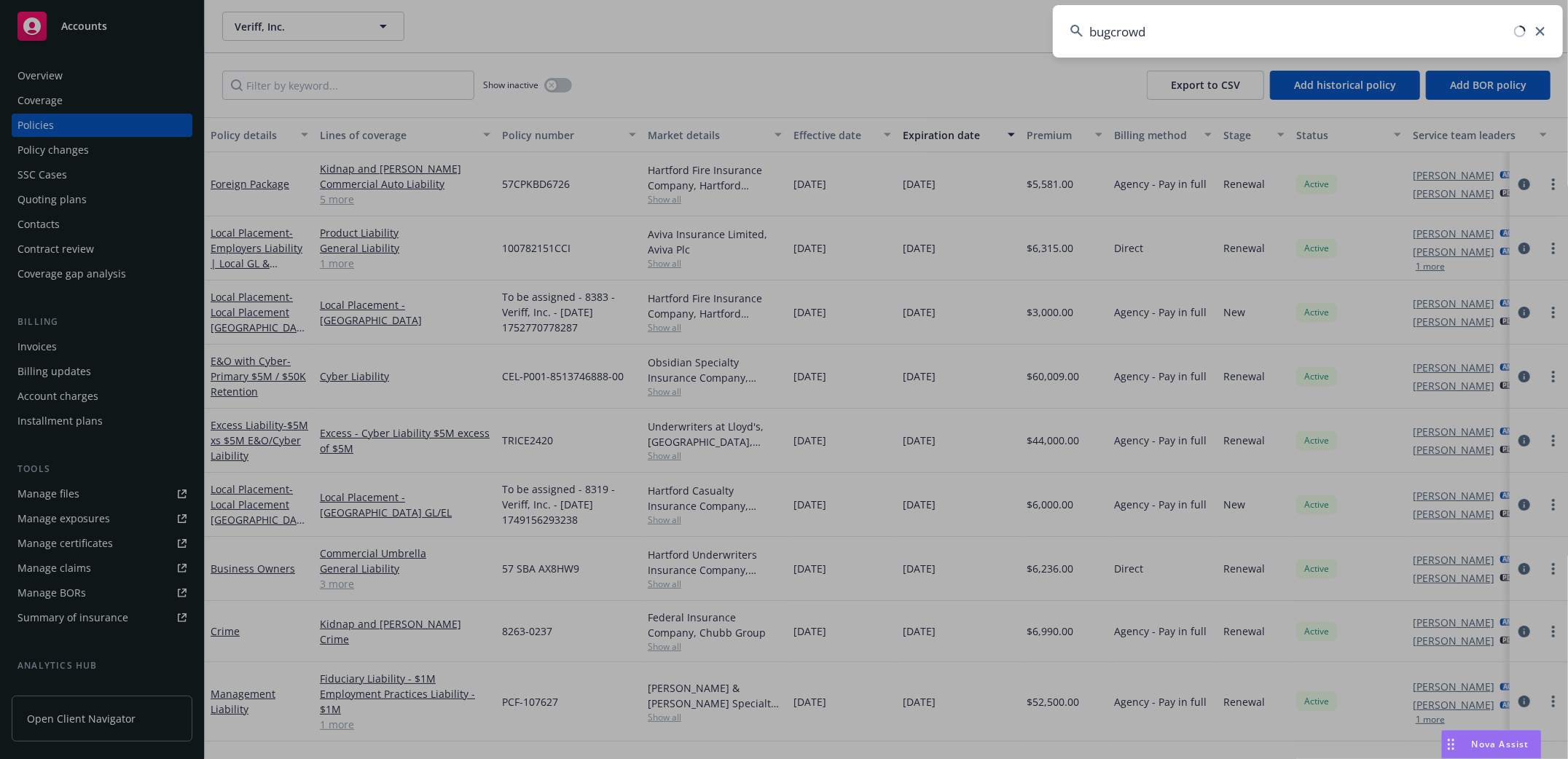
type input "bugcrowd"
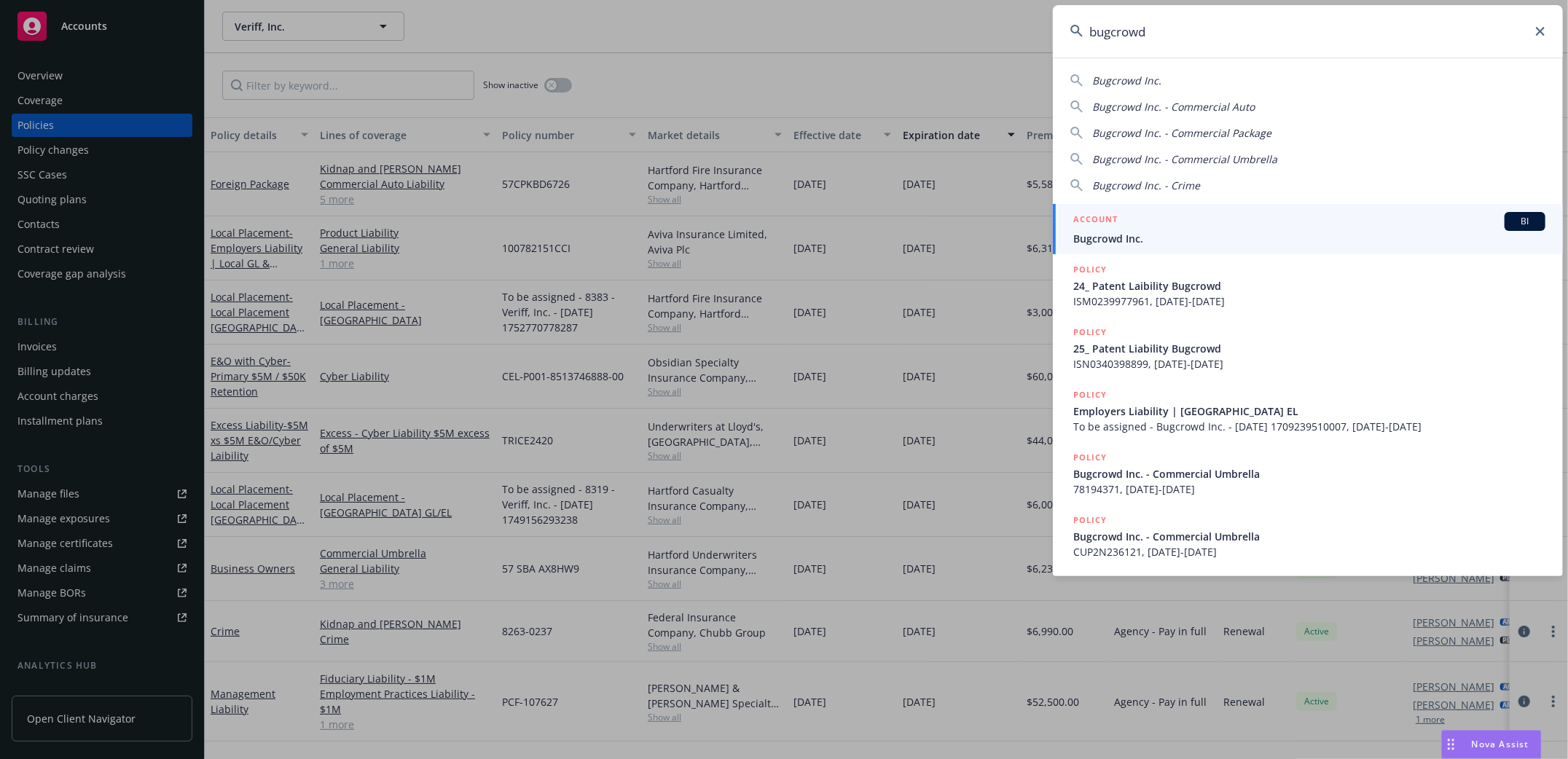
click at [1121, 240] on span "Bugcrowd Inc." at bounding box center [1309, 238] width 472 height 15
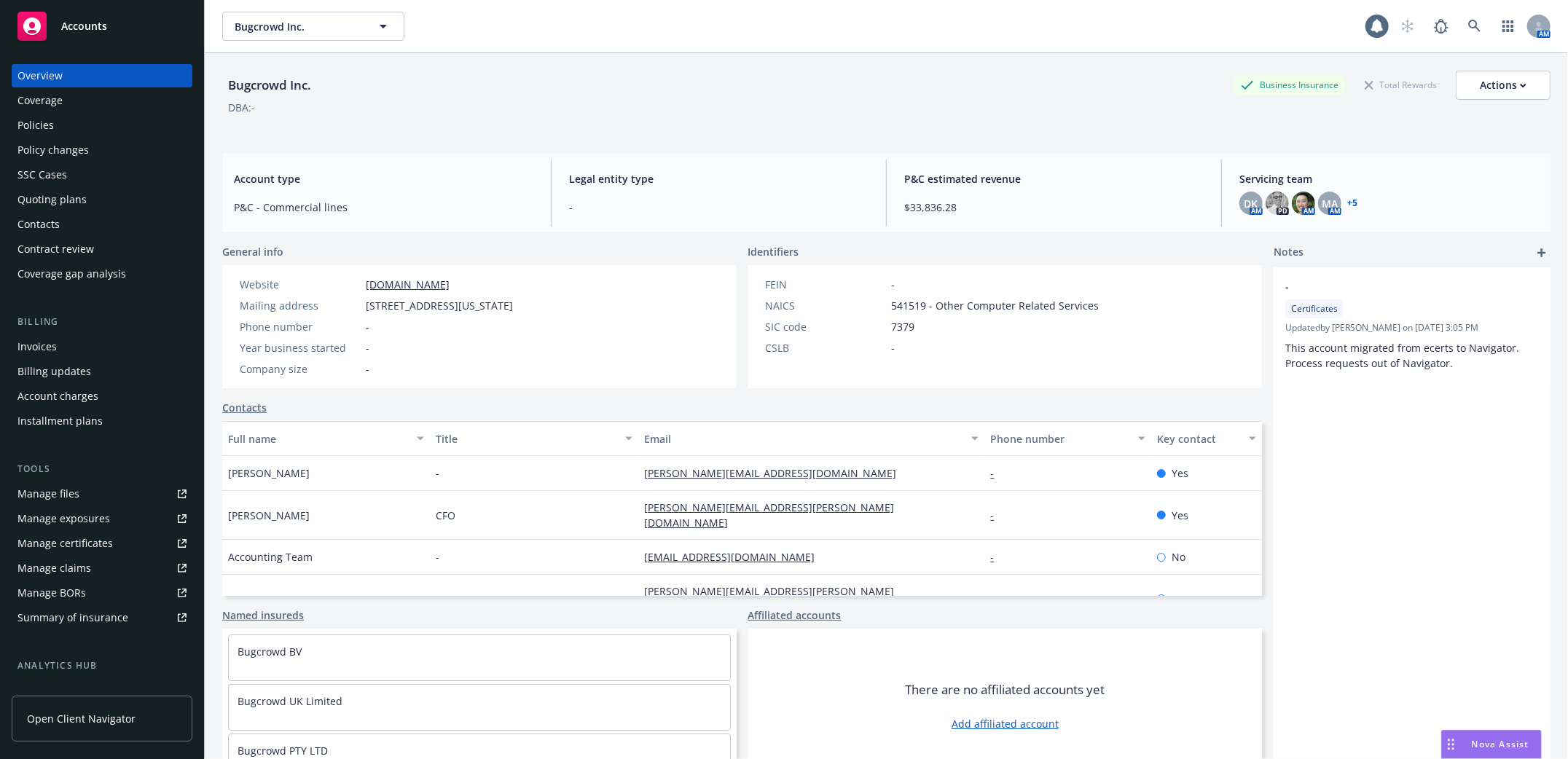
click at [38, 127] on div "Policies" at bounding box center [36, 125] width 37 height 23
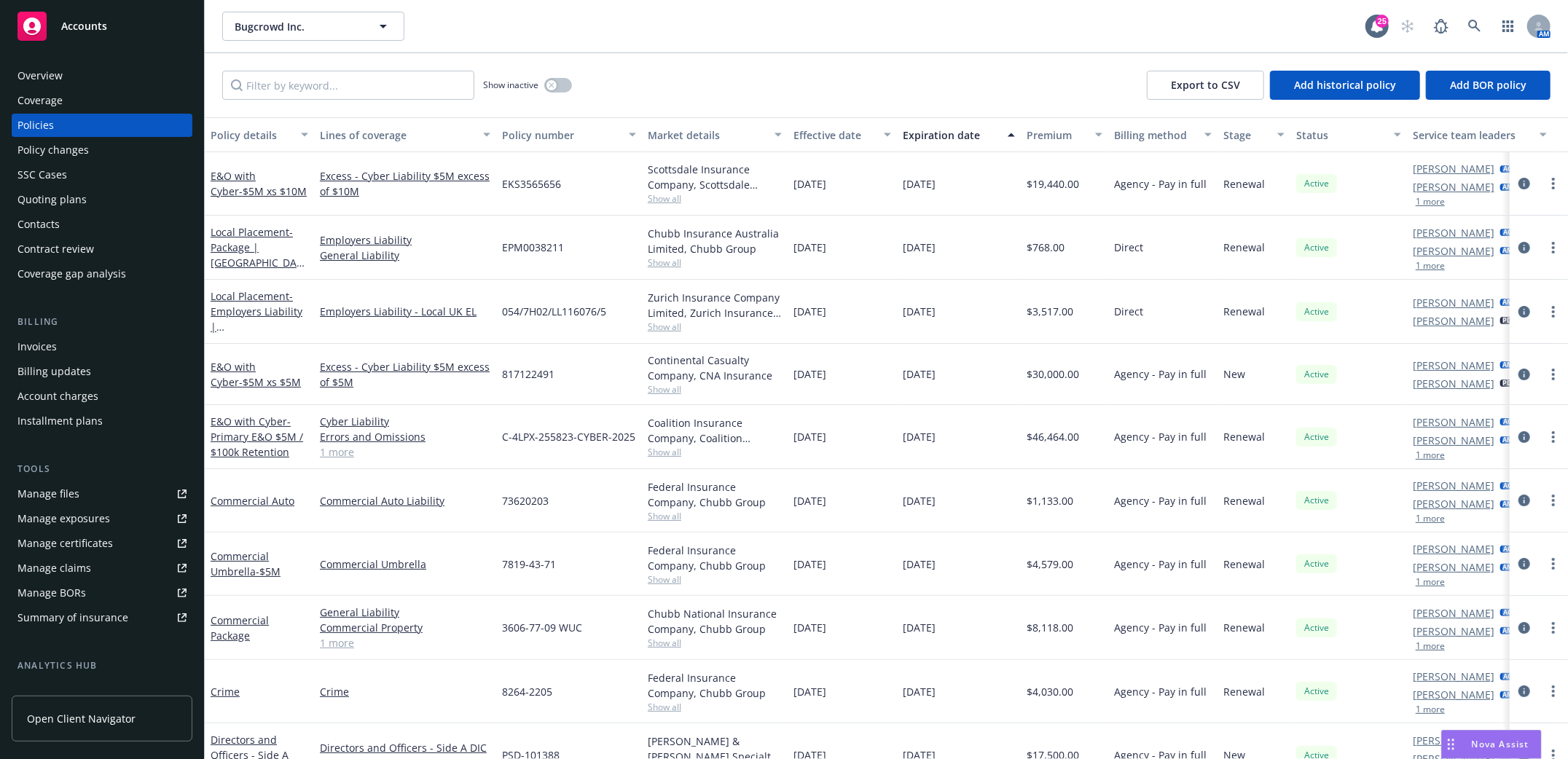
click at [35, 492] on div "Manage files" at bounding box center [48, 494] width 62 height 23
click at [1469, 26] on icon at bounding box center [1475, 27] width 13 height 13
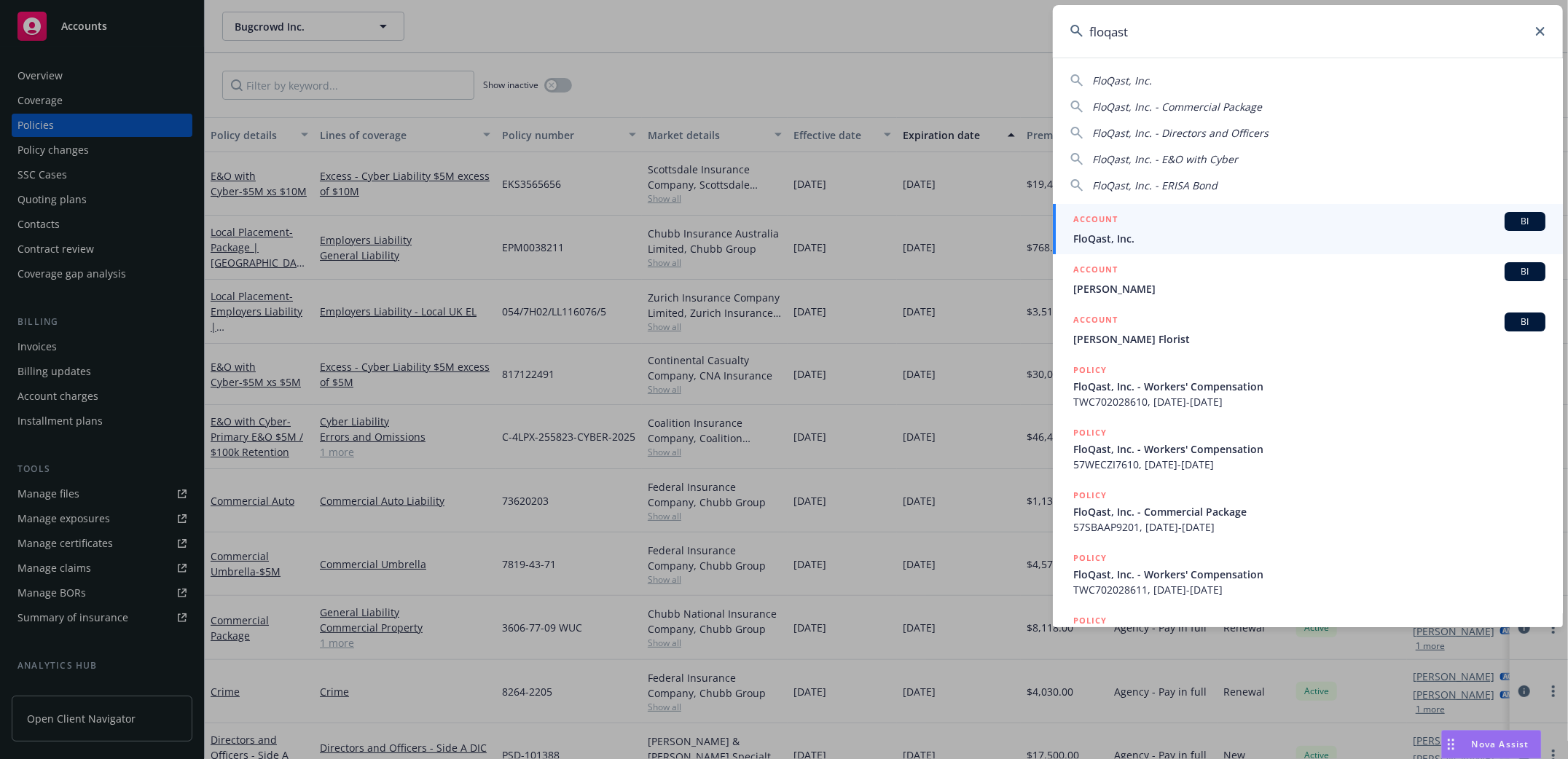
type input "floqast"
click at [1120, 237] on span "FloQast, Inc." at bounding box center [1309, 238] width 472 height 15
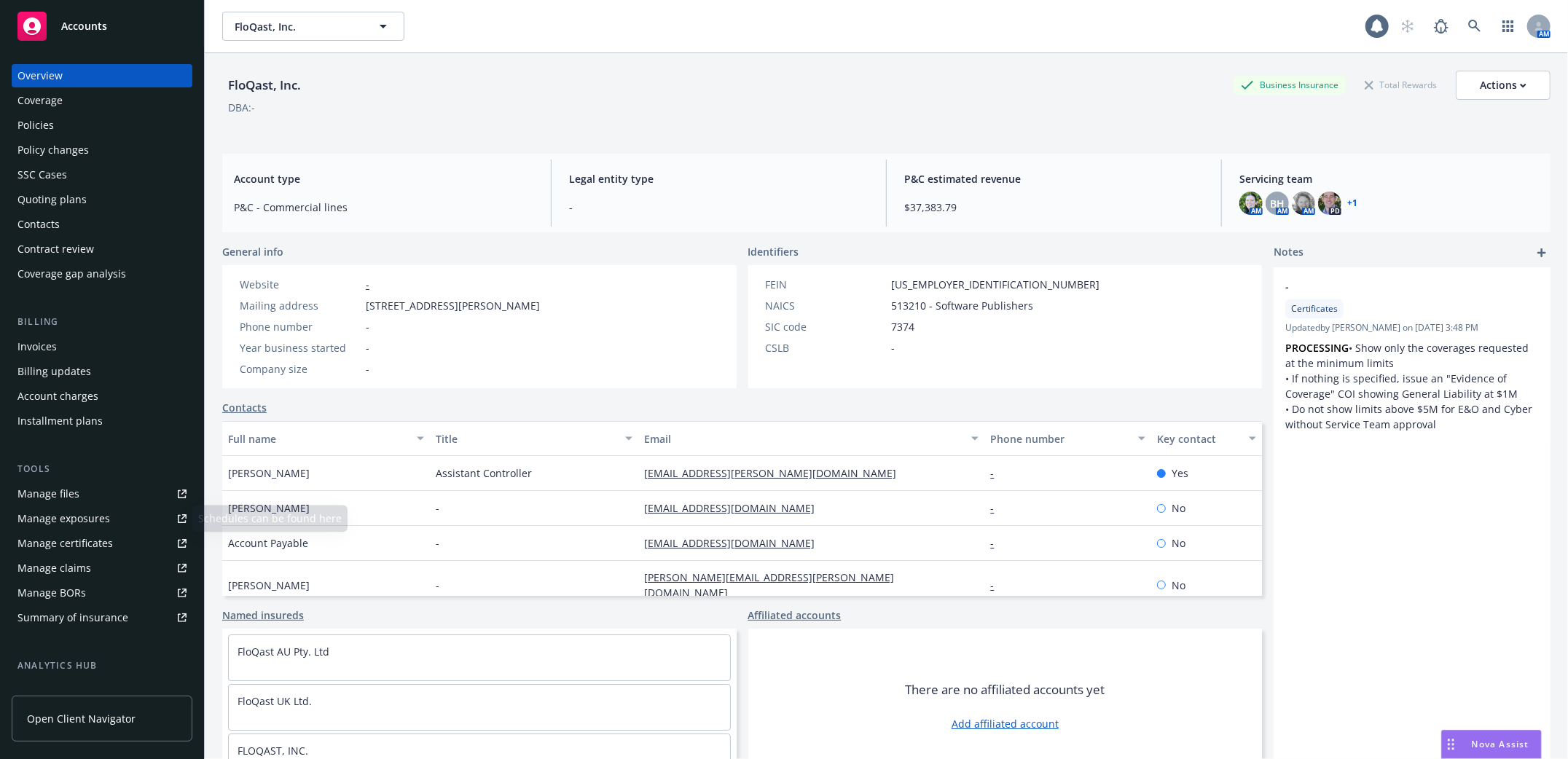
click at [63, 487] on div "Manage files" at bounding box center [48, 494] width 62 height 23
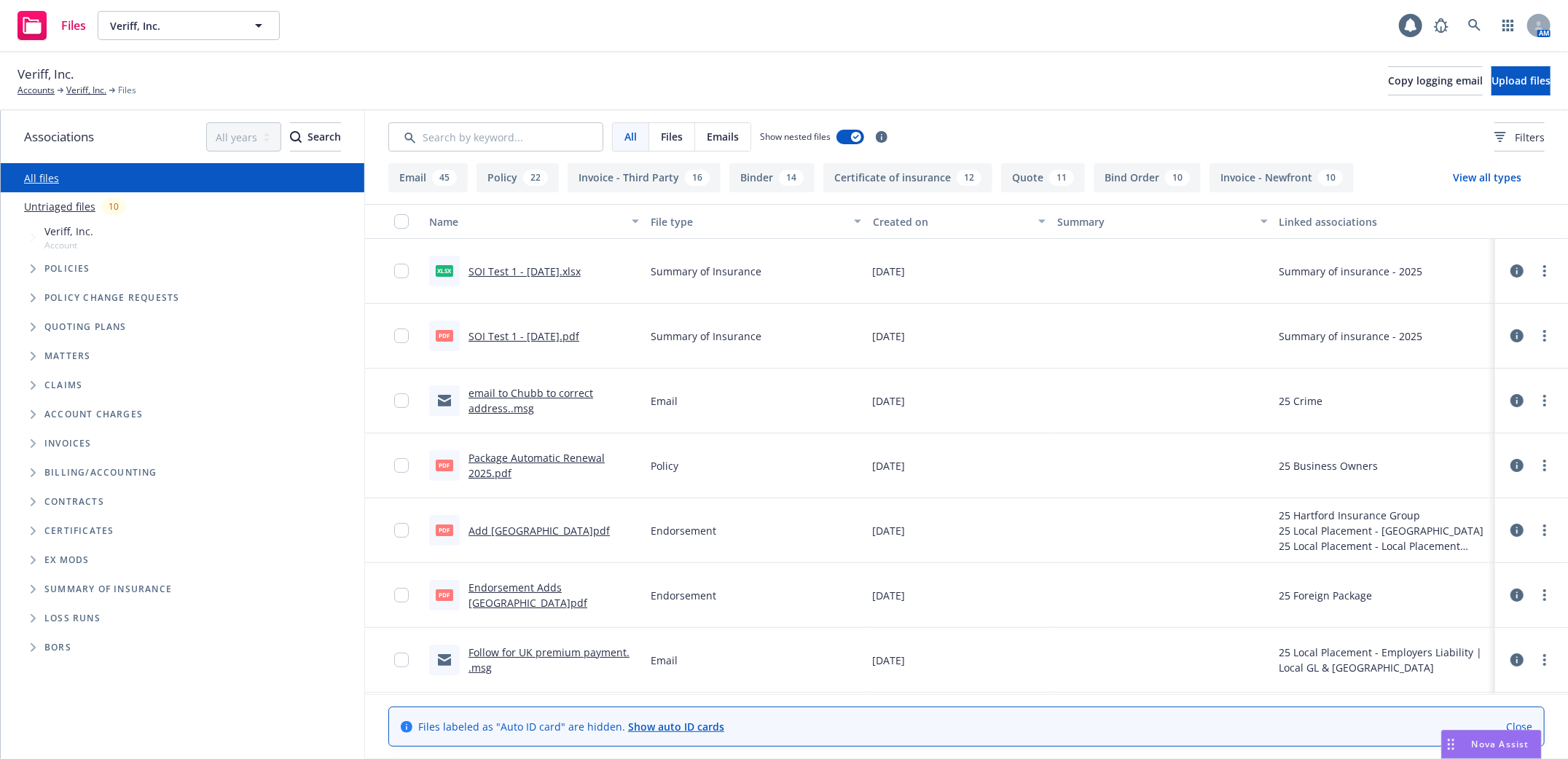
click at [547, 267] on link "SOI Test 1 - [DATE].xlsx" at bounding box center [524, 271] width 113 height 14
click at [478, 139] on input "Search by keyword..." at bounding box center [496, 137] width 215 height 29
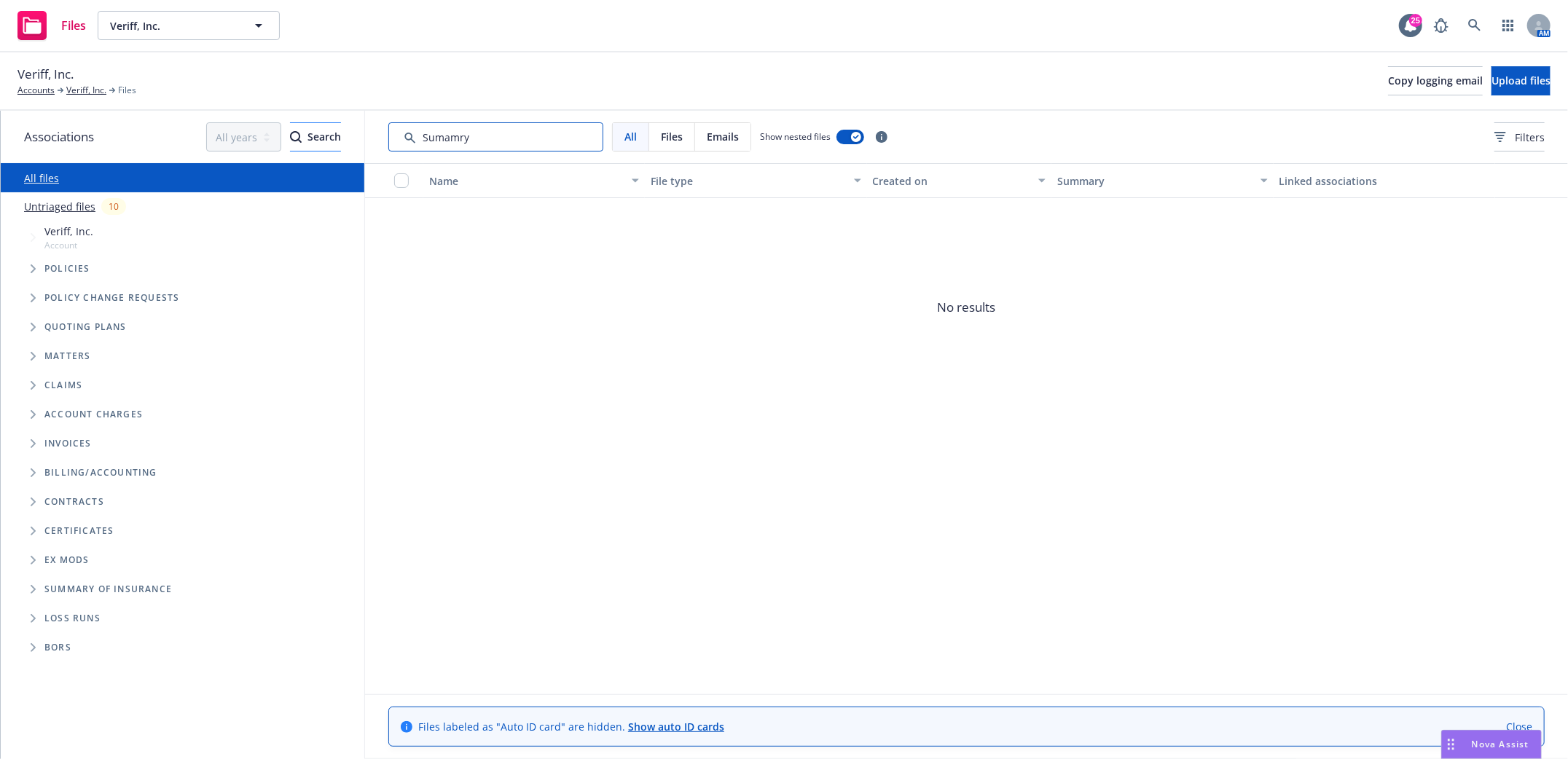
drag, startPoint x: 508, startPoint y: 136, endPoint x: 303, endPoint y: 140, distance: 205.0
click at [309, 144] on div "Associations All years 2027 2026 2025 2024 2023 2022 2021 2020 2019 2018 2017 2…" at bounding box center [784, 435] width 1567 height 648
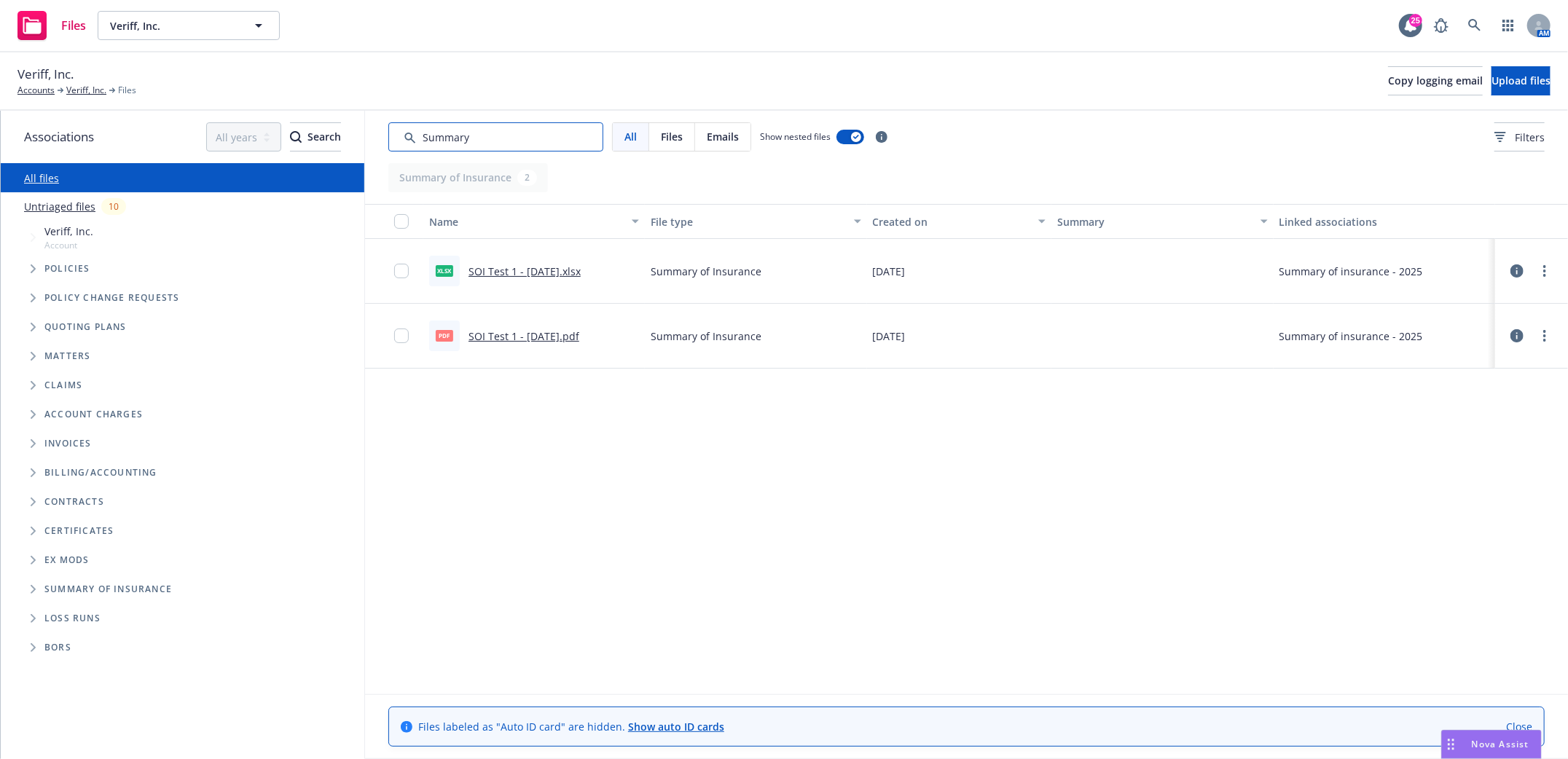
type input "Summary"
click at [529, 338] on link "SOI Test 1 - [DATE].pdf" at bounding box center [524, 336] width 111 height 14
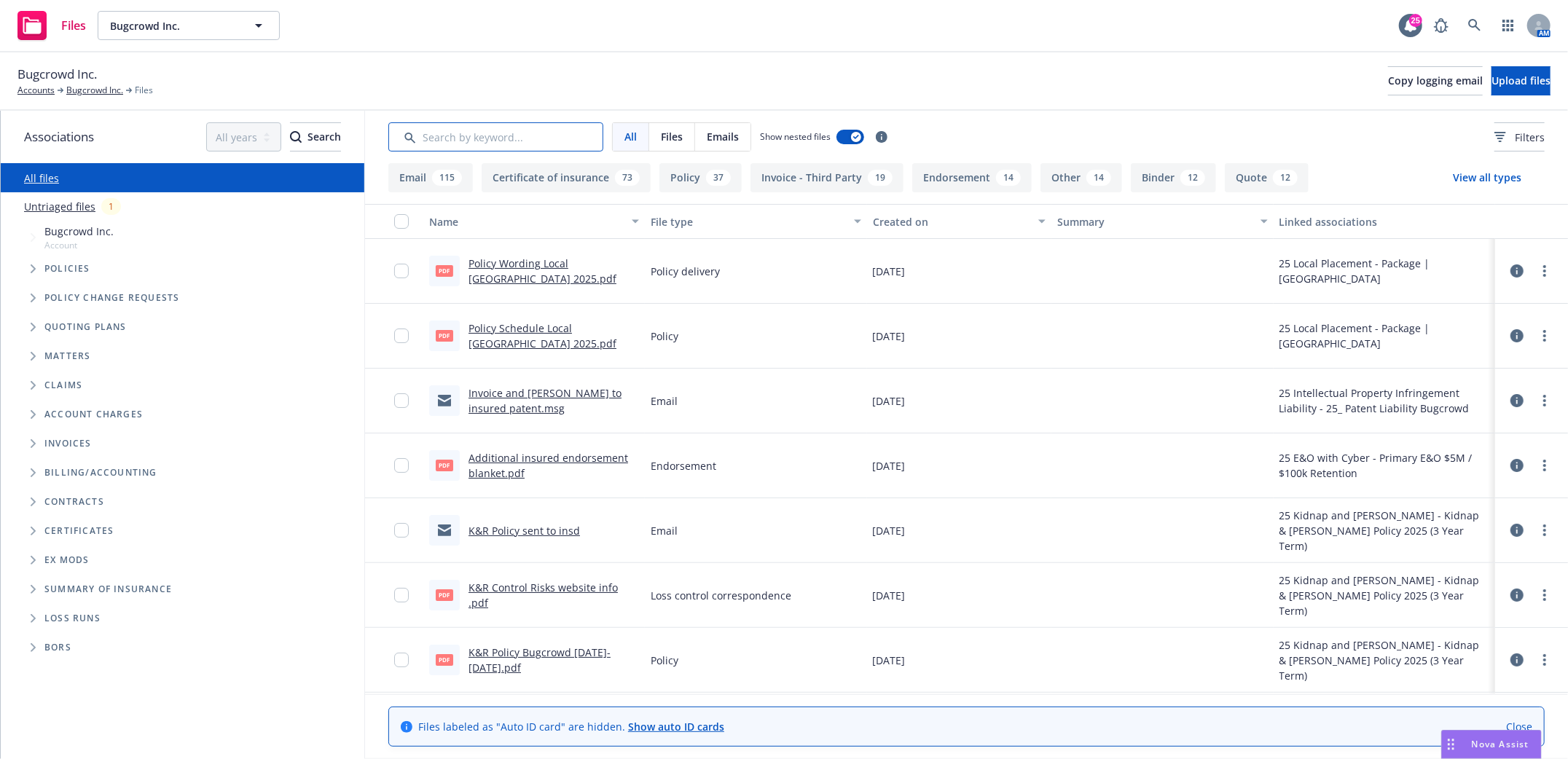
click at [489, 136] on input "Search by keyword..." at bounding box center [496, 137] width 215 height 29
type input "SOI"
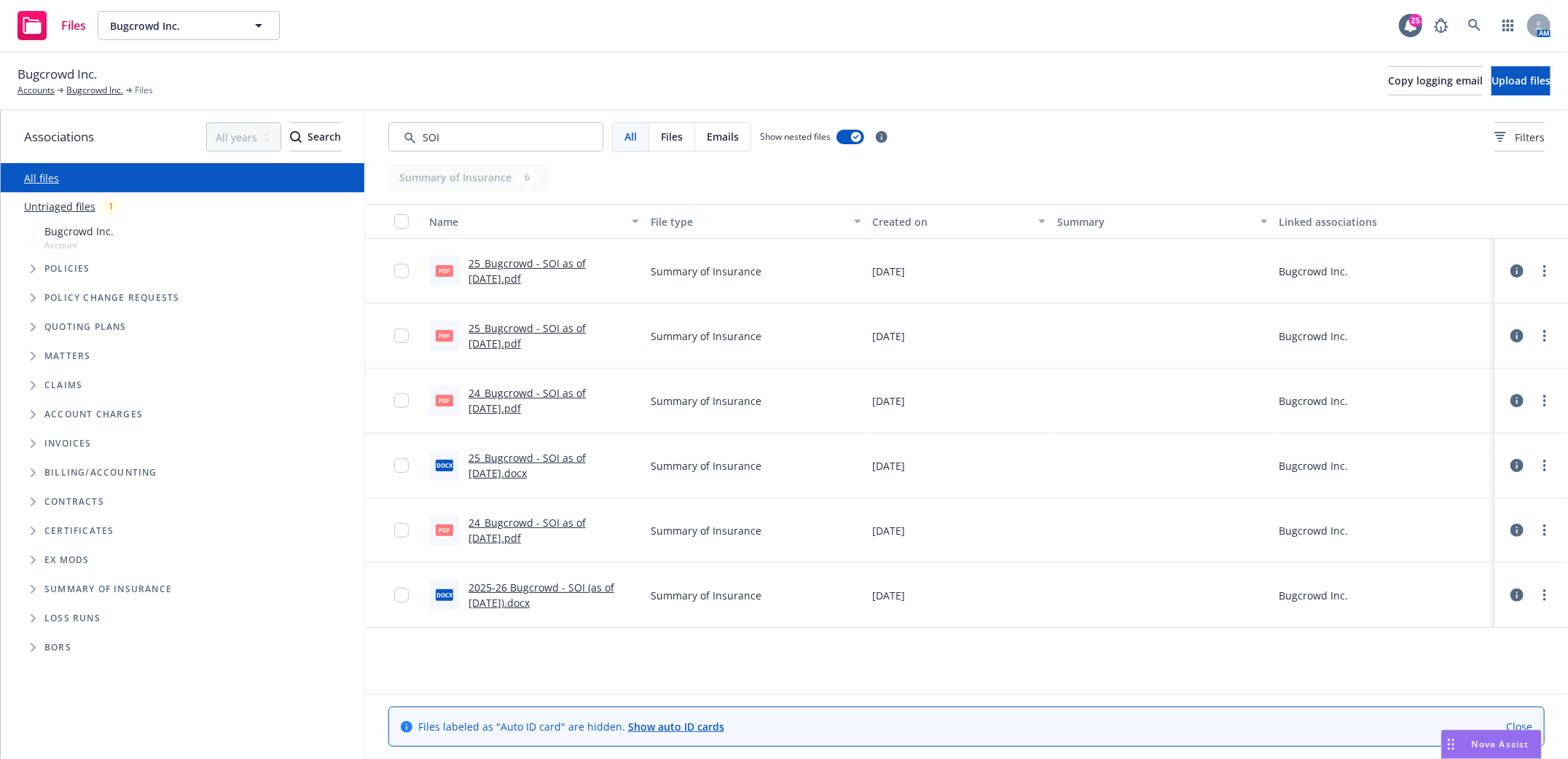
click at [512, 257] on link "25_Bugcrowd - SOI as of [DATE].pdf" at bounding box center [527, 271] width 118 height 29
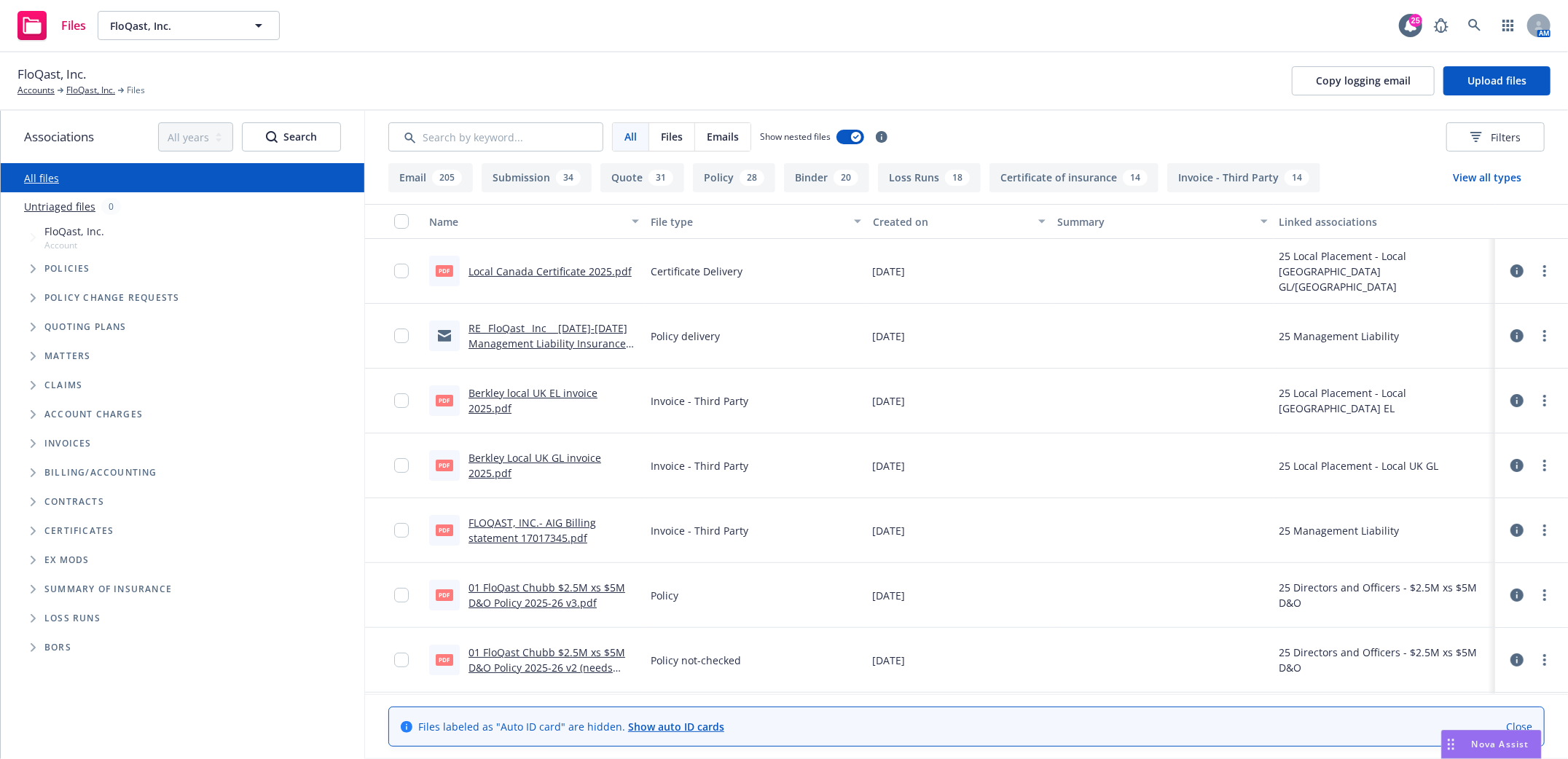
click at [63, 445] on span "Invoices" at bounding box center [68, 443] width 48 height 8
click at [78, 90] on link "FloQast, Inc." at bounding box center [91, 91] width 49 height 13
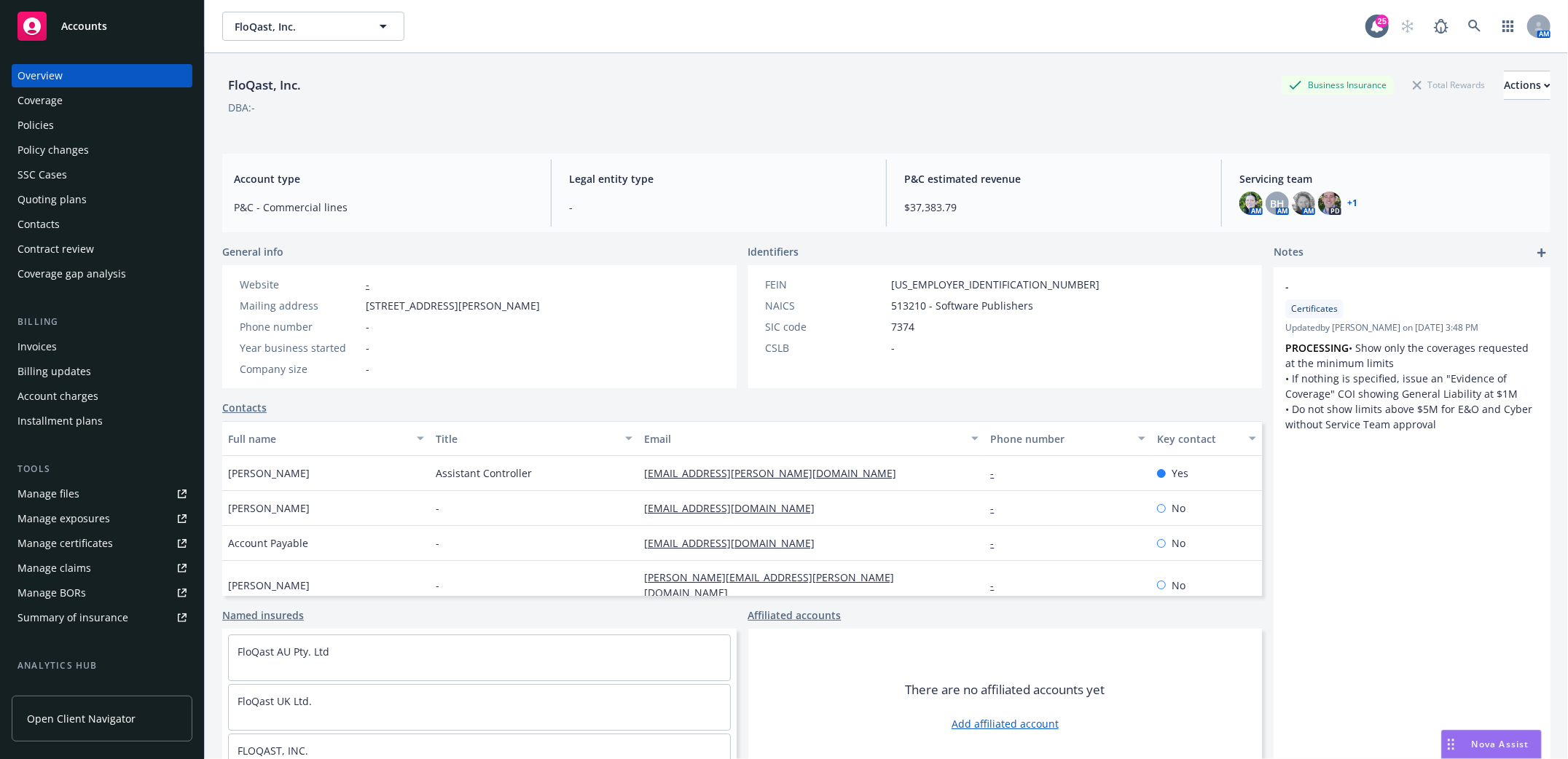
click at [29, 344] on div "Invoices" at bounding box center [37, 347] width 39 height 23
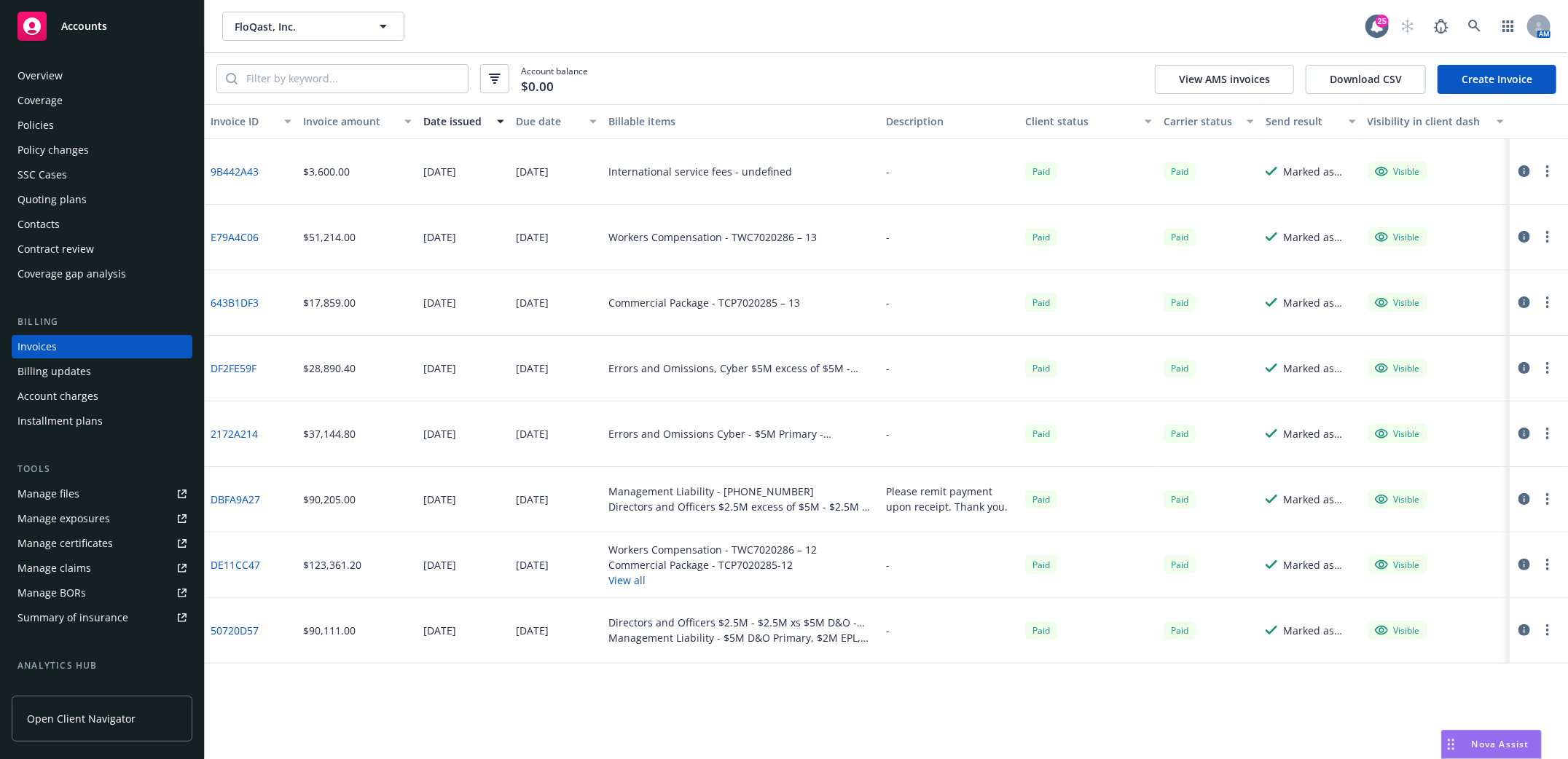
click at [1520, 77] on link "Create Invoice" at bounding box center [1497, 79] width 118 height 29
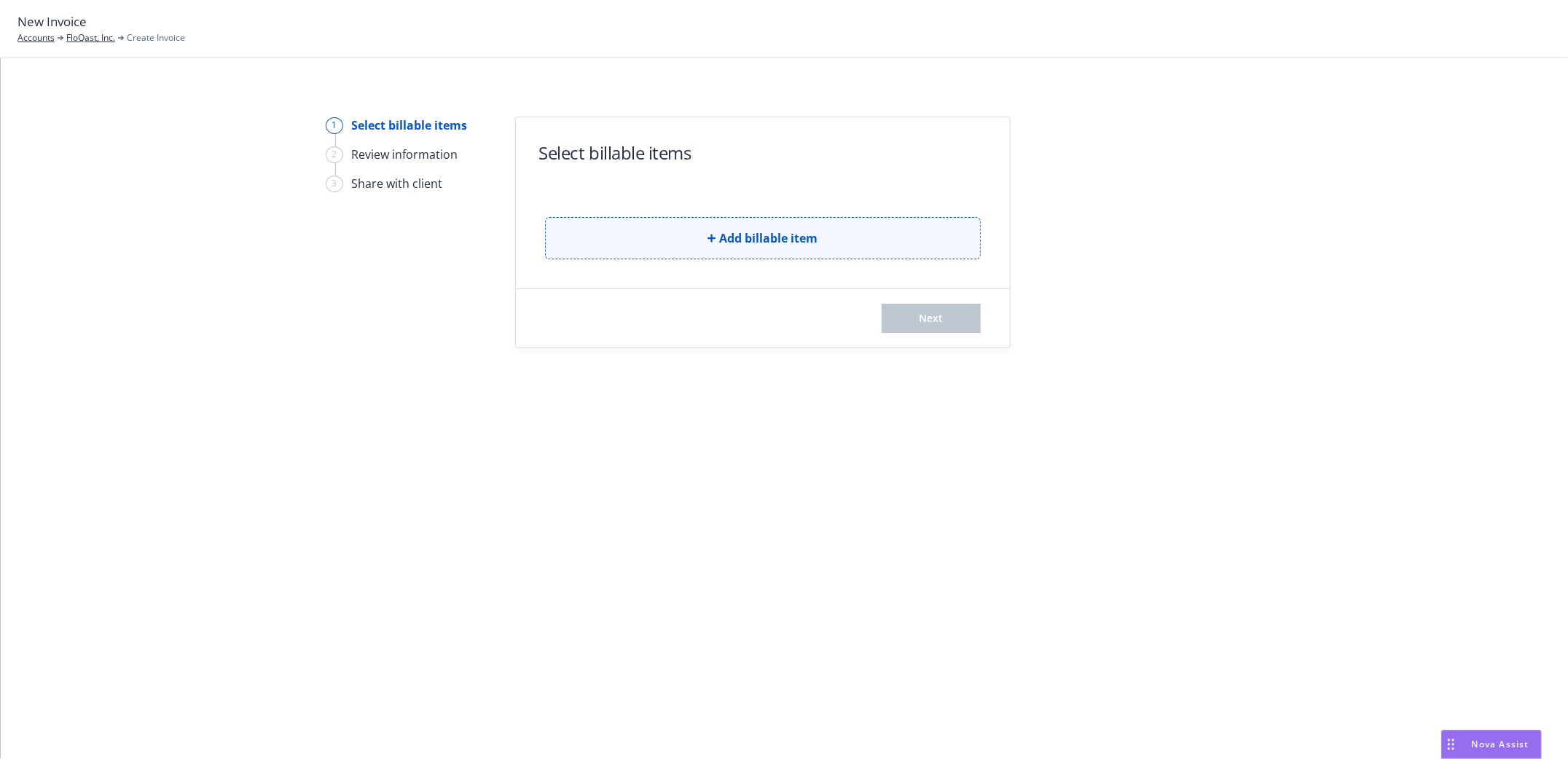
click at [714, 237] on icon "button" at bounding box center [712, 238] width 8 height 8
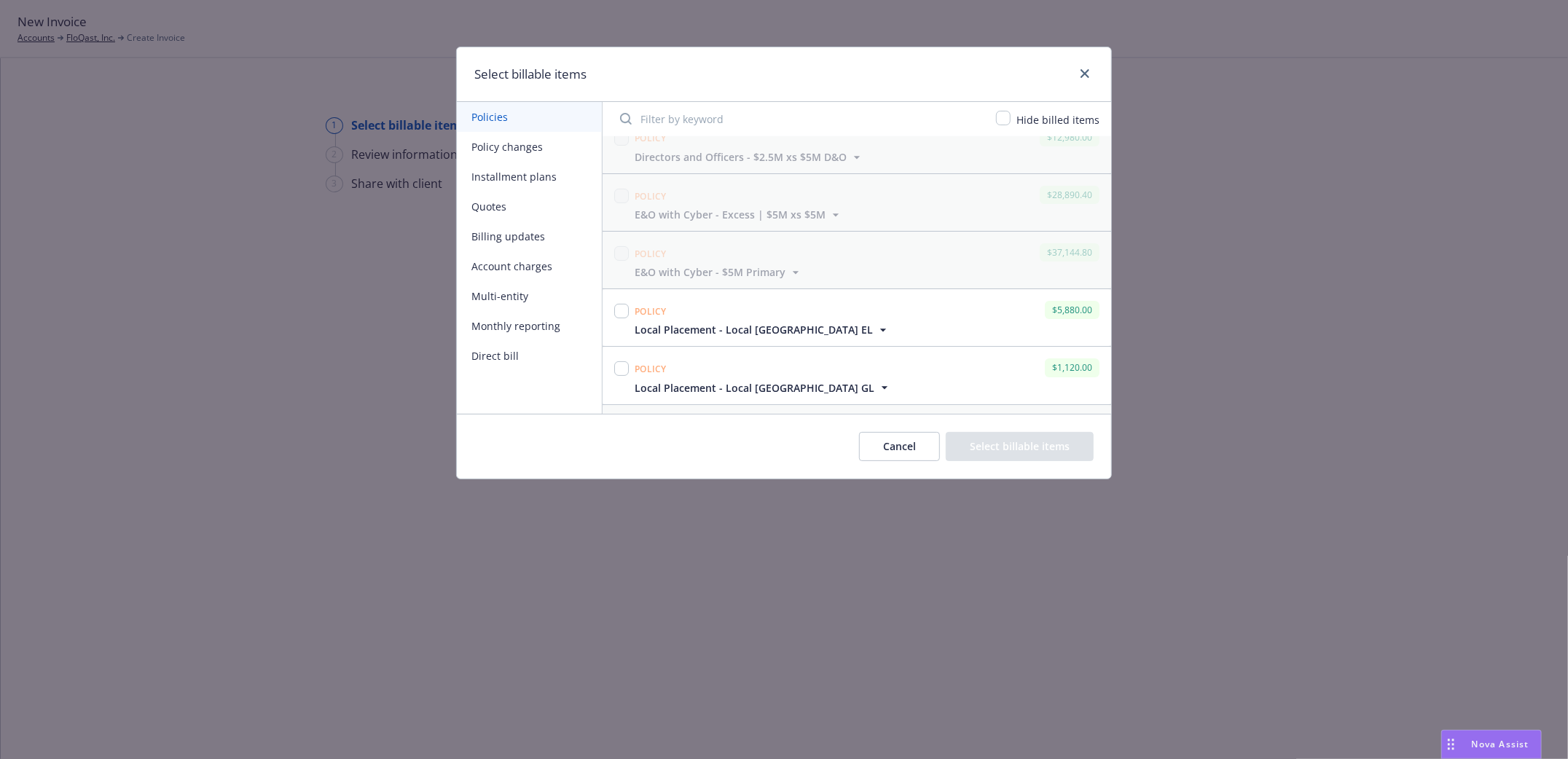
scroll to position [291, 0]
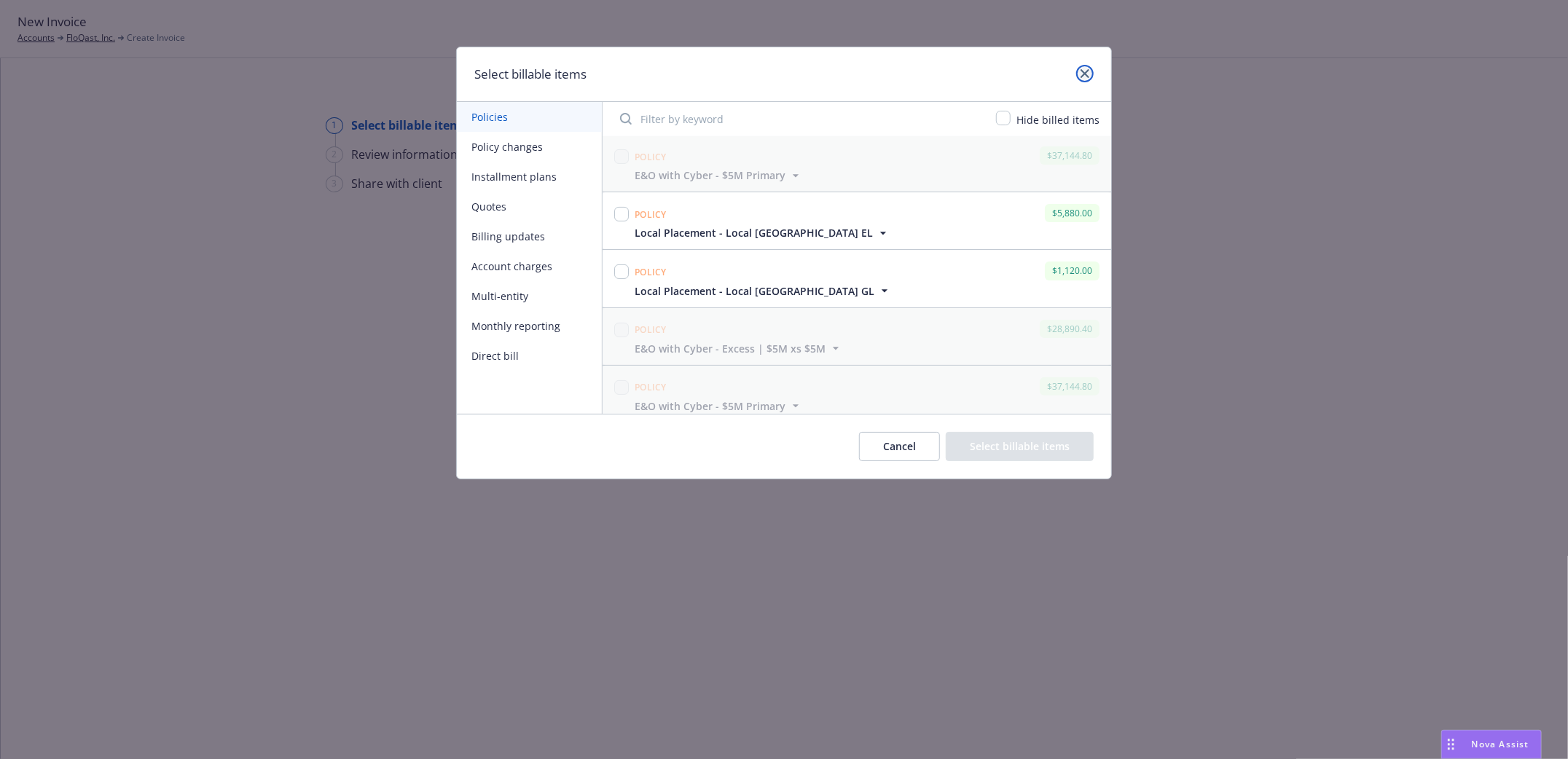
click at [1082, 72] on icon "close" at bounding box center [1085, 73] width 8 height 8
